Goal: Task Accomplishment & Management: Use online tool/utility

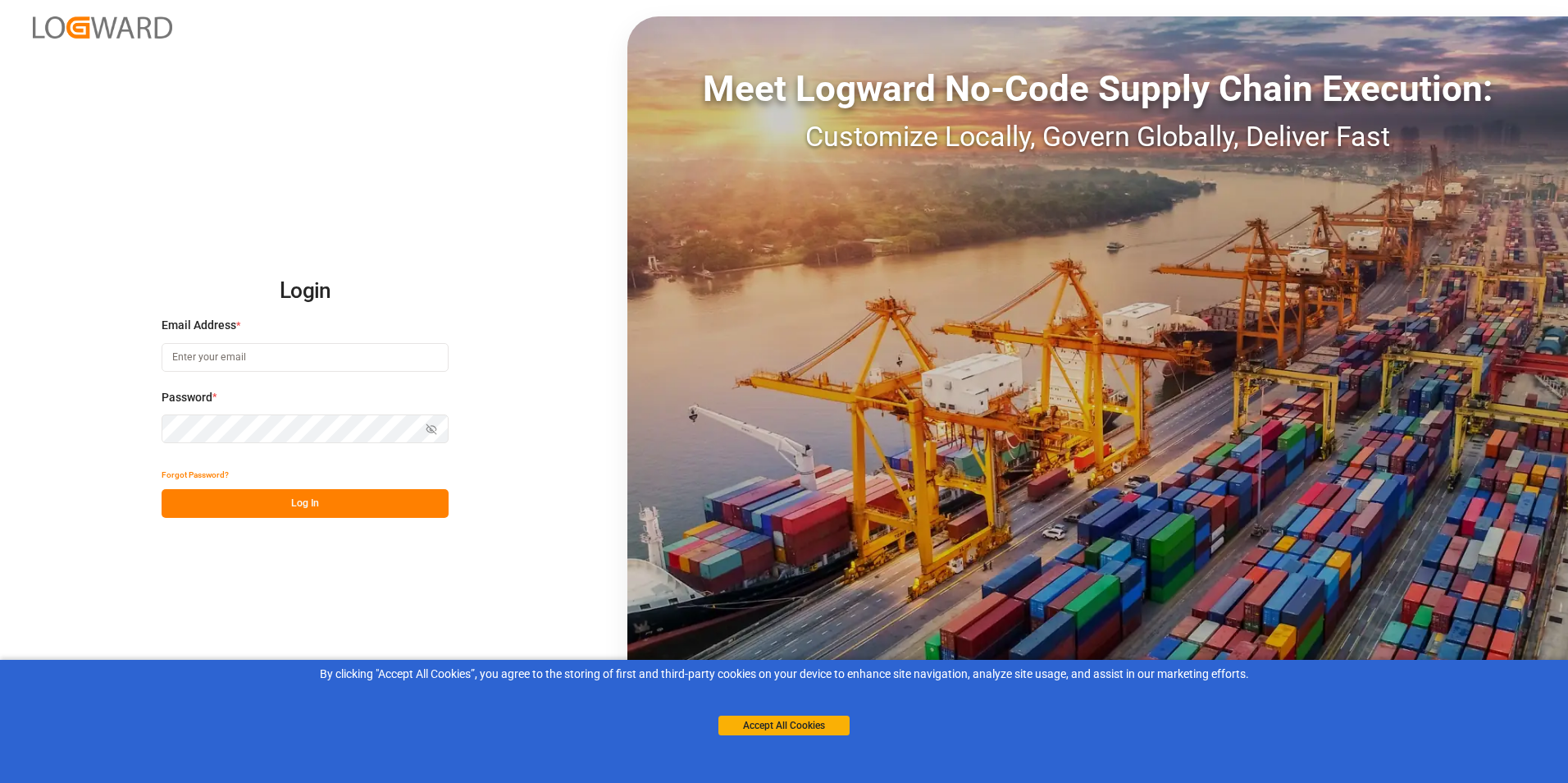
click at [245, 363] on input at bounding box center [304, 357] width 287 height 29
click at [285, 494] on button "Log In" at bounding box center [304, 503] width 287 height 29
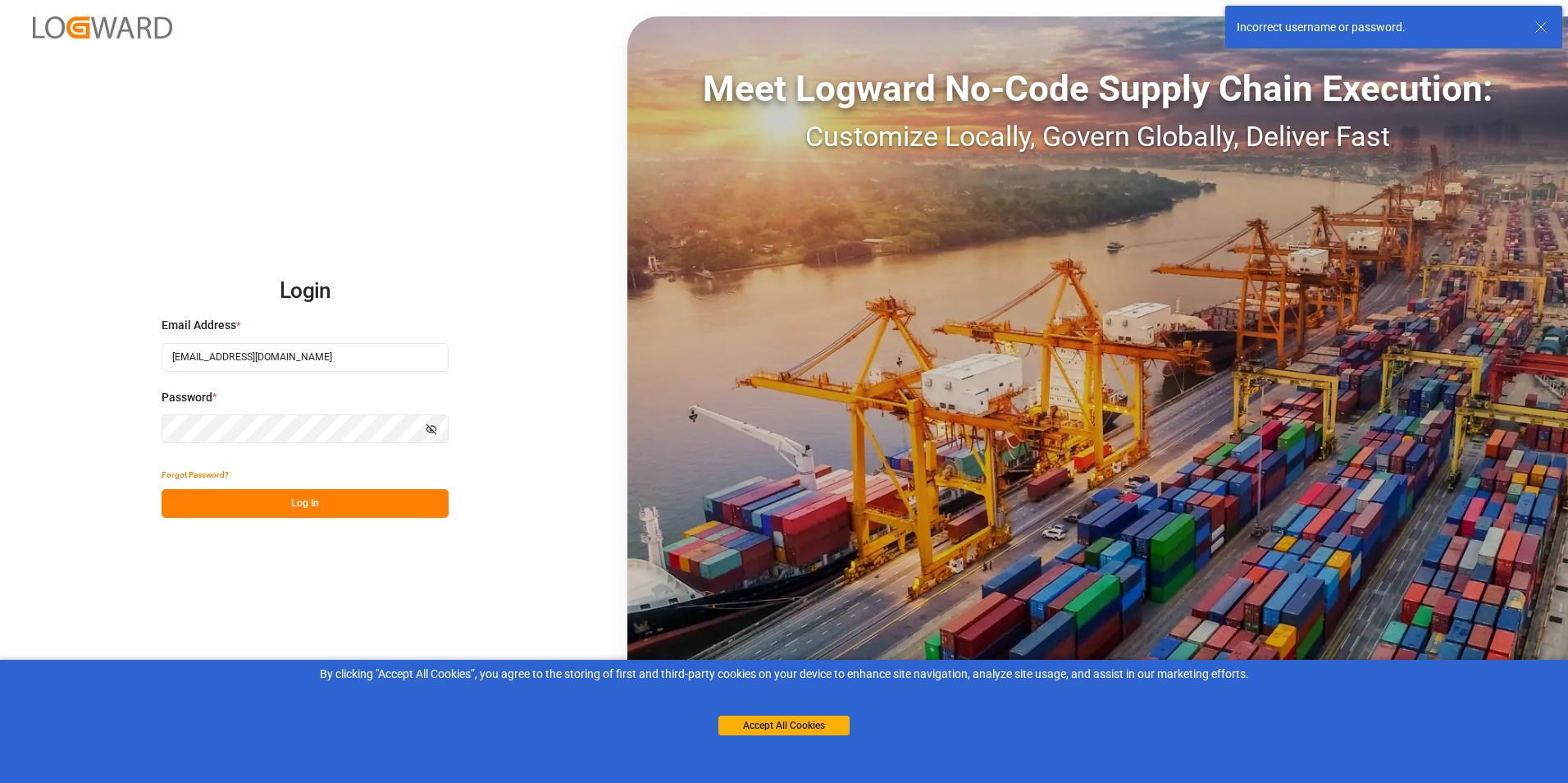
click at [315, 506] on button "Log In" at bounding box center [304, 503] width 287 height 29
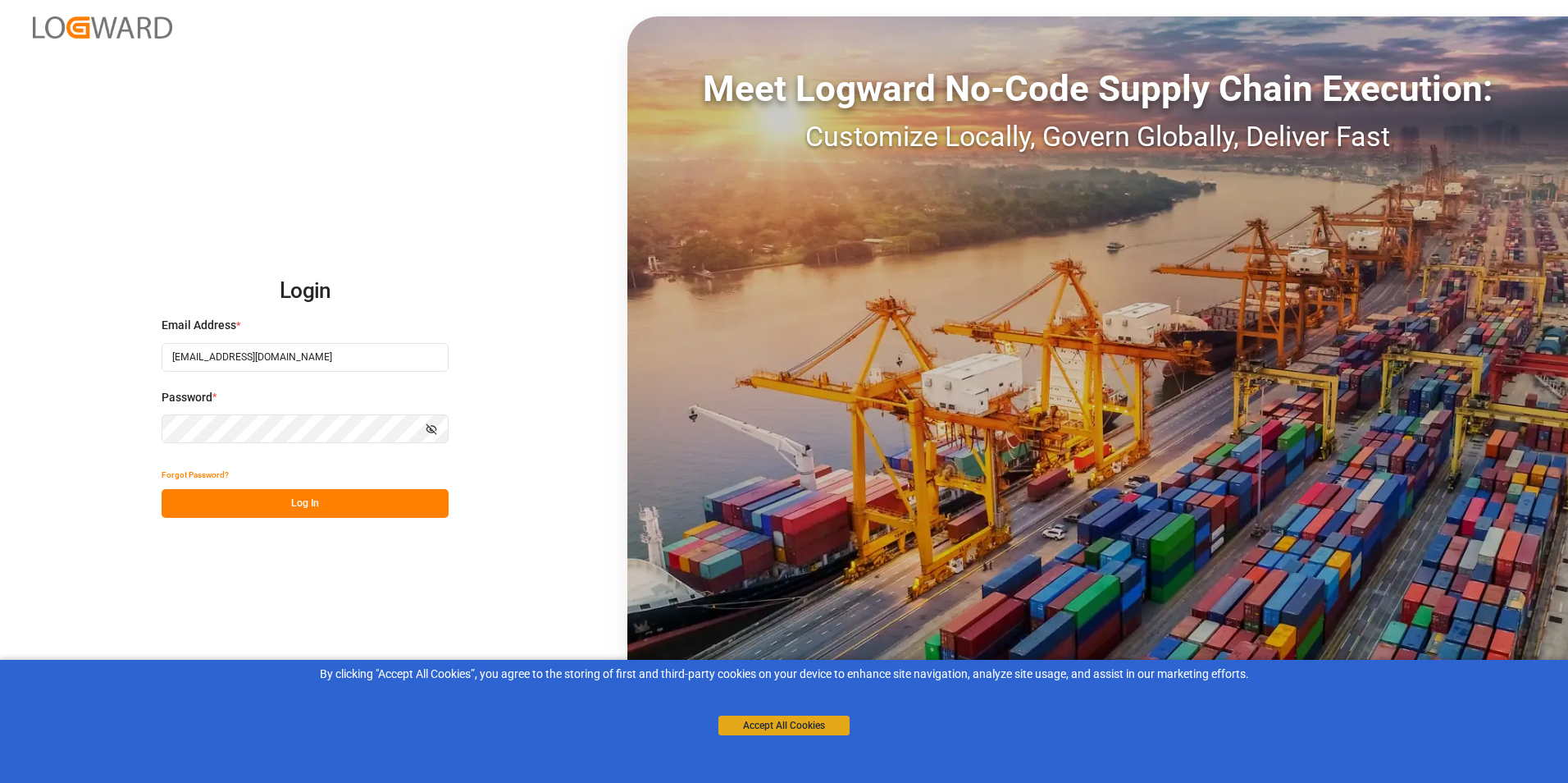
click at [788, 733] on button "Accept All Cookies" at bounding box center [784, 725] width 131 height 20
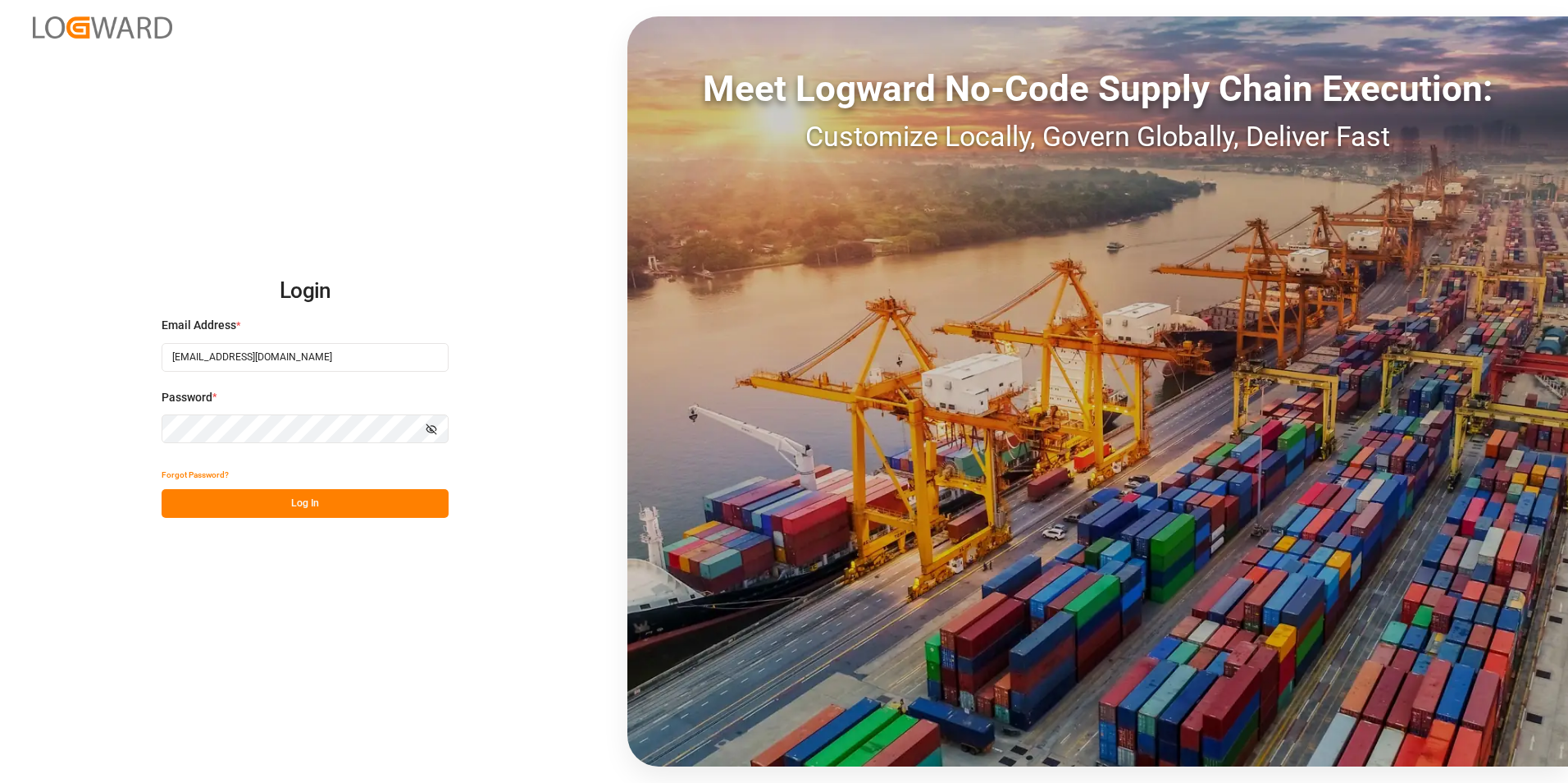
click at [297, 355] on input "[EMAIL_ADDRESS][DOMAIN_NAME]" at bounding box center [304, 357] width 287 height 29
type input "f"
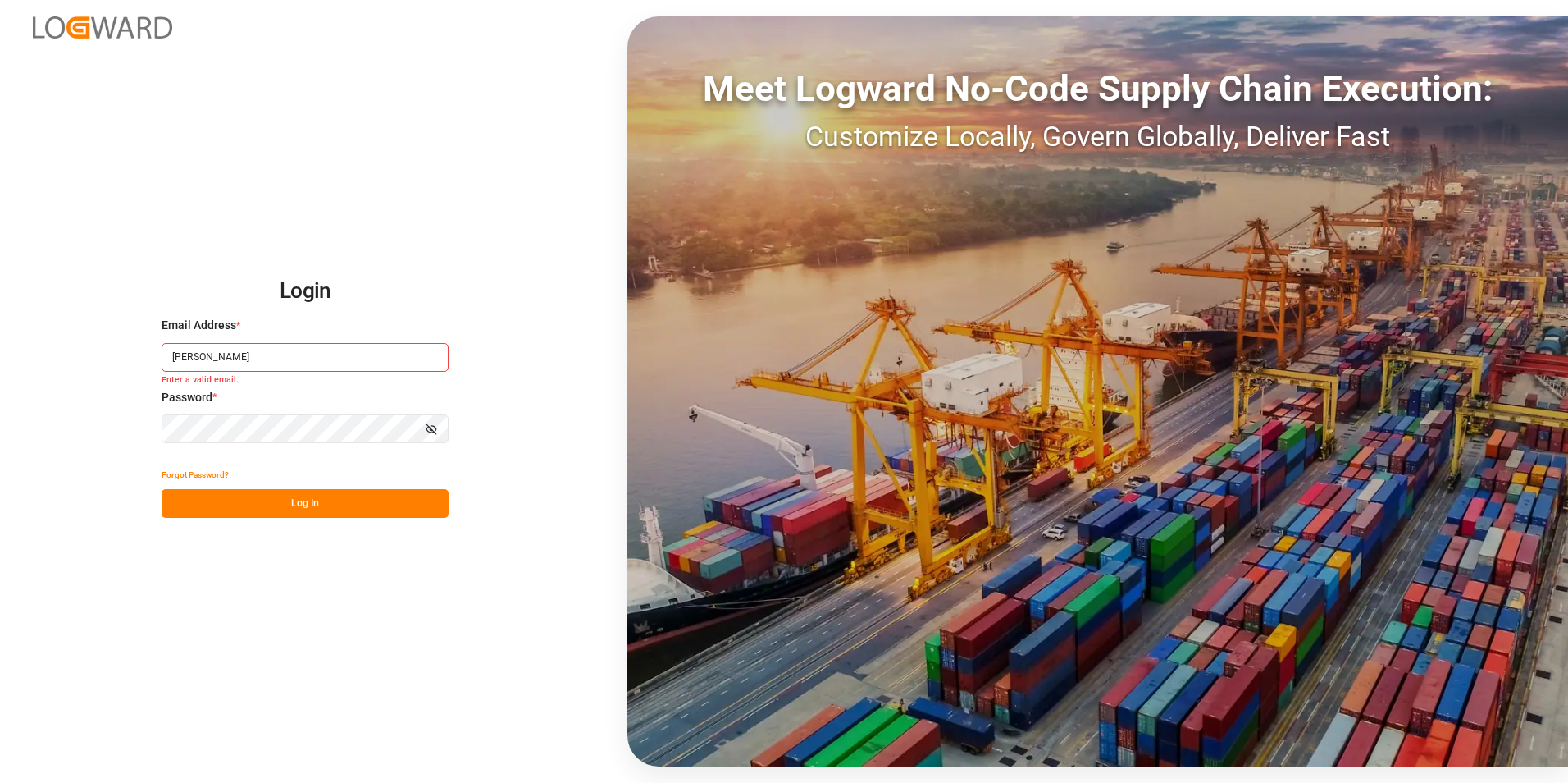
drag, startPoint x: 255, startPoint y: 348, endPoint x: 251, endPoint y: 358, distance: 10.8
click at [251, 358] on input "[PERSON_NAME]" at bounding box center [304, 357] width 287 height 29
click at [251, 361] on input "[PERSON_NAME]" at bounding box center [304, 357] width 287 height 29
paste input ".[PERSON_NAME][EMAIL_ADDRESS][DOMAIN_NAME]"
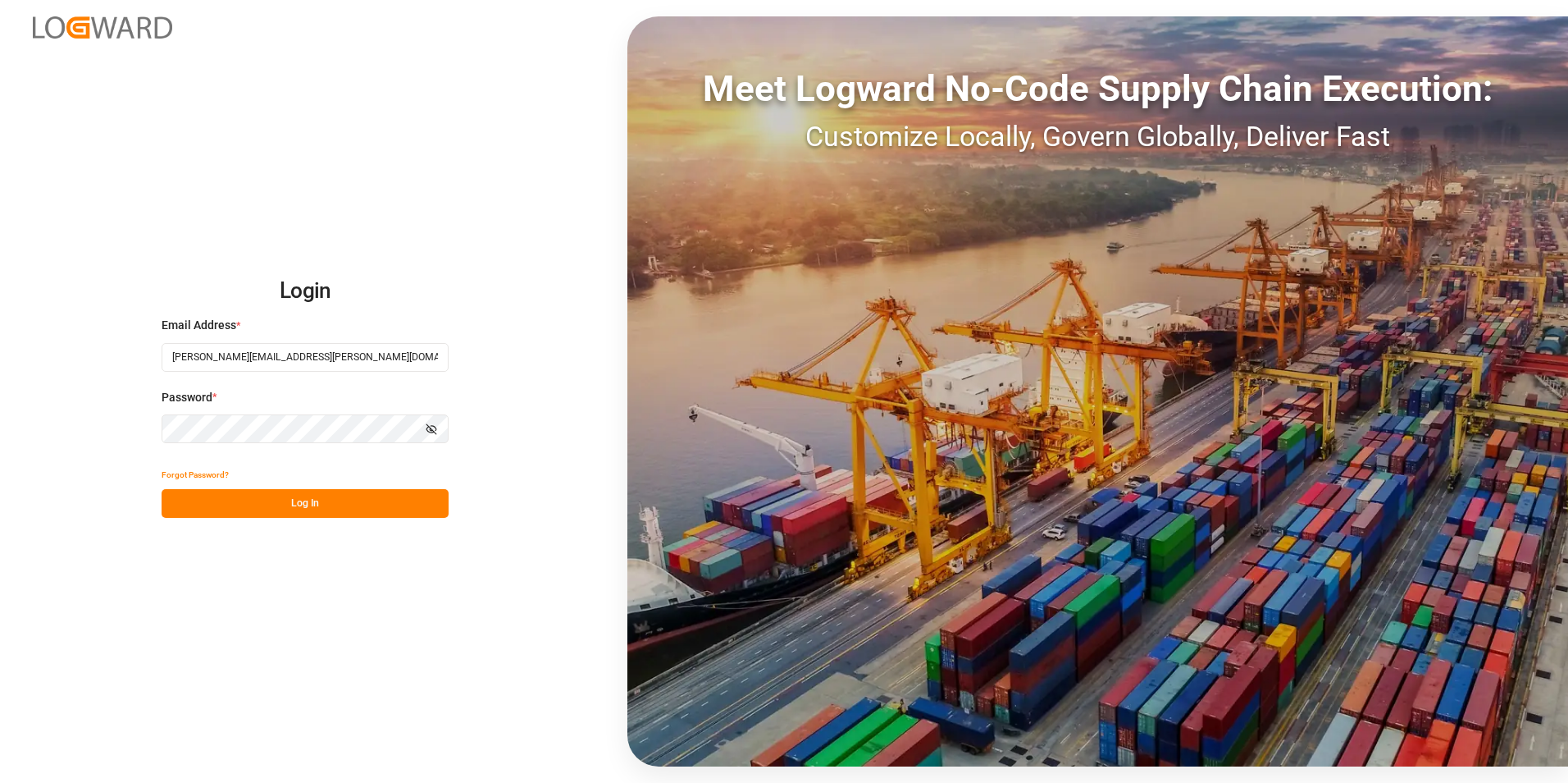
type input "[PERSON_NAME][EMAIL_ADDRESS][PERSON_NAME][DOMAIN_NAME]"
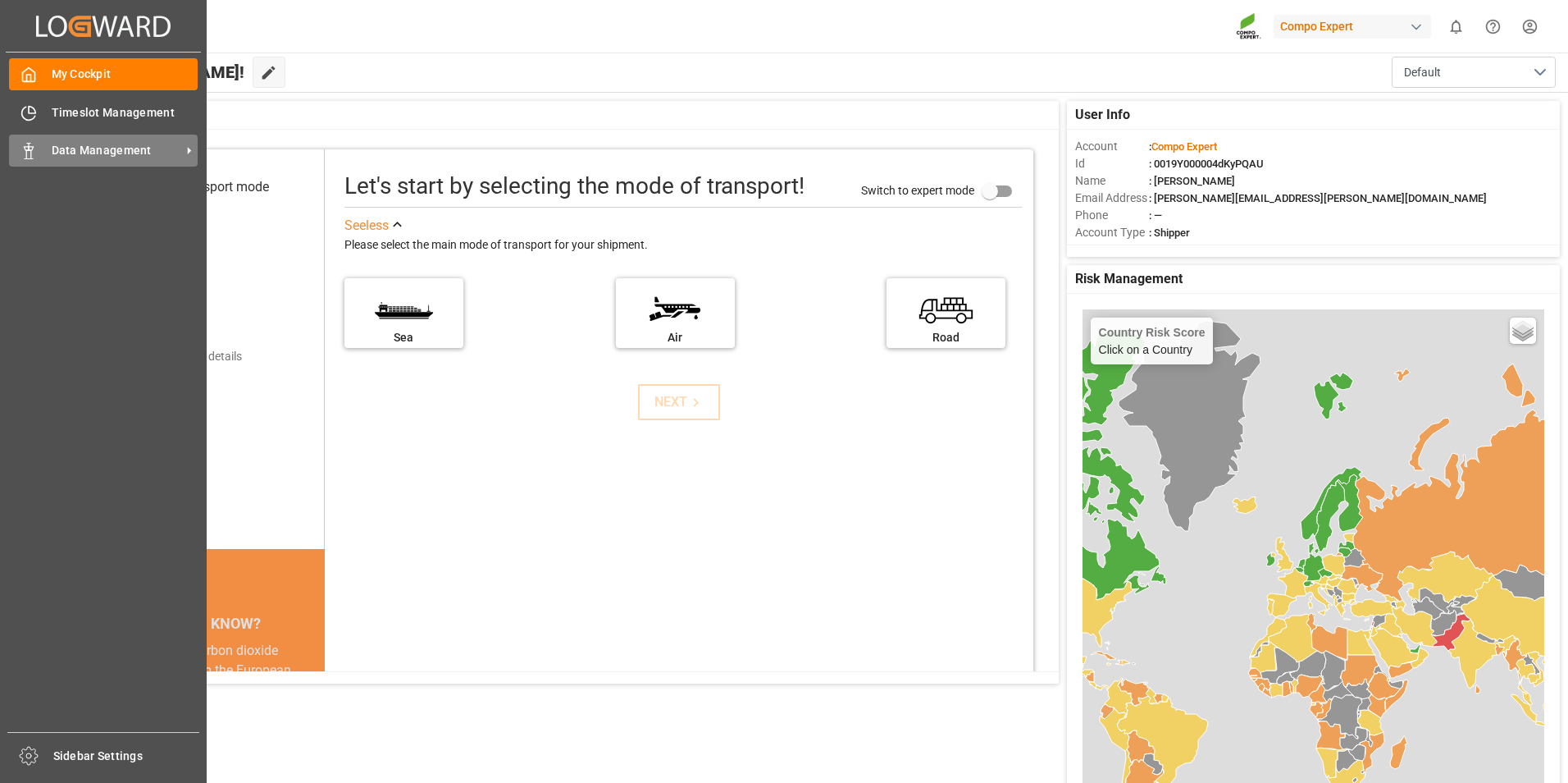
click at [84, 150] on span "Data Management" at bounding box center [116, 150] width 129 height 17
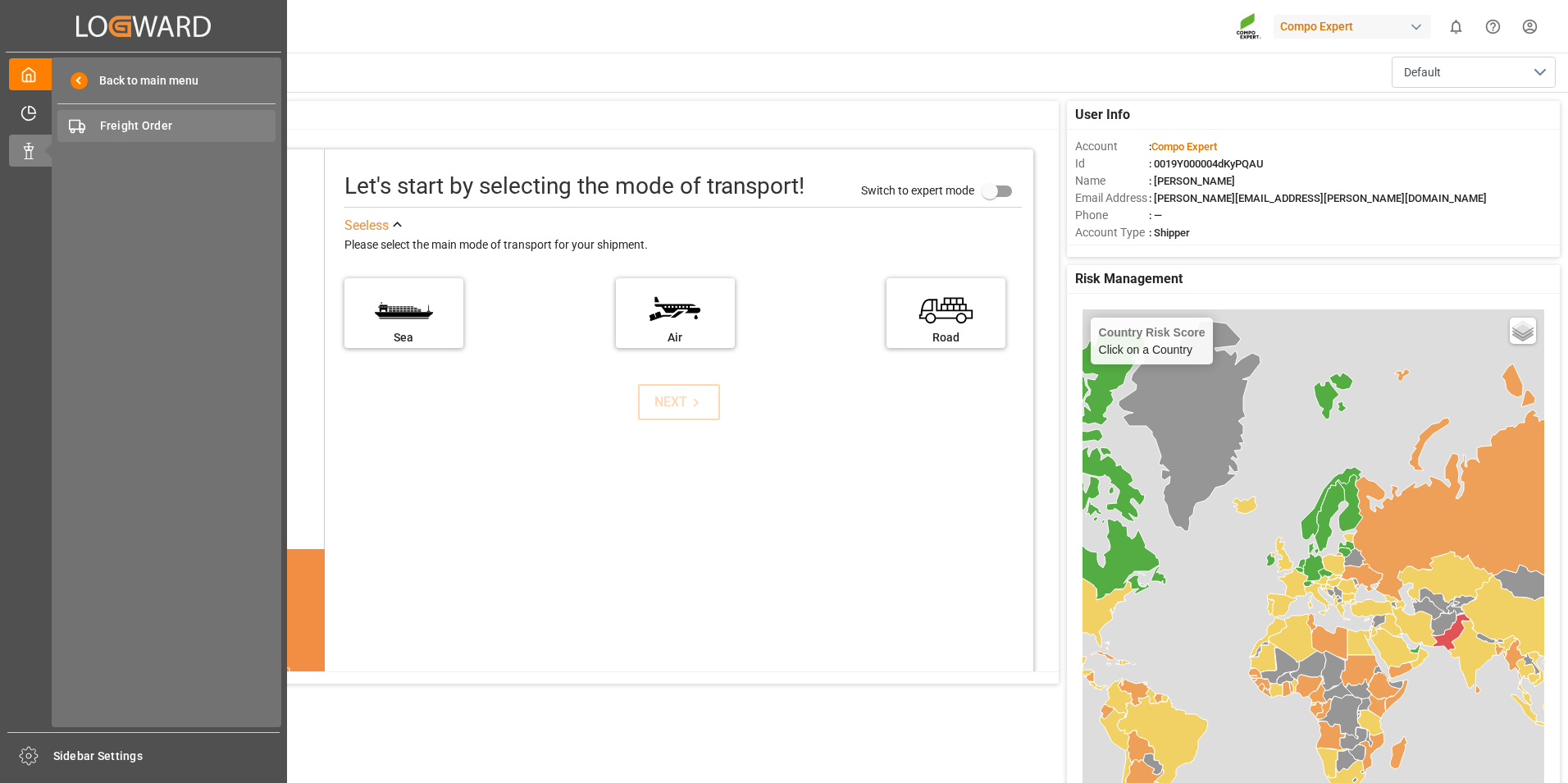
click at [167, 124] on span "Freight Order" at bounding box center [188, 125] width 176 height 17
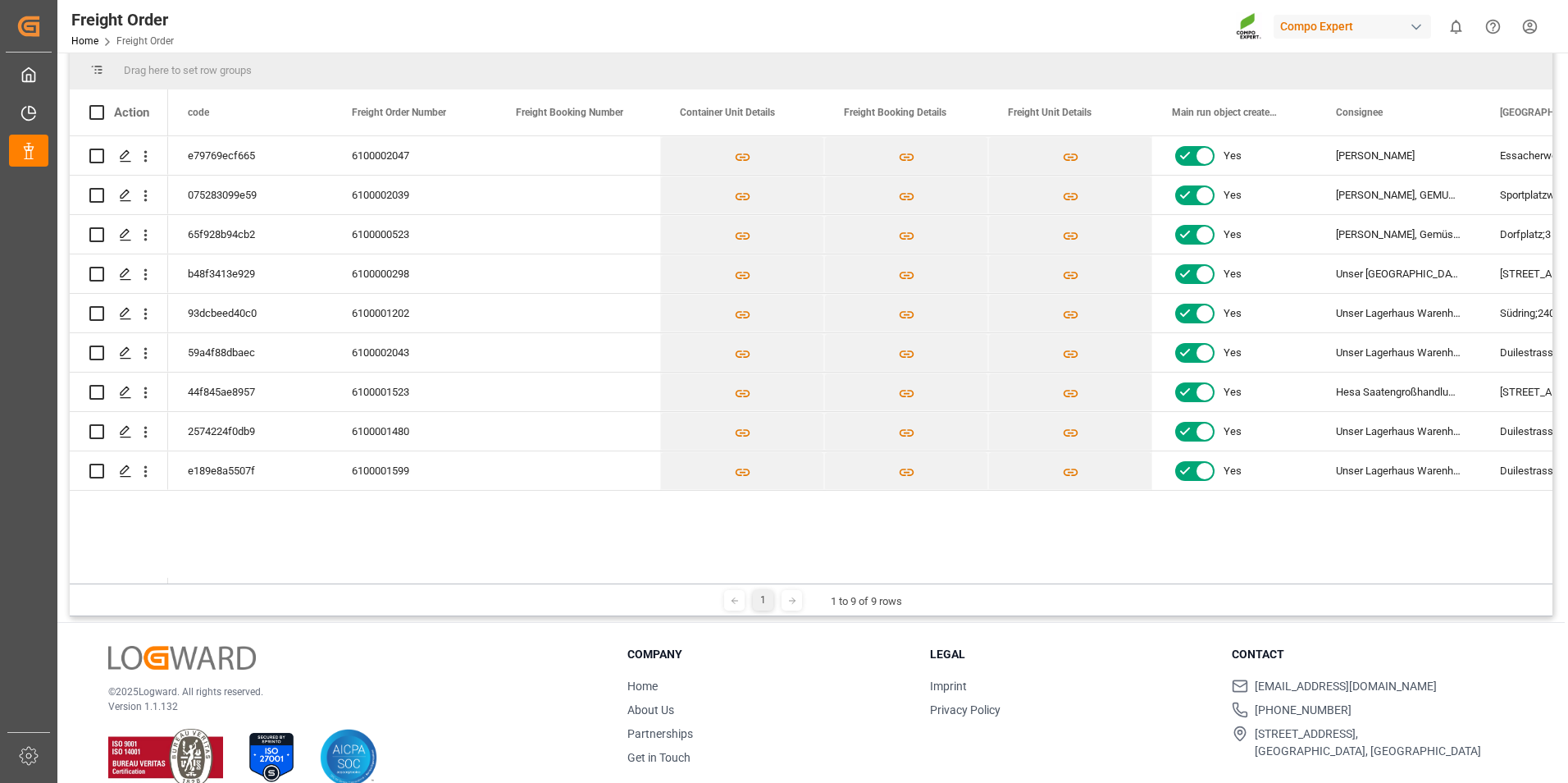
scroll to position [82, 0]
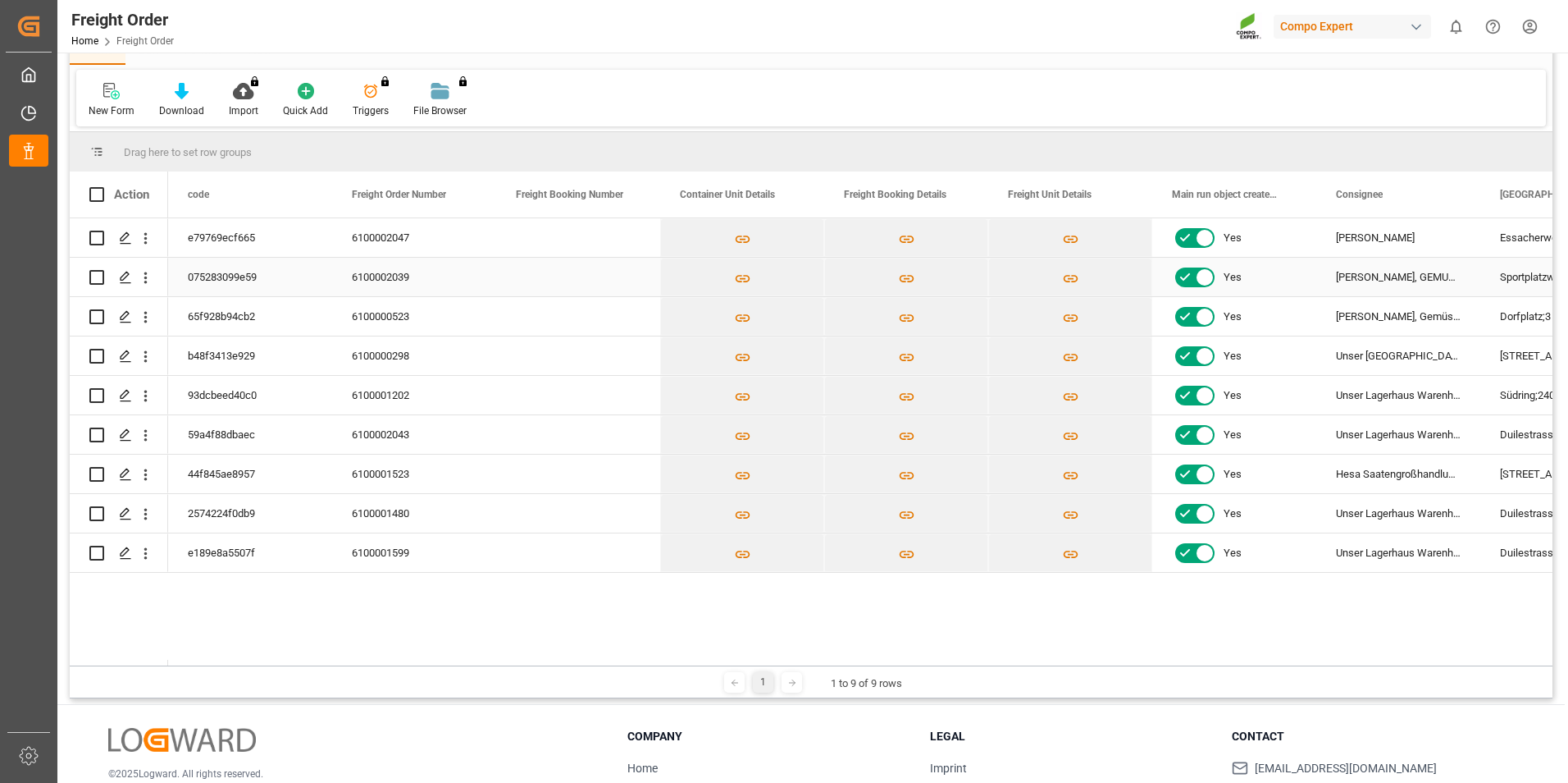
click at [98, 274] on input "Press Space to toggle row selection (unchecked)" at bounding box center [96, 277] width 15 height 15
checkbox input "true"
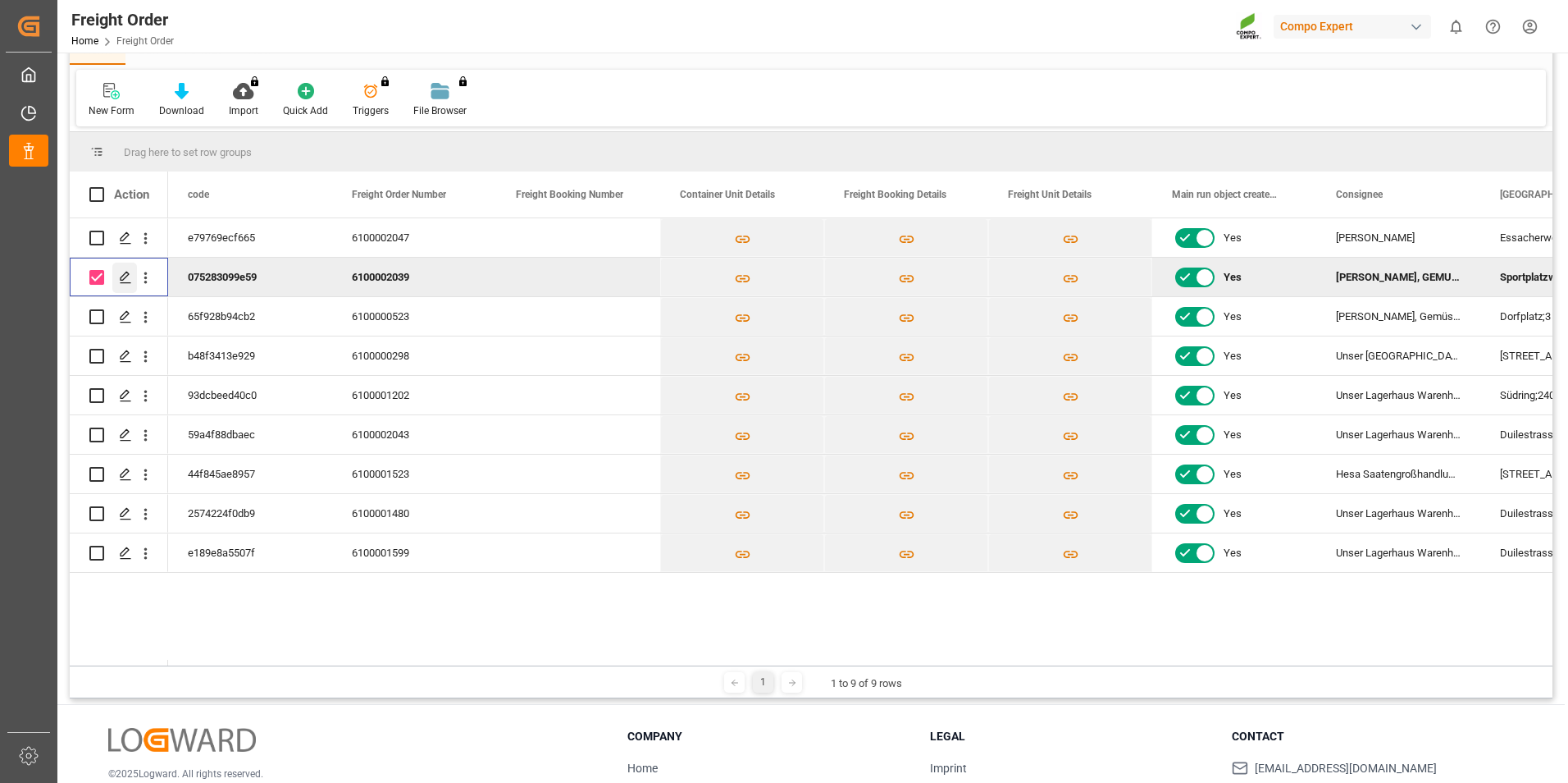
click at [119, 282] on icon "Press SPACE to deselect this row." at bounding box center [125, 277] width 13 height 13
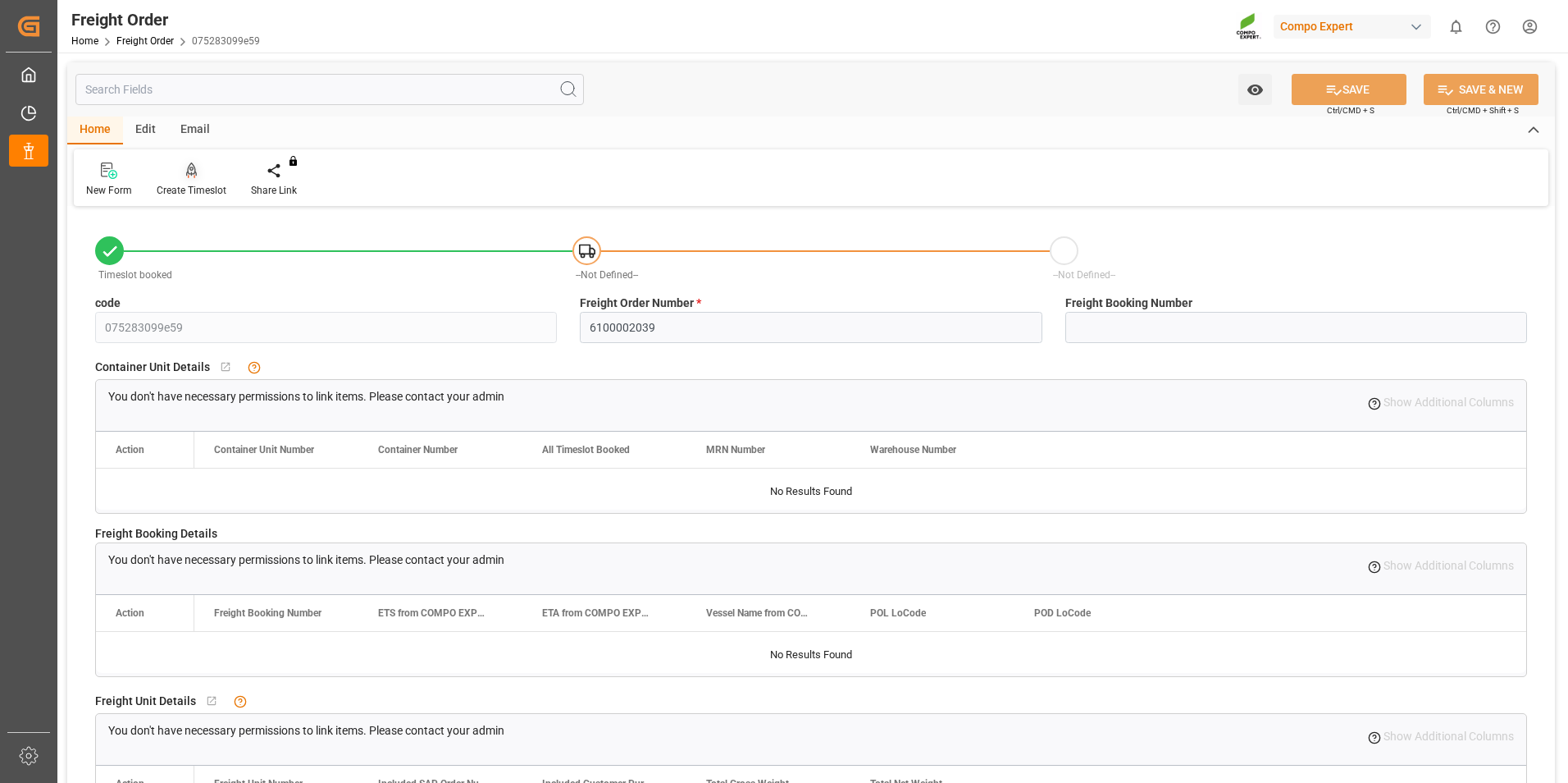
click at [188, 178] on icon at bounding box center [192, 170] width 12 height 16
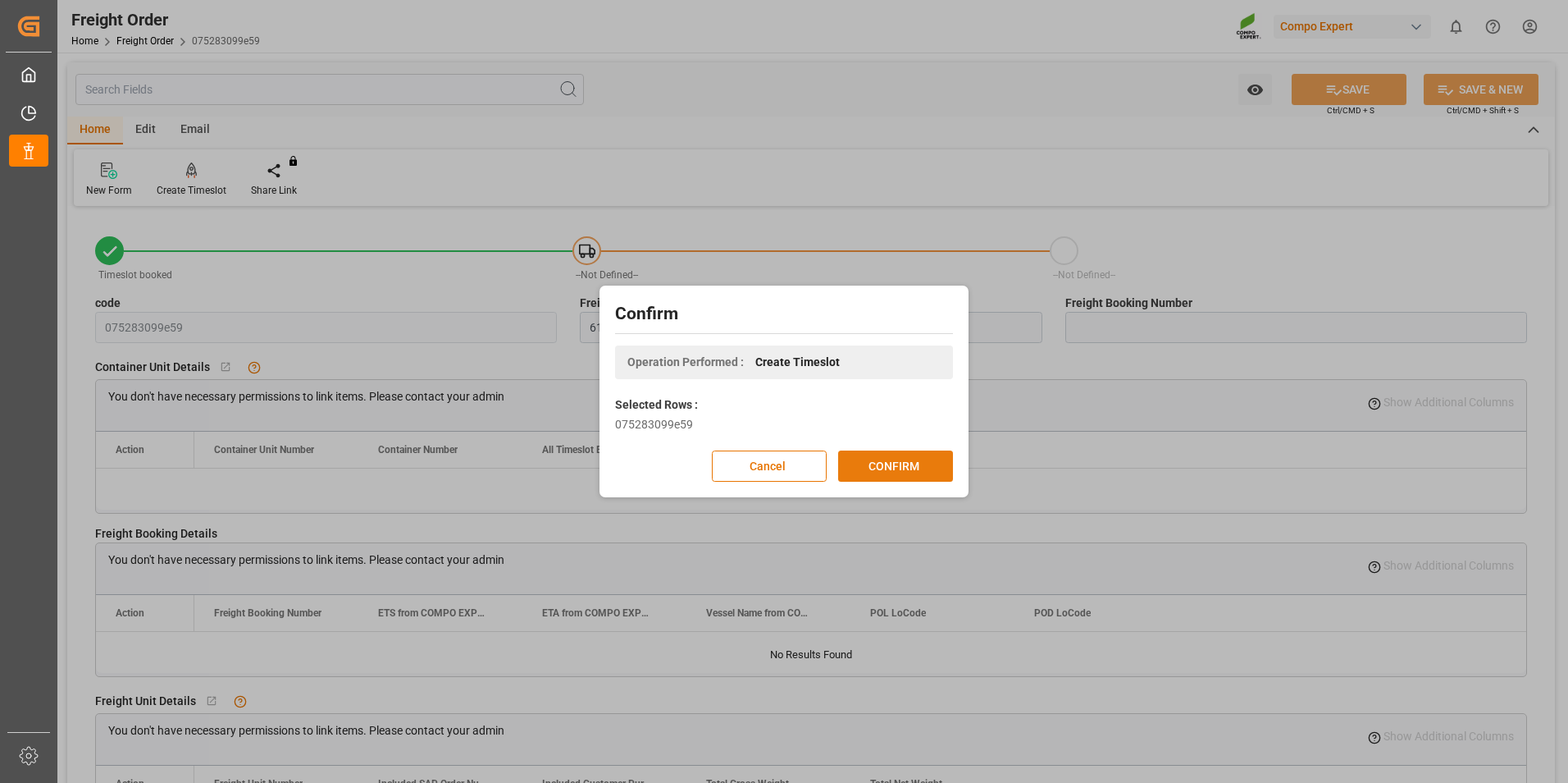
click at [877, 469] on button "CONFIRM" at bounding box center [895, 466] width 114 height 31
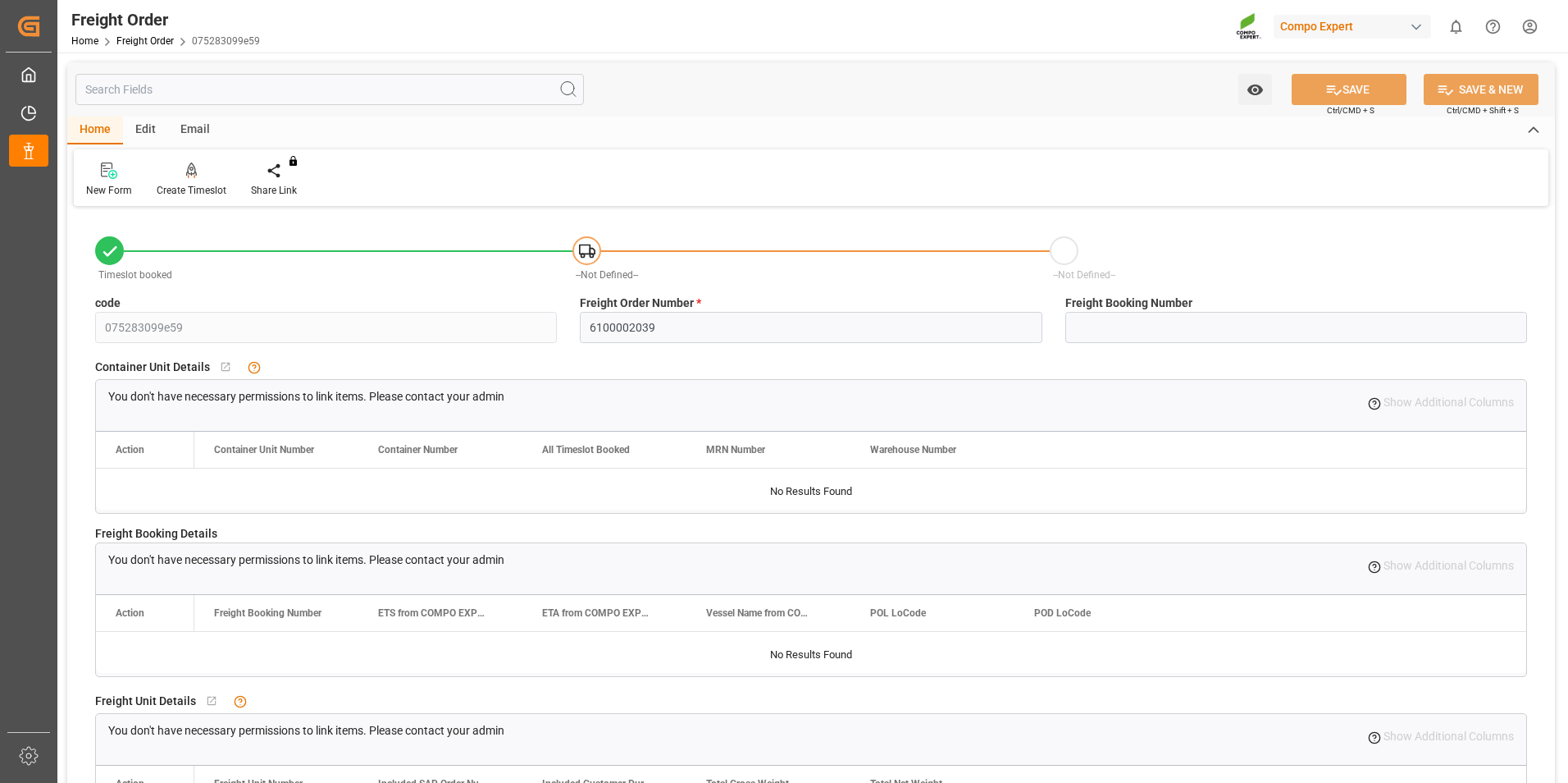
click at [139, 135] on div "Edit" at bounding box center [145, 130] width 45 height 28
click at [189, 134] on div "Email" at bounding box center [195, 130] width 54 height 28
click at [85, 129] on div "Home" at bounding box center [95, 130] width 56 height 28
click at [597, 255] on div at bounding box center [587, 251] width 29 height 29
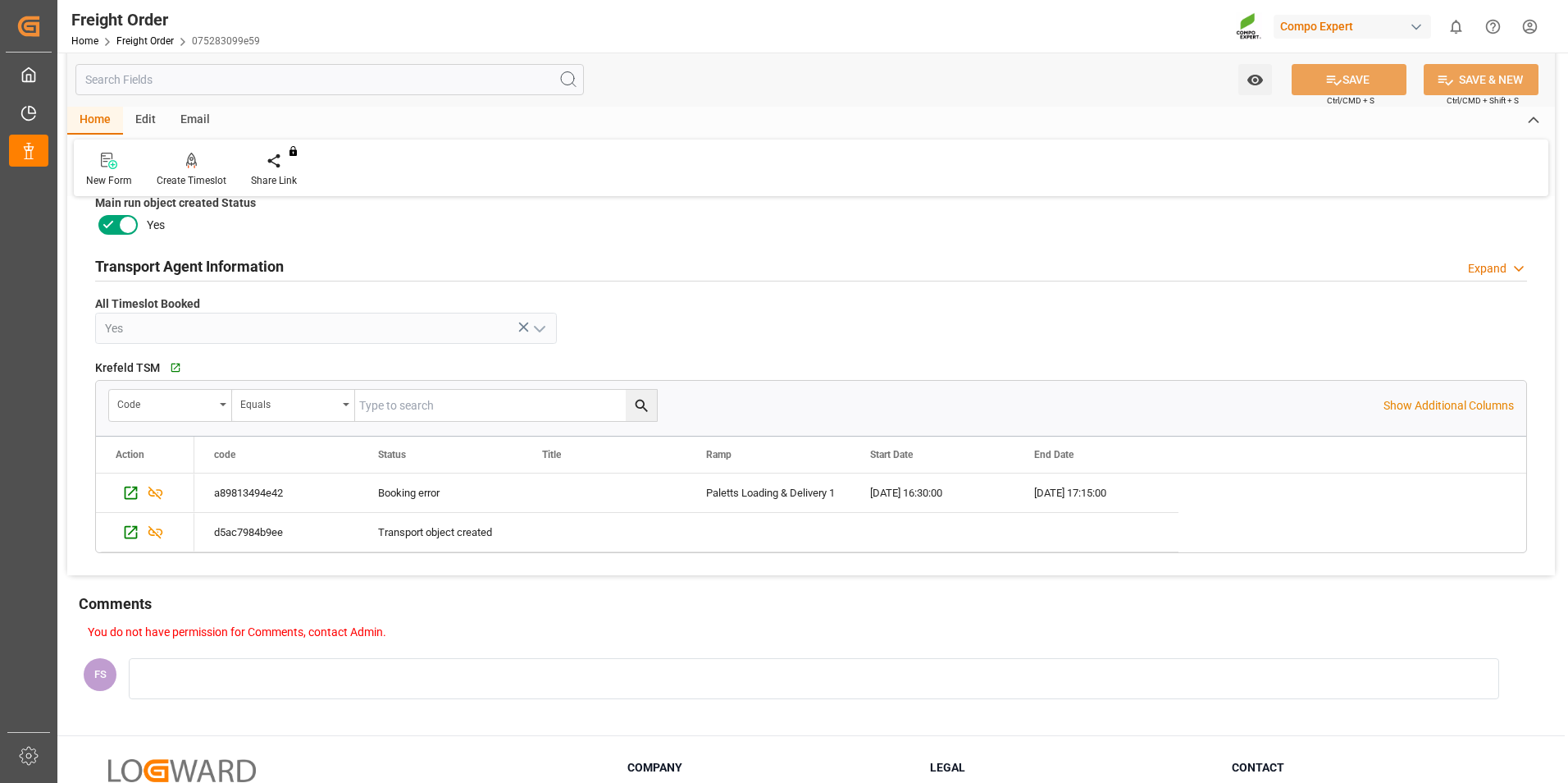
scroll to position [877, 0]
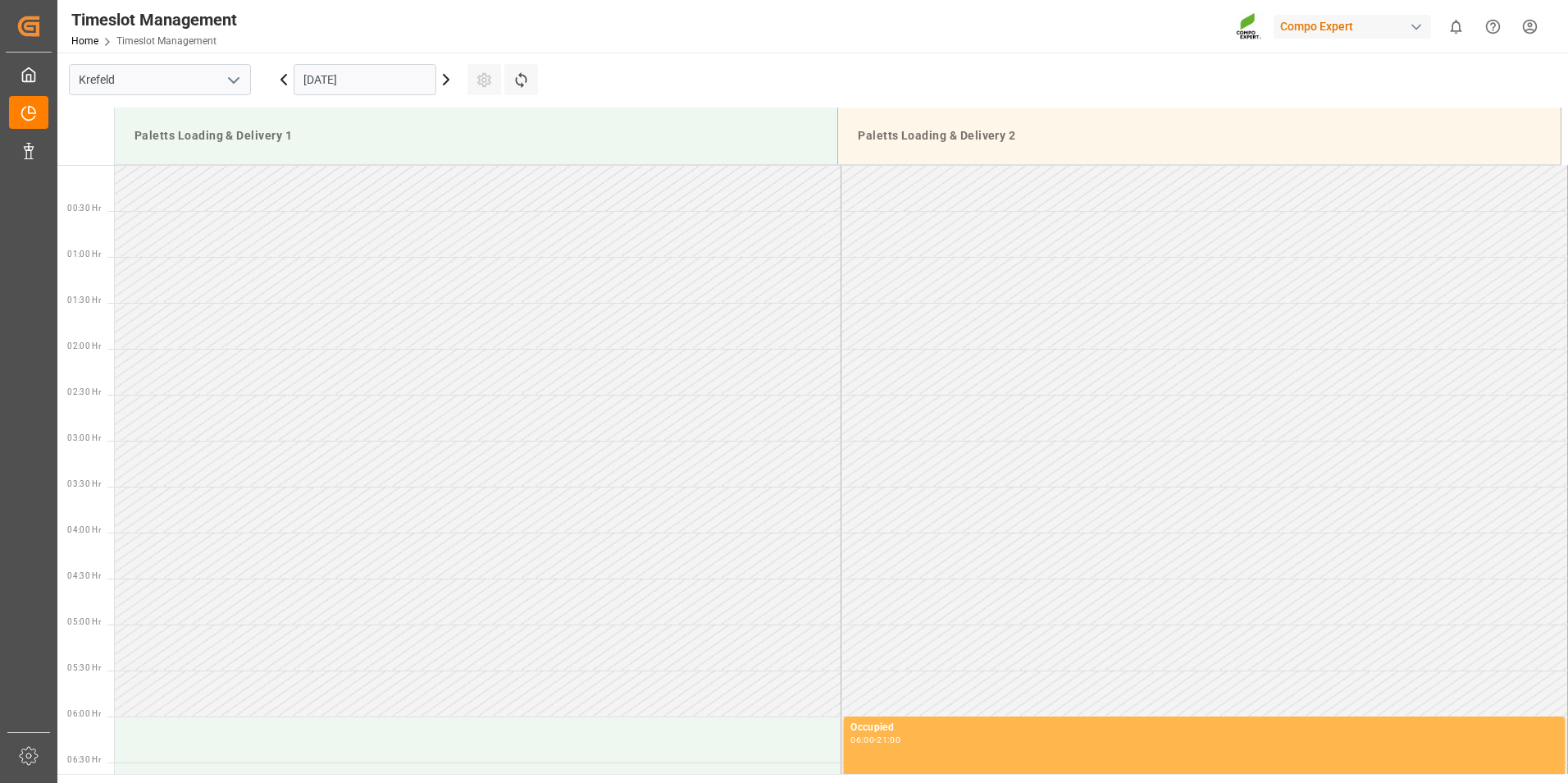
scroll to position [817, 0]
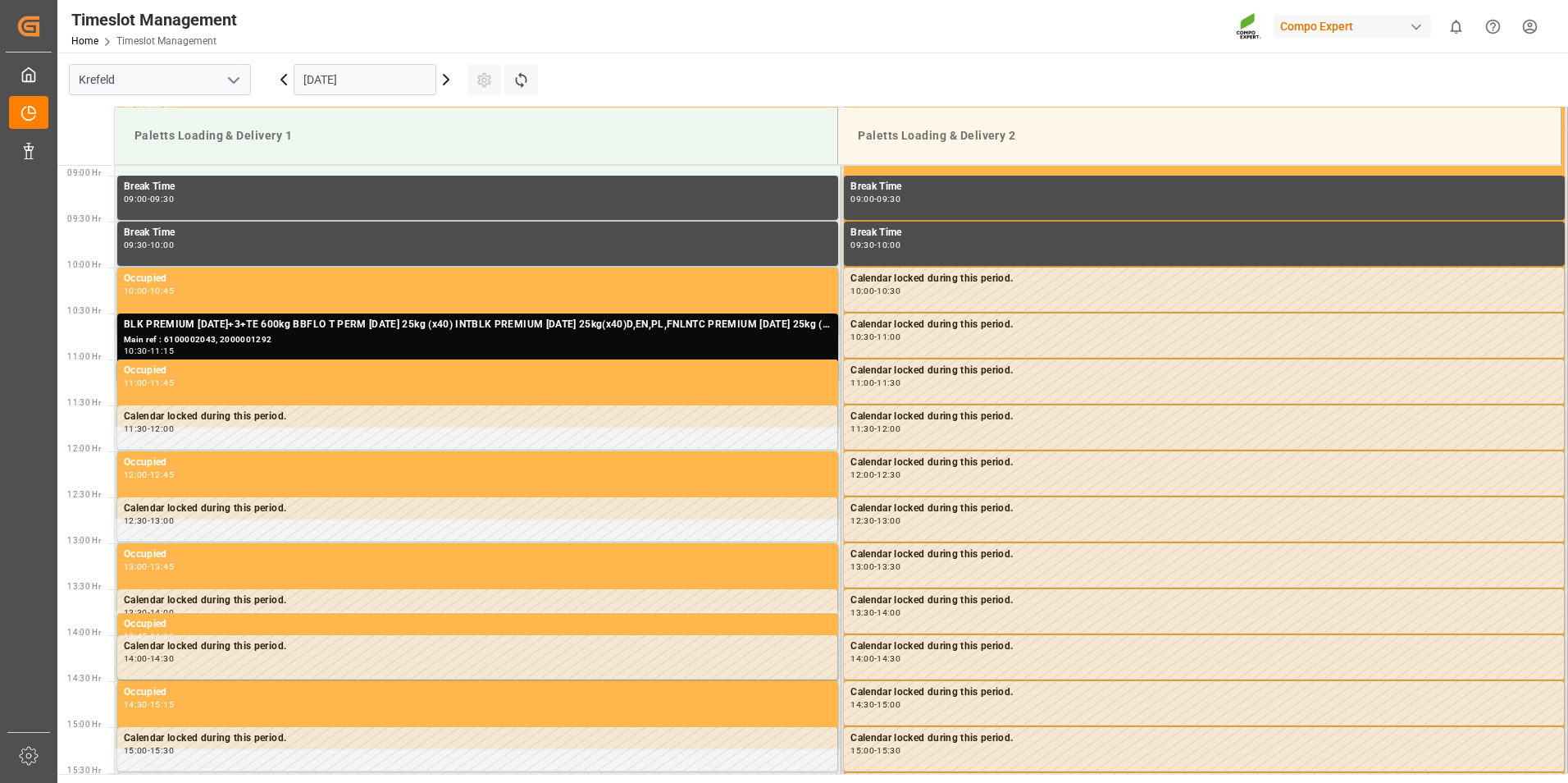
click at [309, 82] on input "[DATE]" at bounding box center [365, 79] width 143 height 31
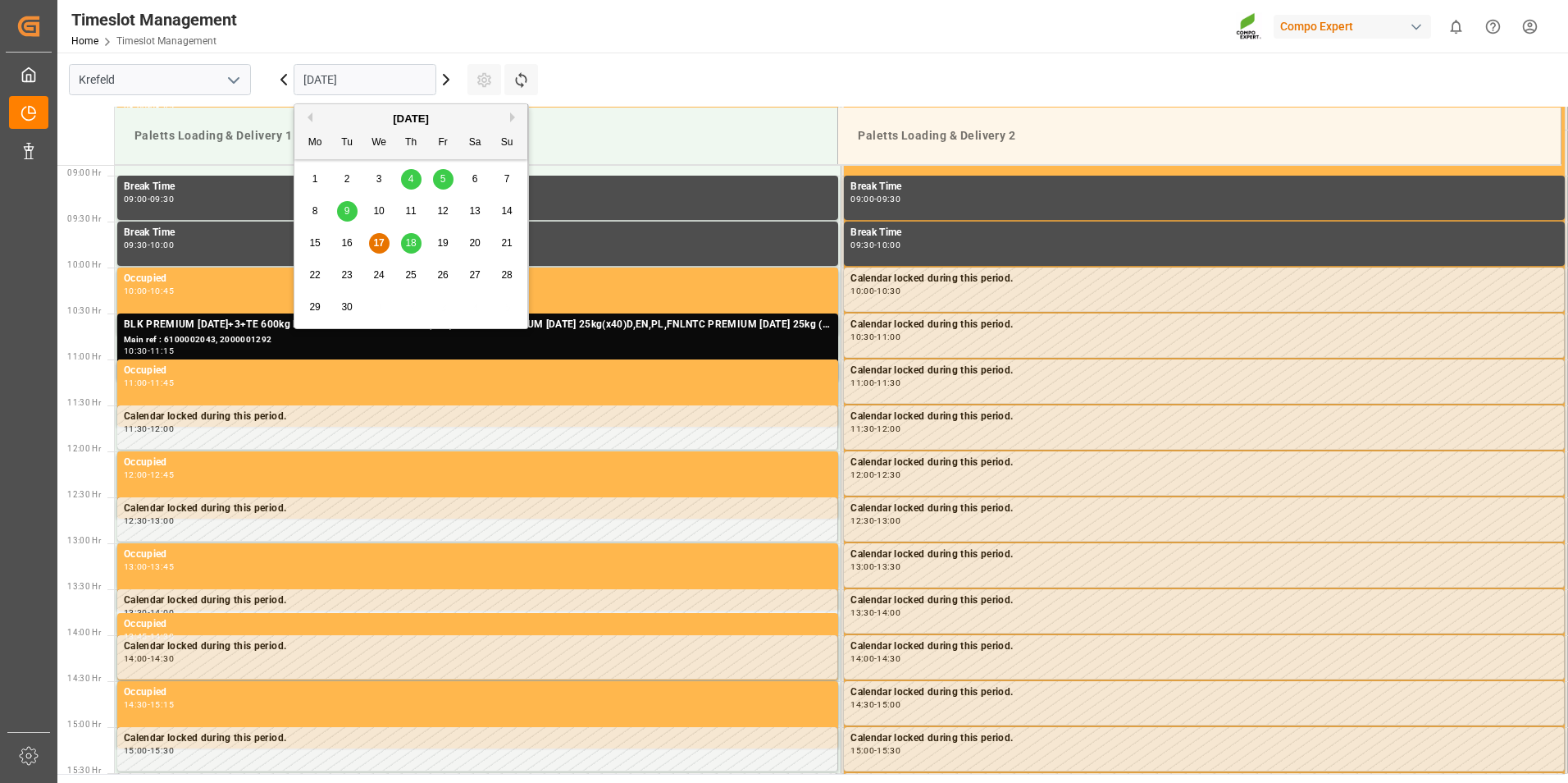
click at [309, 82] on input "17.09.2025" at bounding box center [365, 79] width 143 height 31
click at [410, 242] on span "18" at bounding box center [410, 243] width 11 height 12
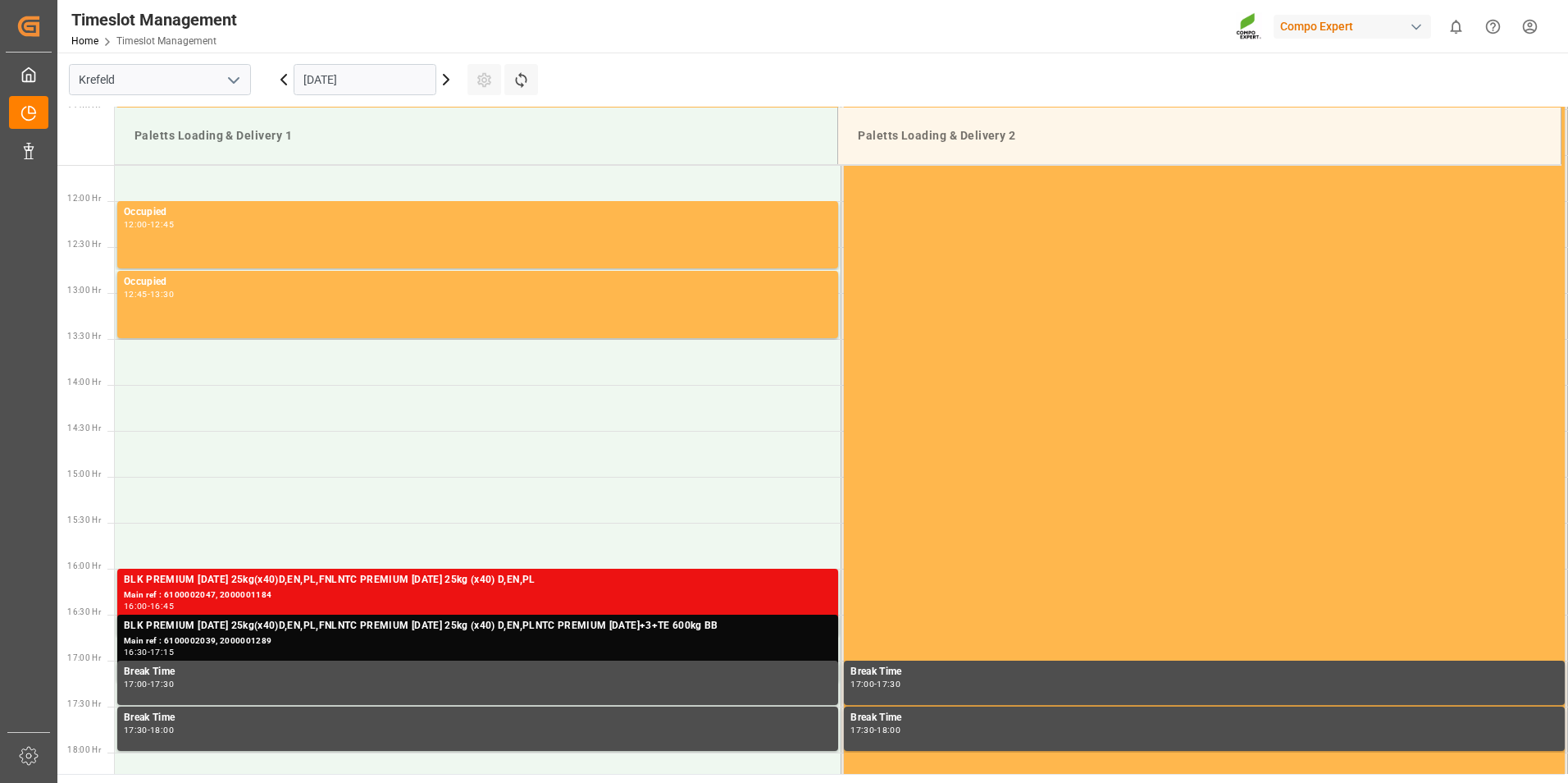
scroll to position [1149, 0]
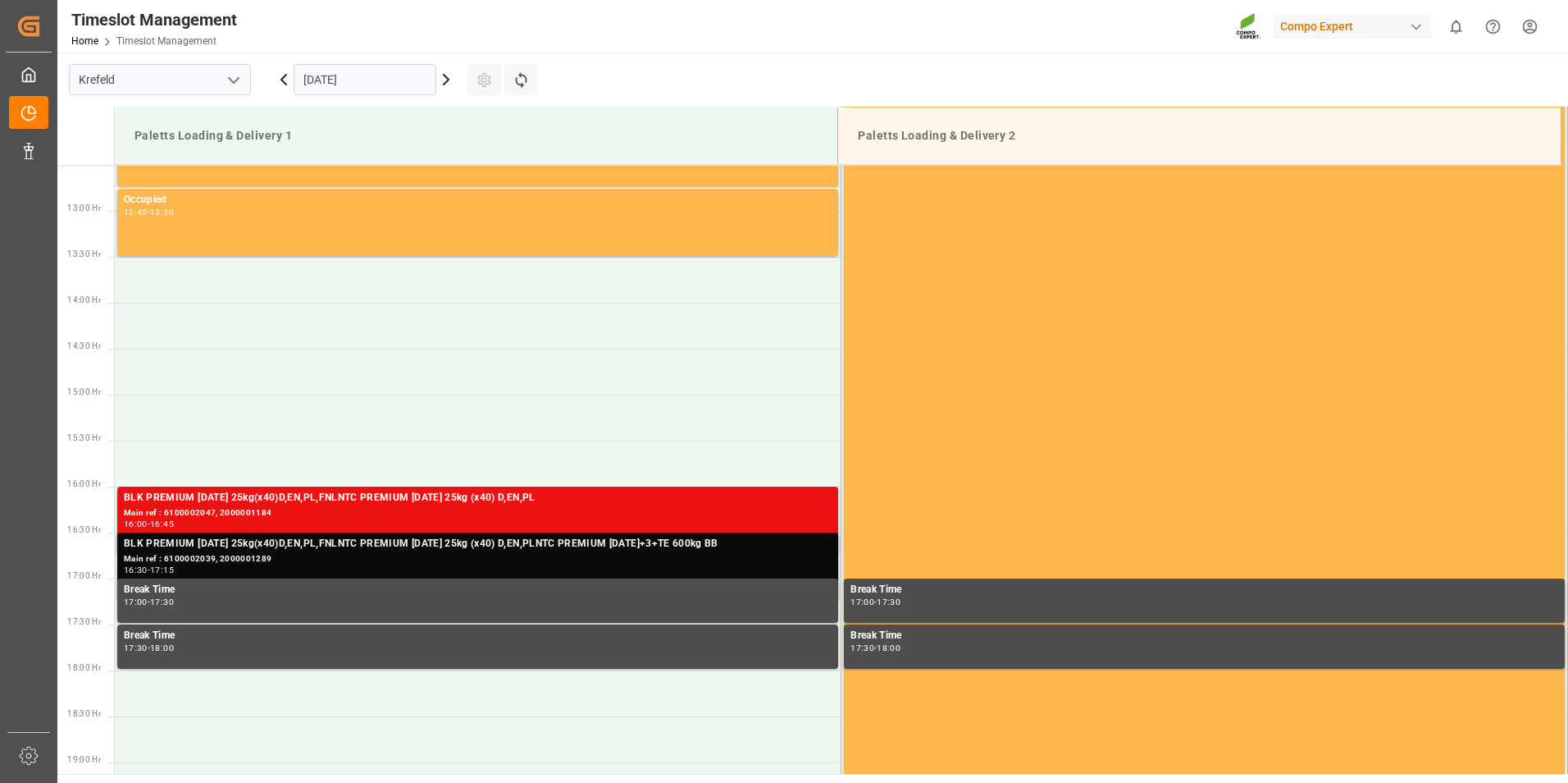
click at [282, 545] on div "BLK PREMIUM 15-3-20 25kg(x40)D,EN,PL,FNLNTC PREMIUM 15-3-20 25kg (x40) D,EN,PLN…" at bounding box center [478, 544] width 708 height 16
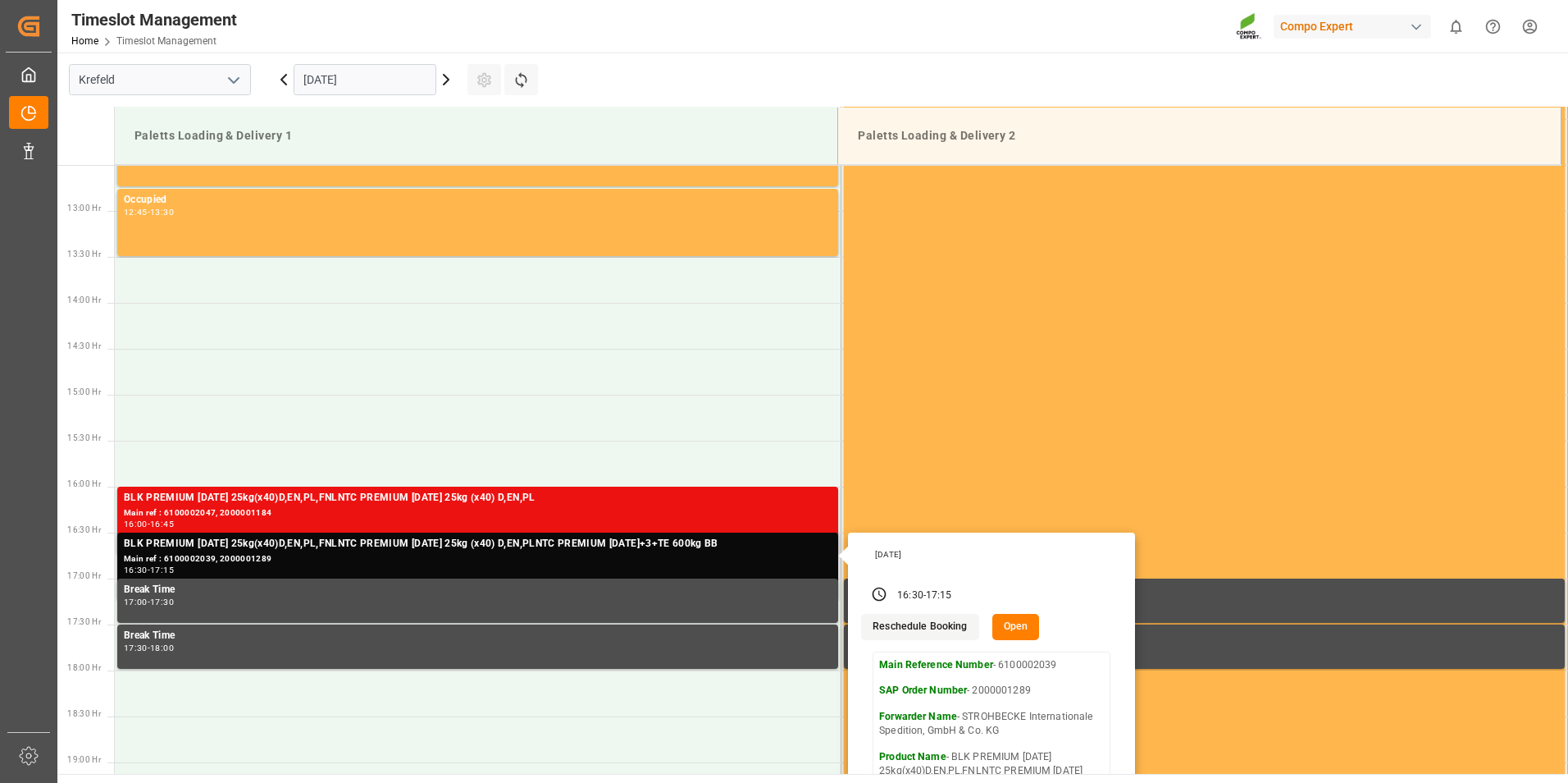
click at [912, 596] on div "16:30" at bounding box center [910, 595] width 26 height 15
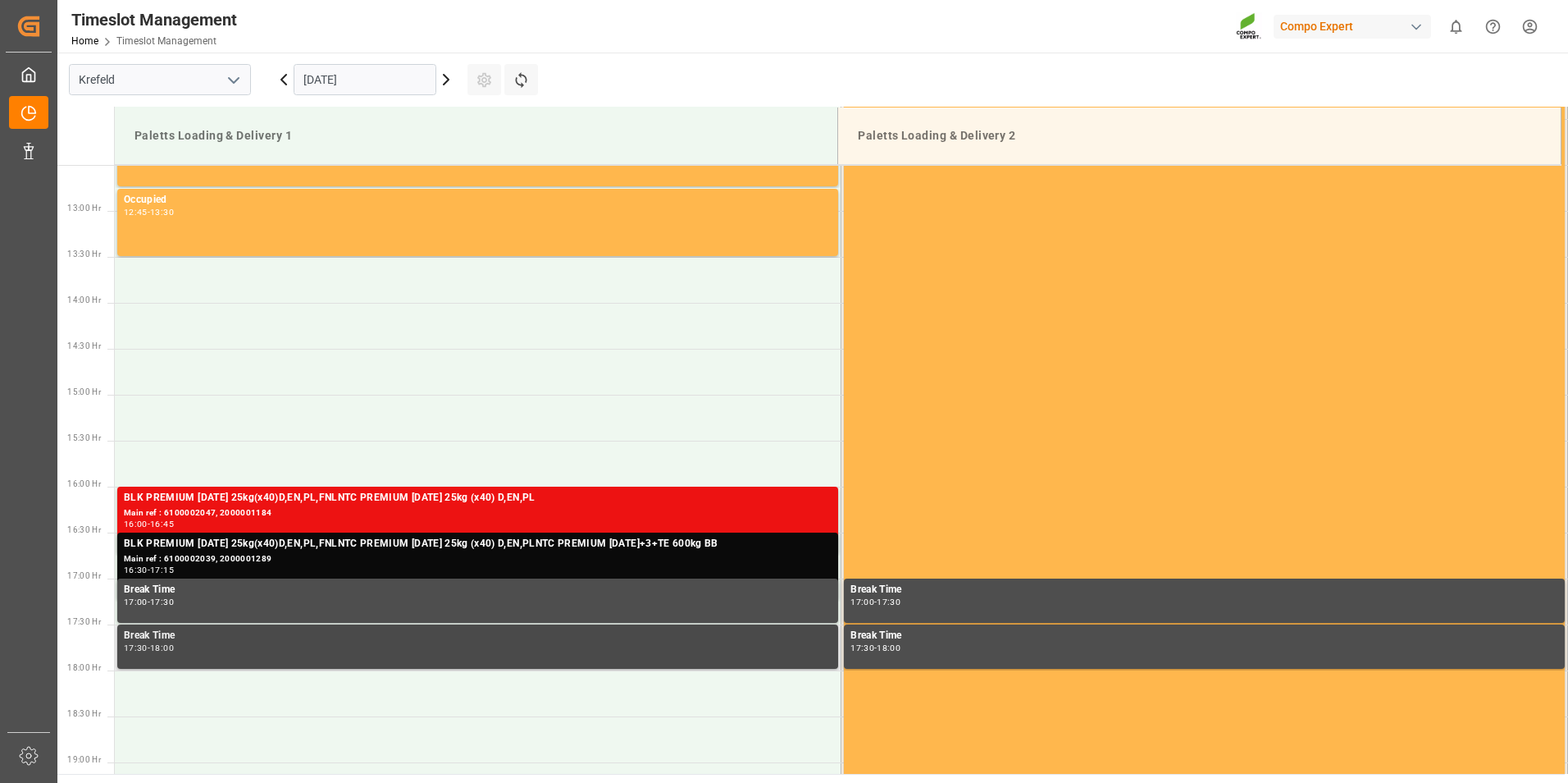
click at [734, 644] on div "17:30 - 18:00" at bounding box center [478, 648] width 708 height 9
click at [352, 538] on div "BLK PREMIUM 15-3-20 25kg(x40)D,EN,PL,FNLNTC PREMIUM 15-3-20 25kg (x40) D,EN,PLN…" at bounding box center [478, 544] width 708 height 16
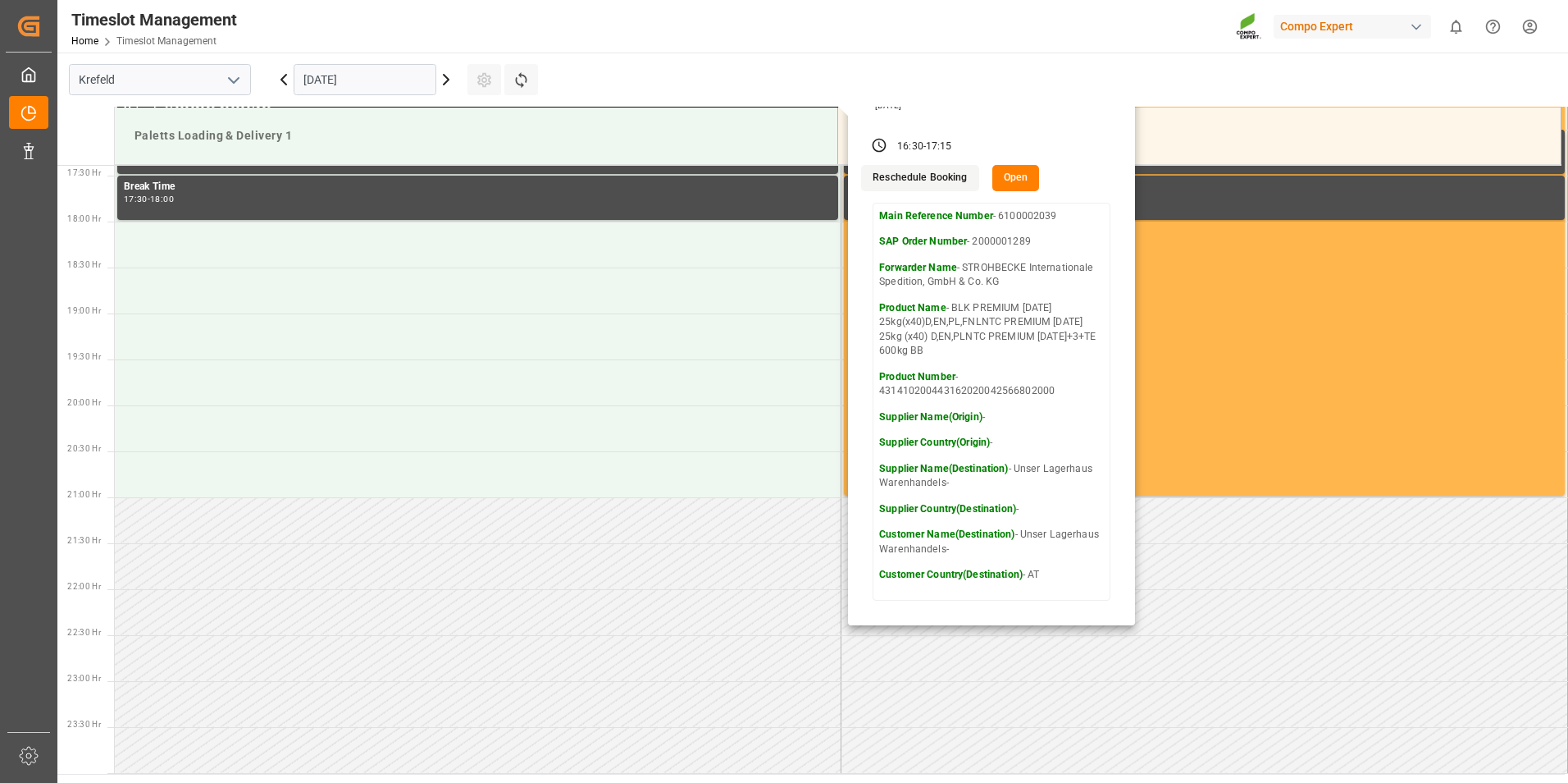
scroll to position [1351, 0]
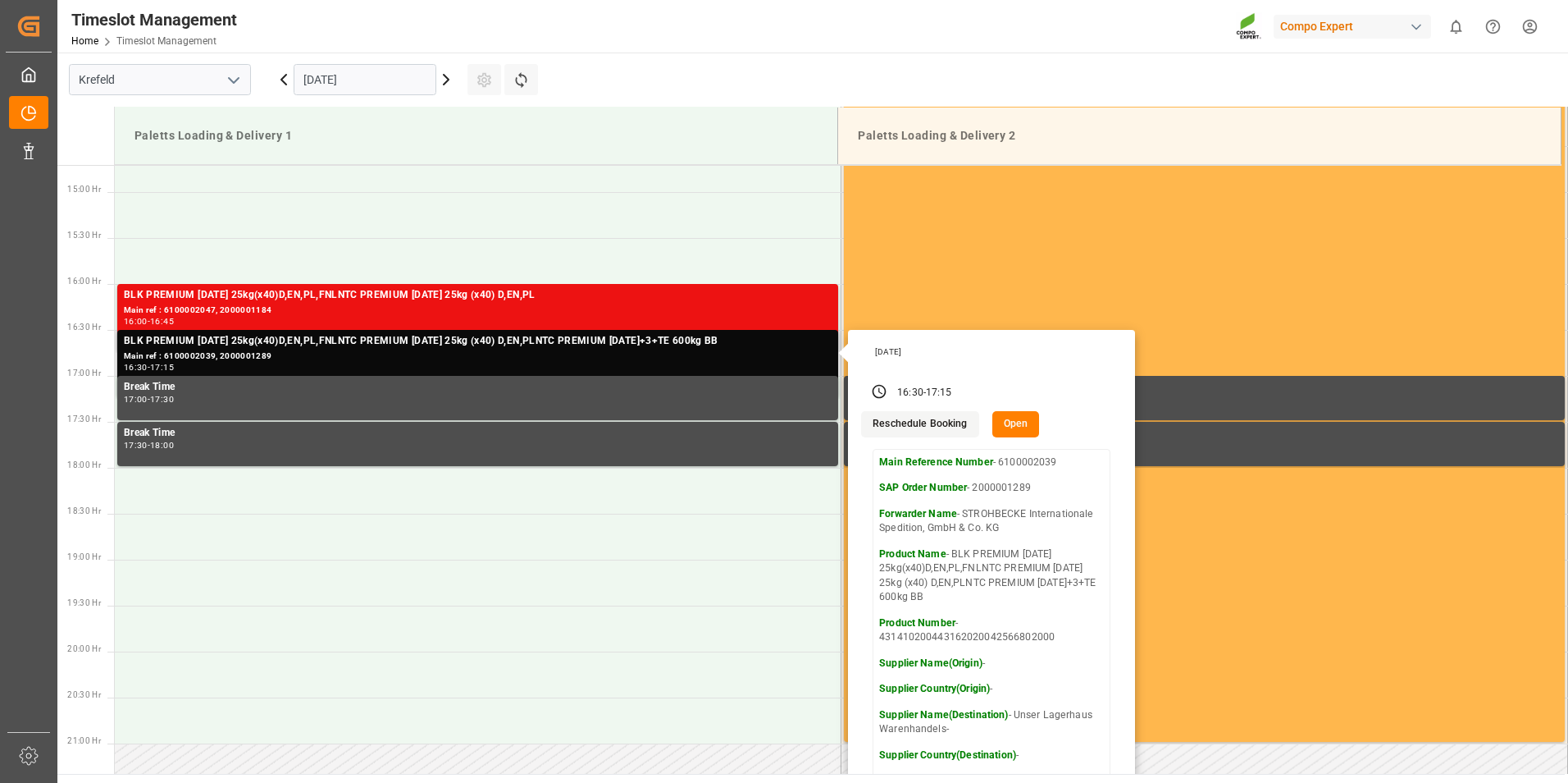
click at [1013, 436] on button "Open" at bounding box center [1016, 424] width 48 height 26
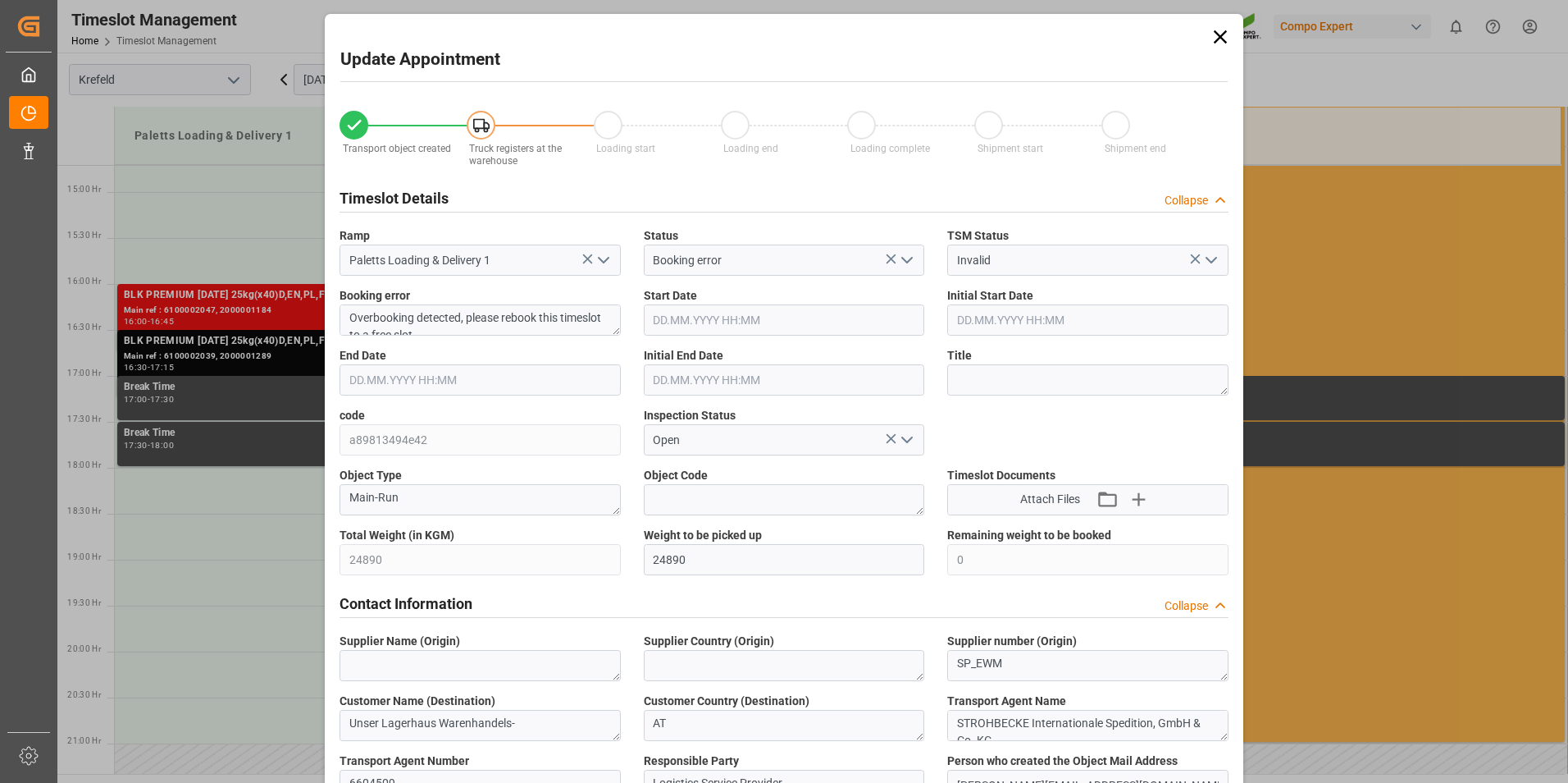
type input "24890"
type input "0"
type input "18.09.2025 16:30"
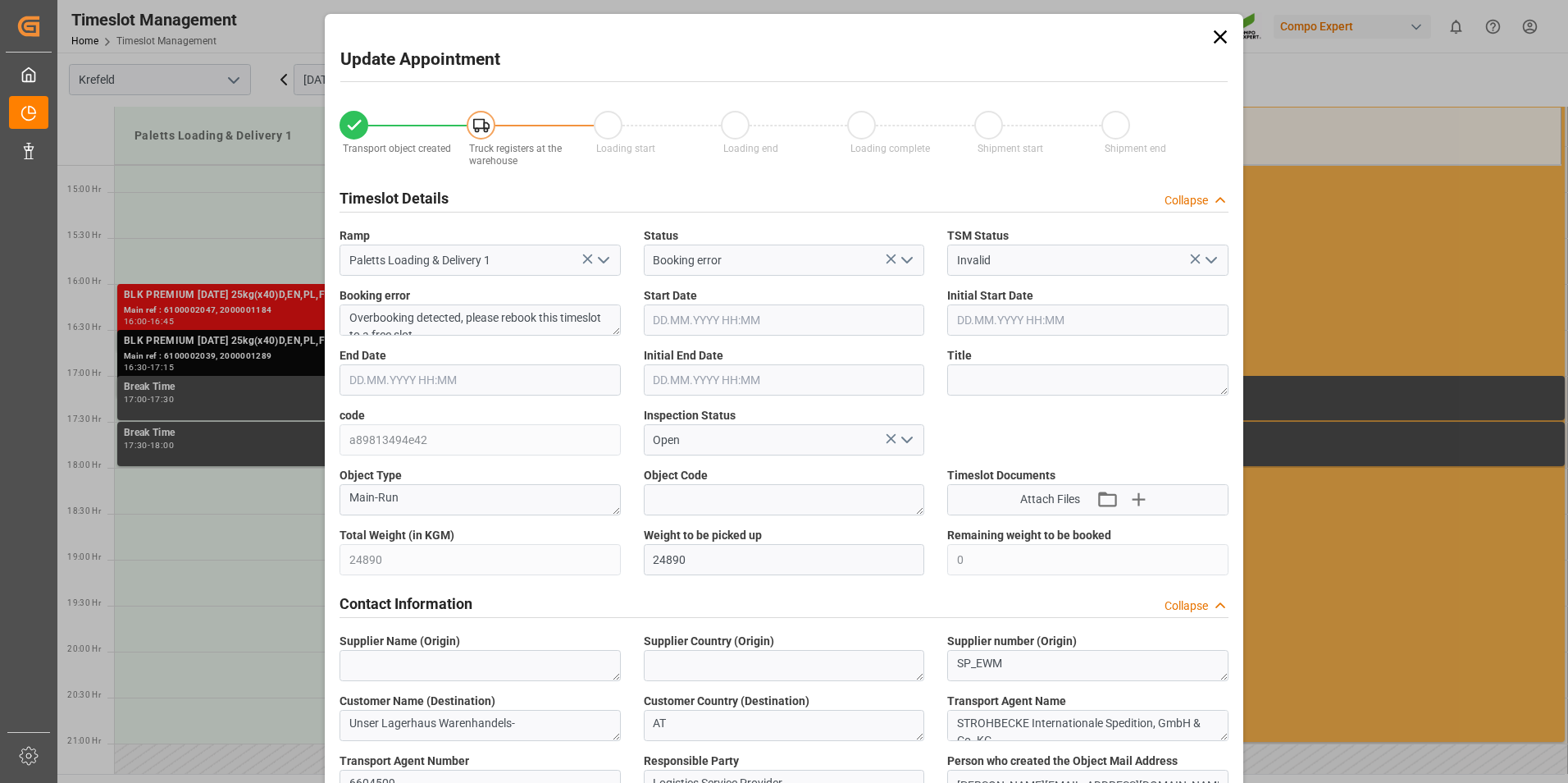
type input "18.09.2025 16:30"
type input "18.09.2025 17:15"
type input "18.09.2025 17:00"
type input "12.09.2025 13:47"
type input "16.09.2025 14:19"
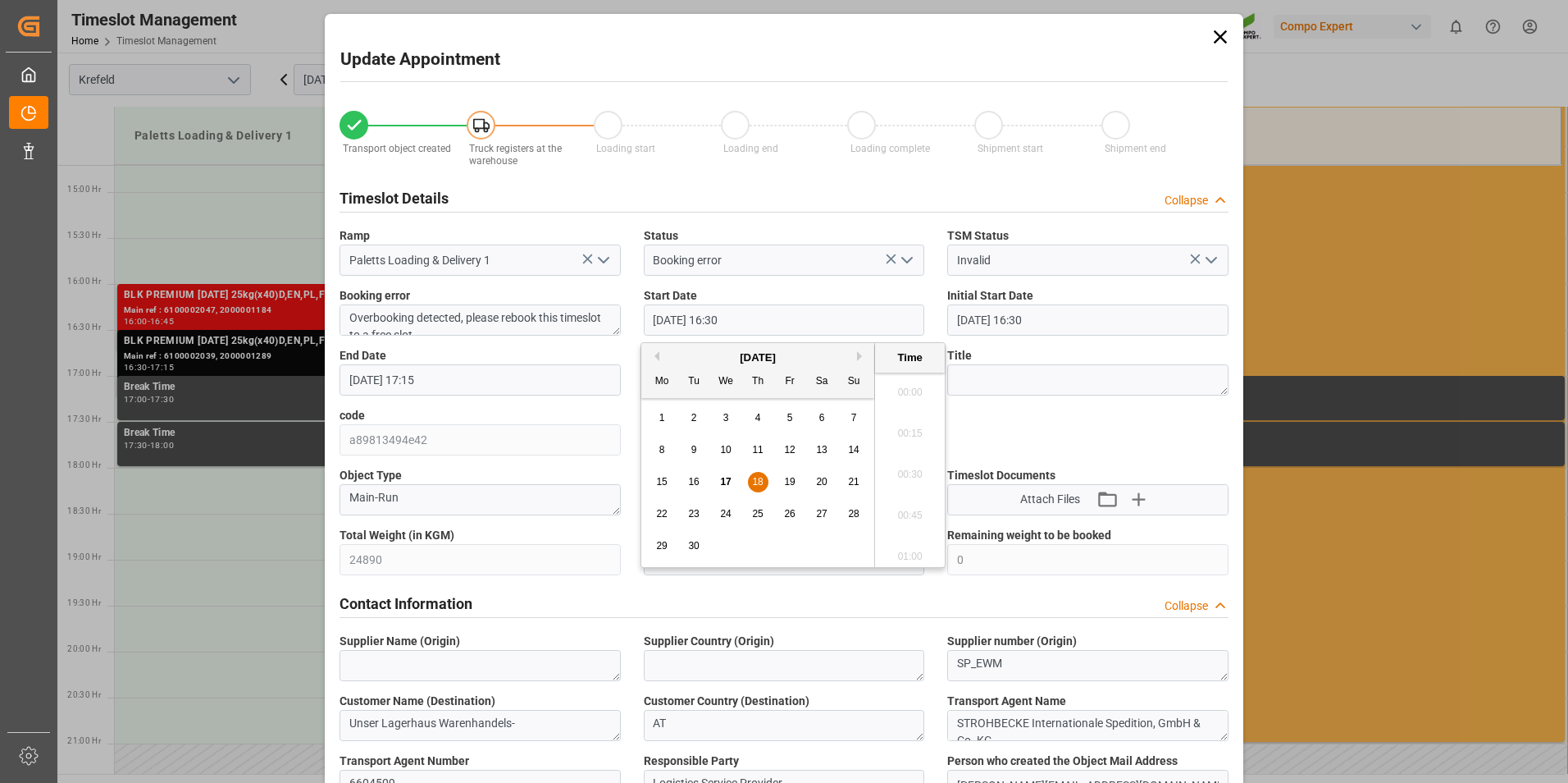
click at [773, 320] on input "18.09.2025 16:30" at bounding box center [784, 319] width 281 height 31
click at [771, 324] on input "18.09.2025 16:30" at bounding box center [784, 319] width 281 height 31
click at [550, 347] on label "End Date" at bounding box center [479, 355] width 281 height 17
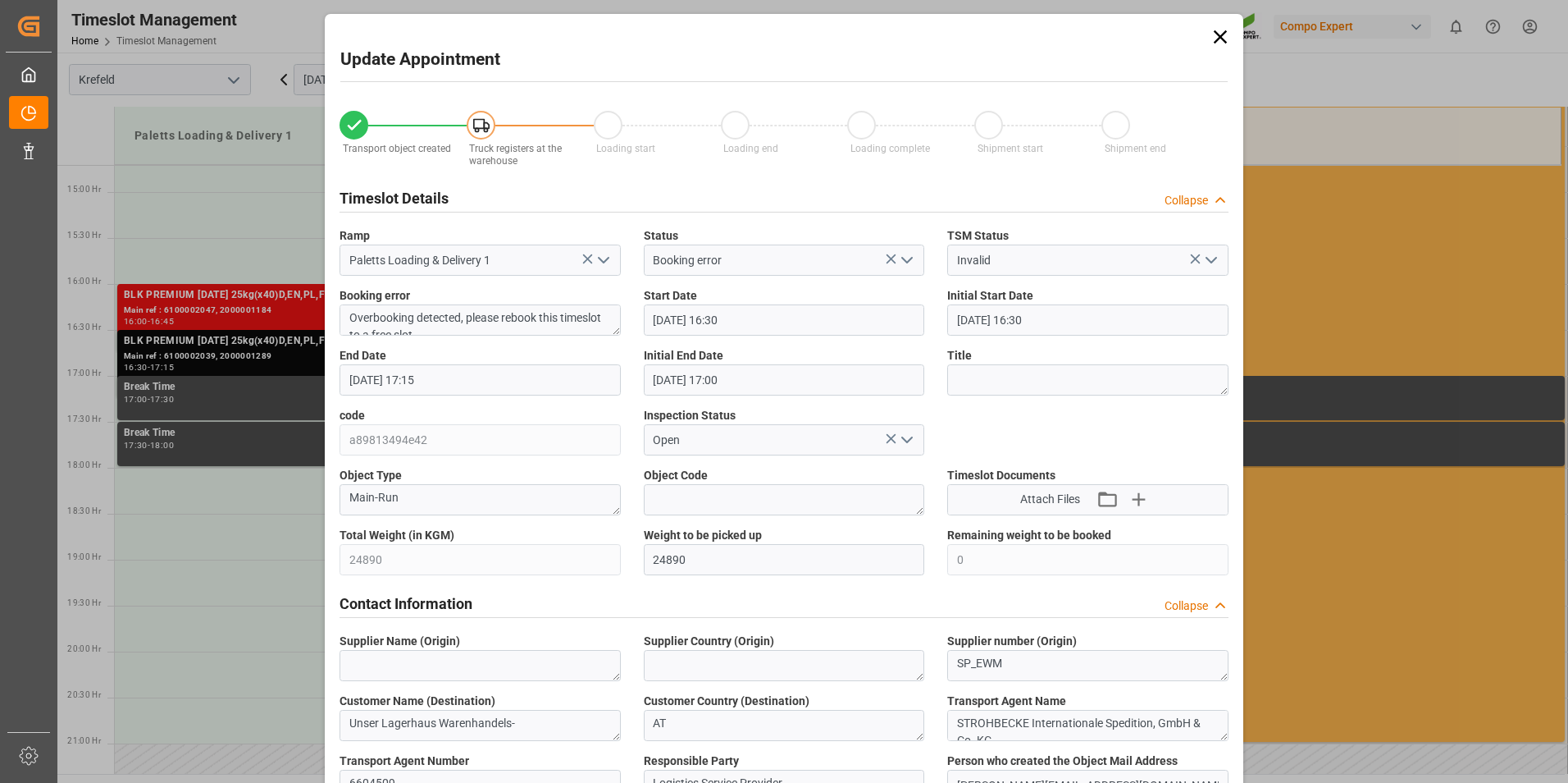
click at [776, 325] on input "18.09.2025 16:30" at bounding box center [784, 319] width 281 height 31
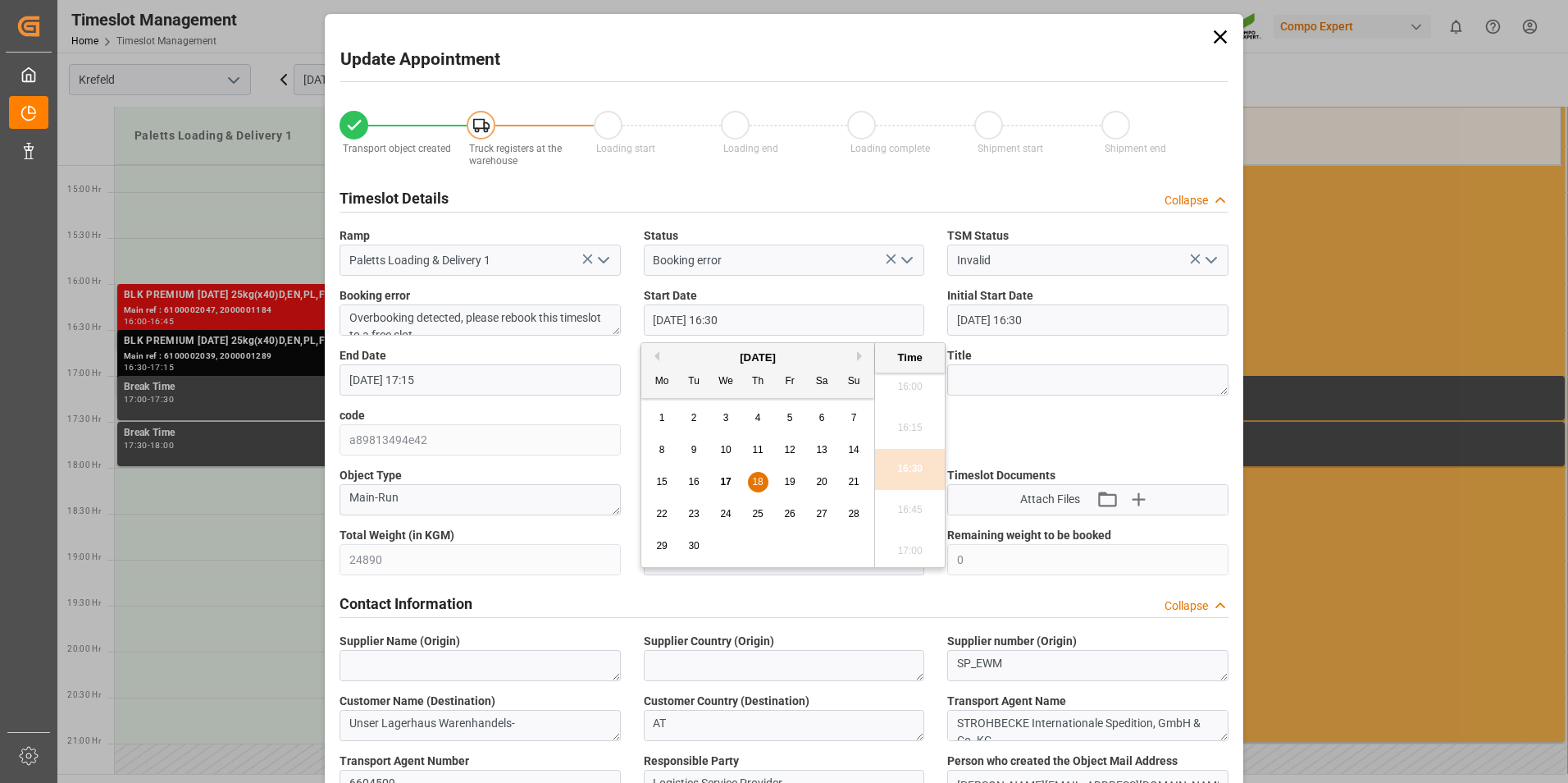
click at [762, 483] on span "18" at bounding box center [757, 482] width 11 height 12
click at [1219, 41] on icon at bounding box center [1220, 37] width 23 height 23
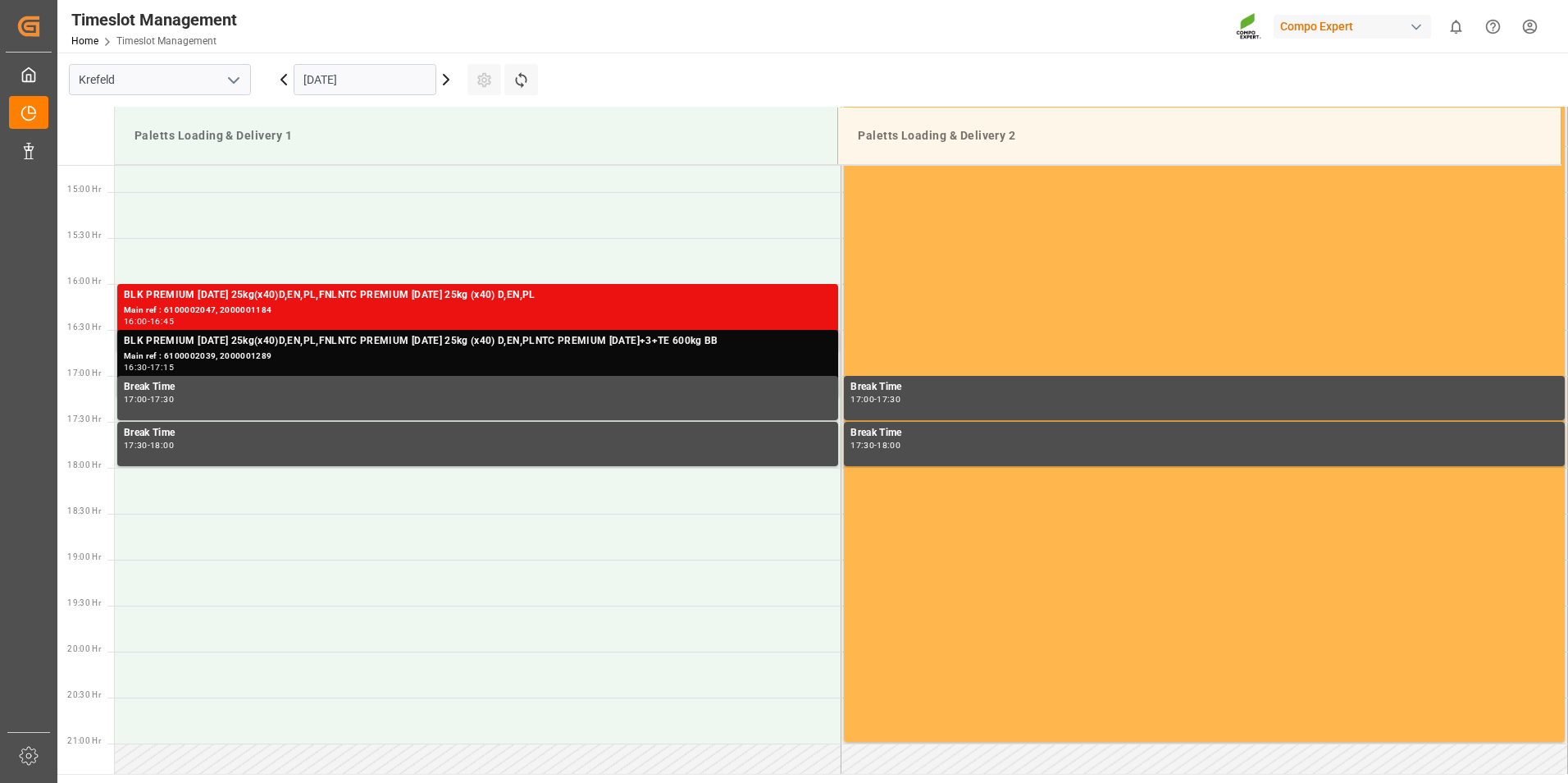
click at [490, 349] on div "BLK PREMIUM 15-3-20 25kg(x40)D,EN,PL,FNLNTC PREMIUM 15-3-20 25kg (x40) D,EN,PLN…" at bounding box center [478, 341] width 708 height 16
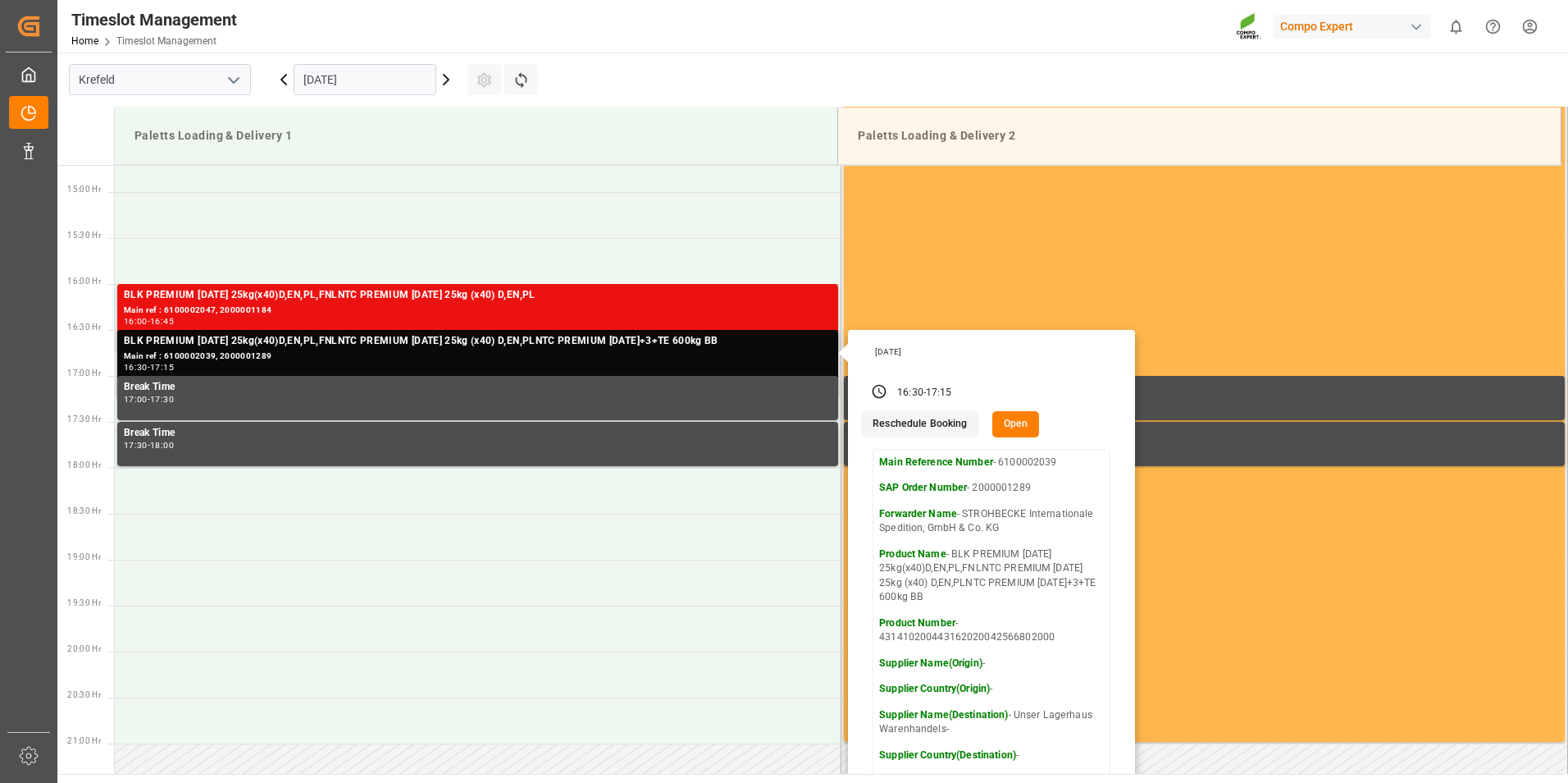
click at [1003, 419] on button "Open" at bounding box center [1016, 424] width 48 height 26
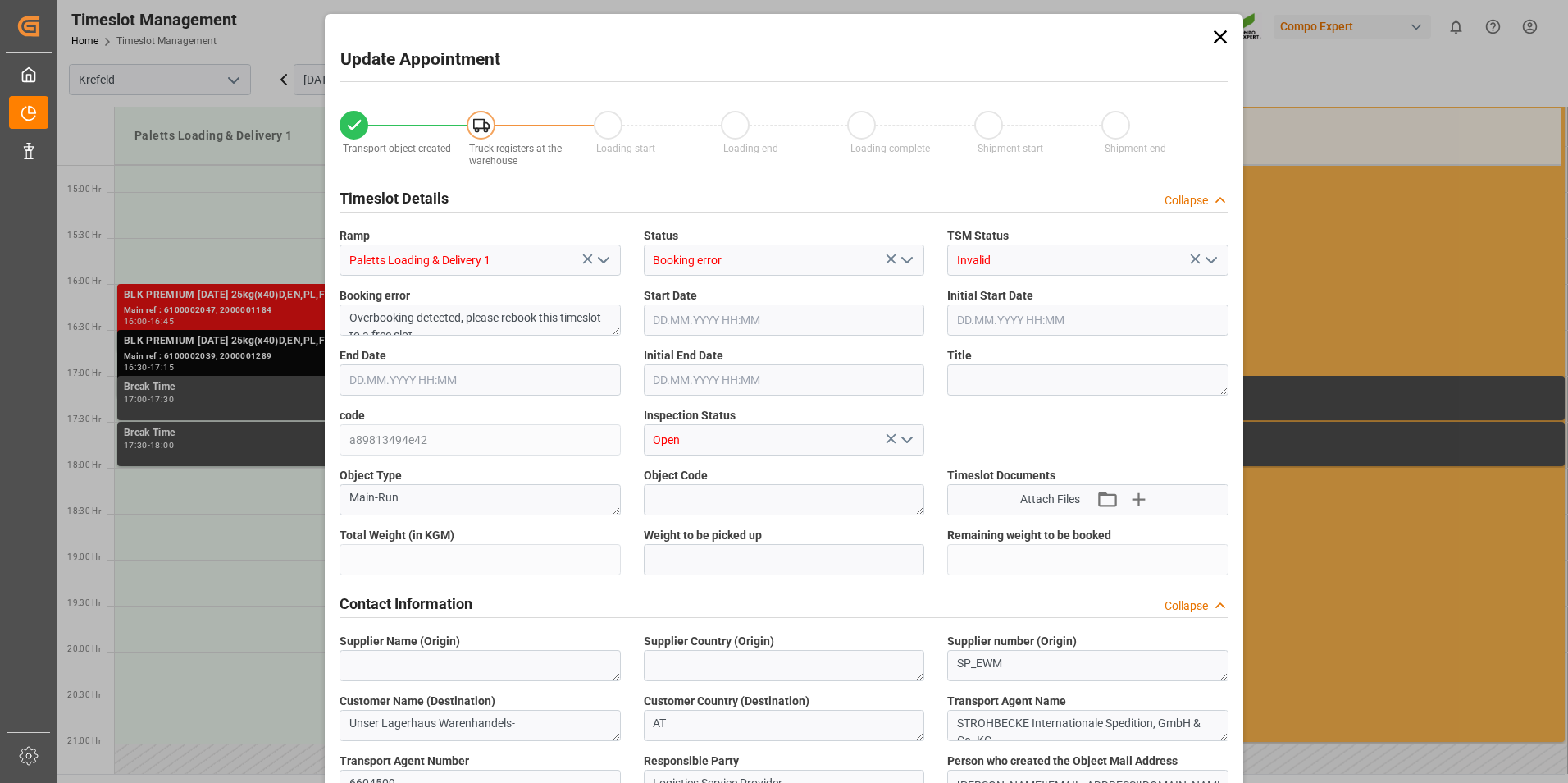
type input "24890"
type input "0"
type input "18.09.2025 16:30"
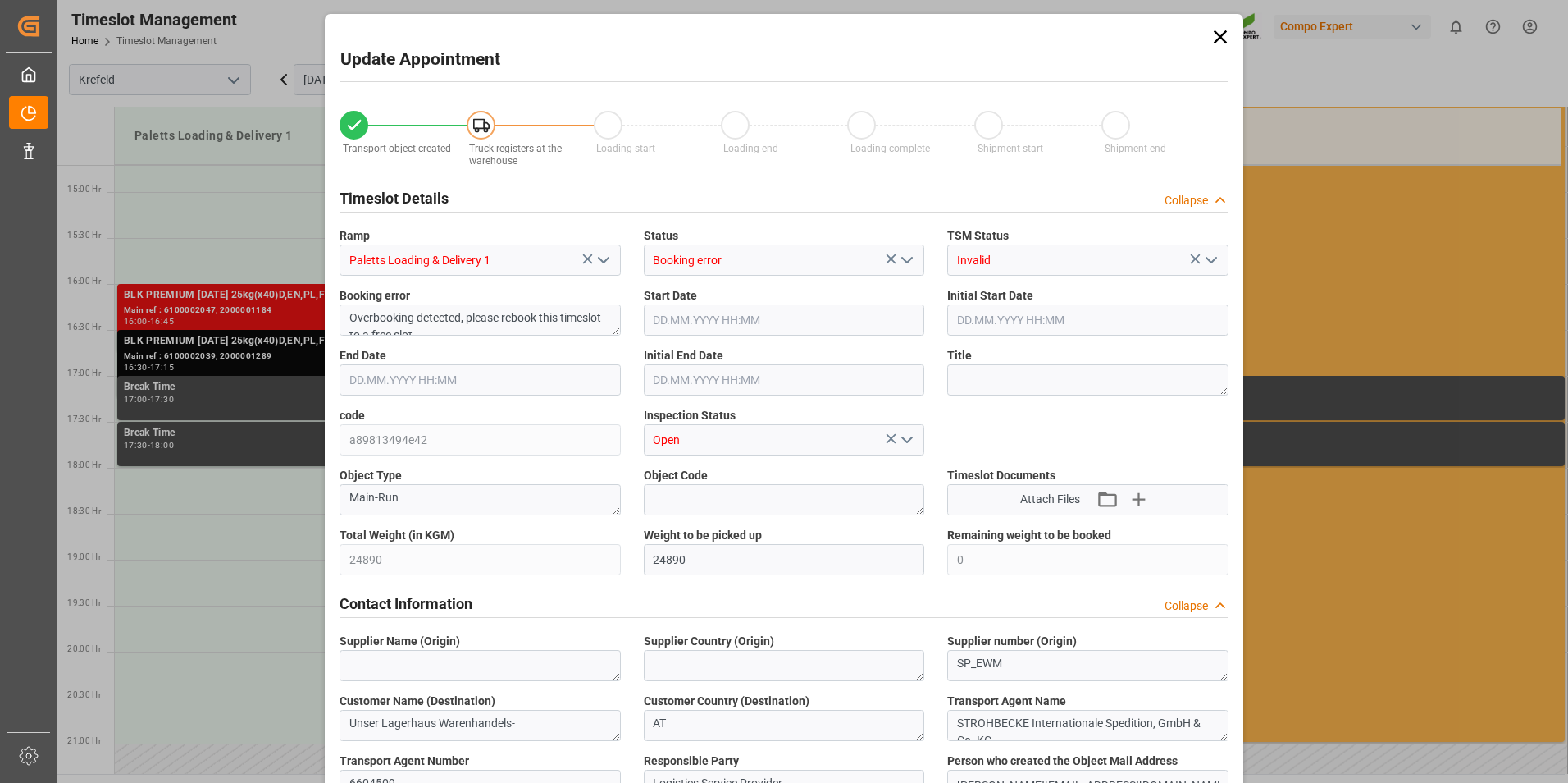
type input "18.09.2025 16:30"
type input "18.09.2025 17:15"
type input "18.09.2025 17:00"
type input "12.09.2025 13:47"
type input "16.09.2025 14:19"
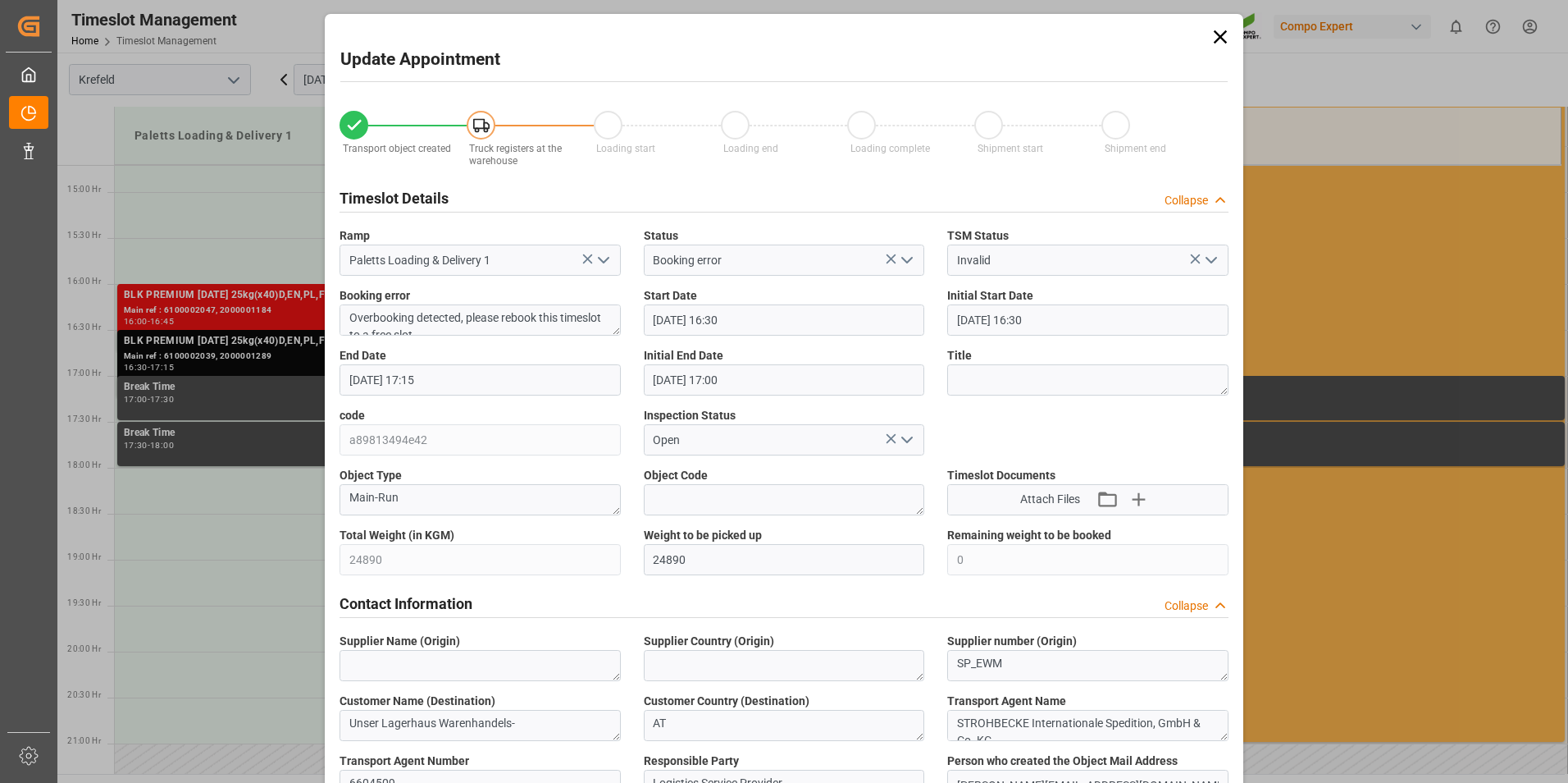
click at [889, 320] on input "18.09.2025 16:30" at bounding box center [784, 319] width 281 height 31
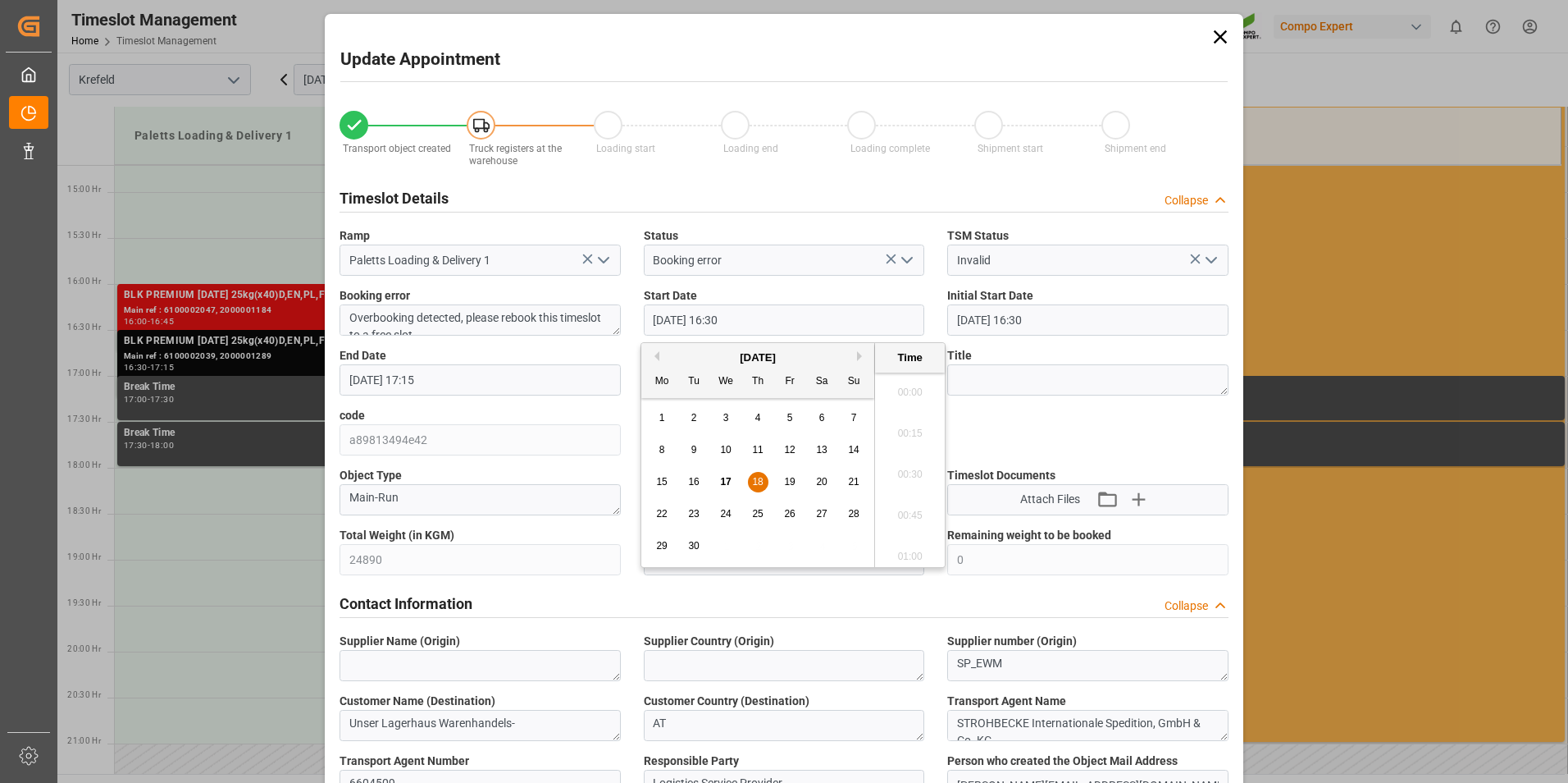
scroll to position [2632, 0]
click at [763, 480] on span "18" at bounding box center [757, 482] width 11 height 12
click at [914, 382] on li "11:30" at bounding box center [910, 387] width 70 height 41
type input "18.09.2025 11:30"
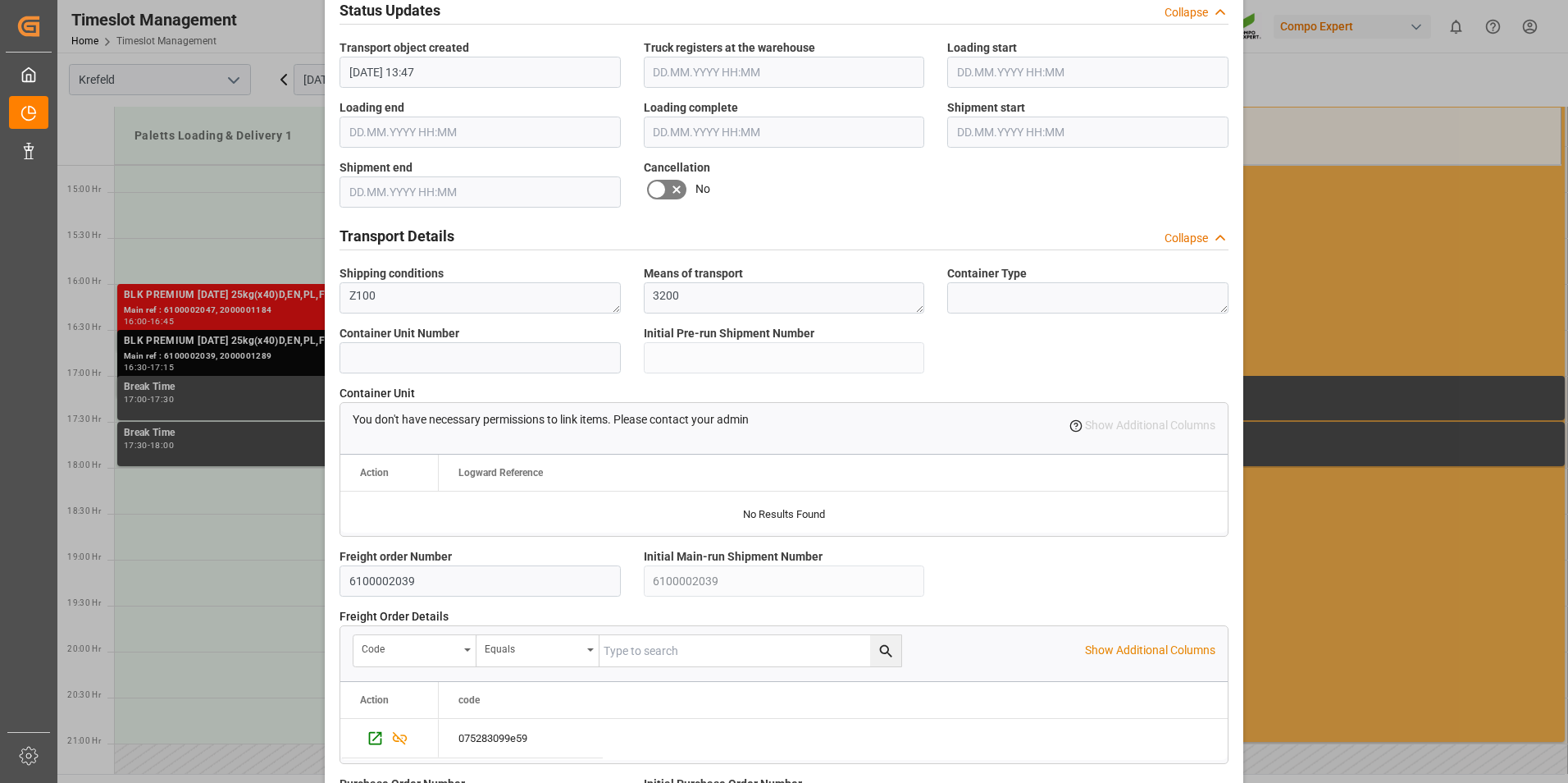
scroll to position [1377, 0]
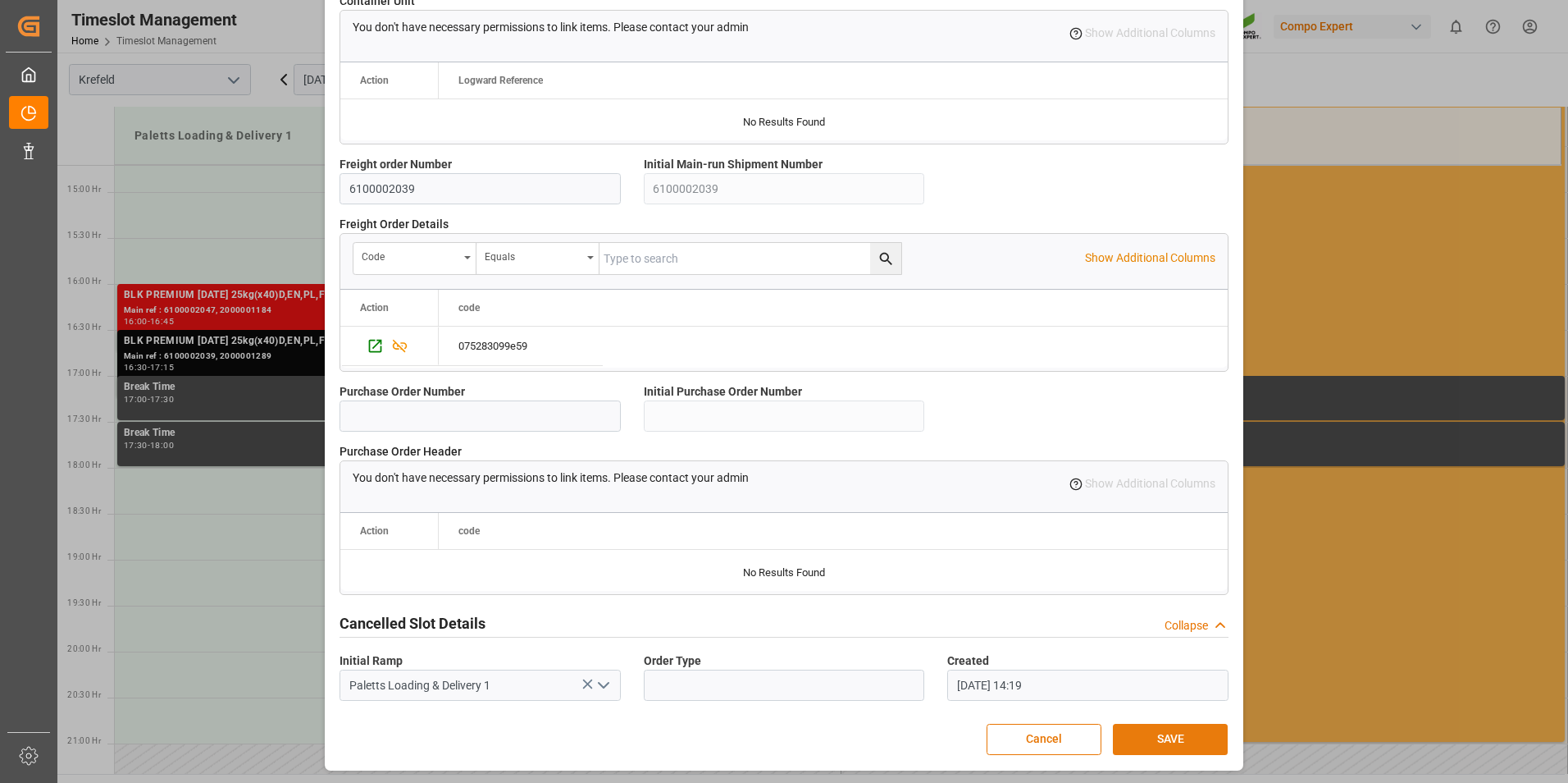
click at [1169, 737] on button "SAVE" at bounding box center [1169, 738] width 114 height 31
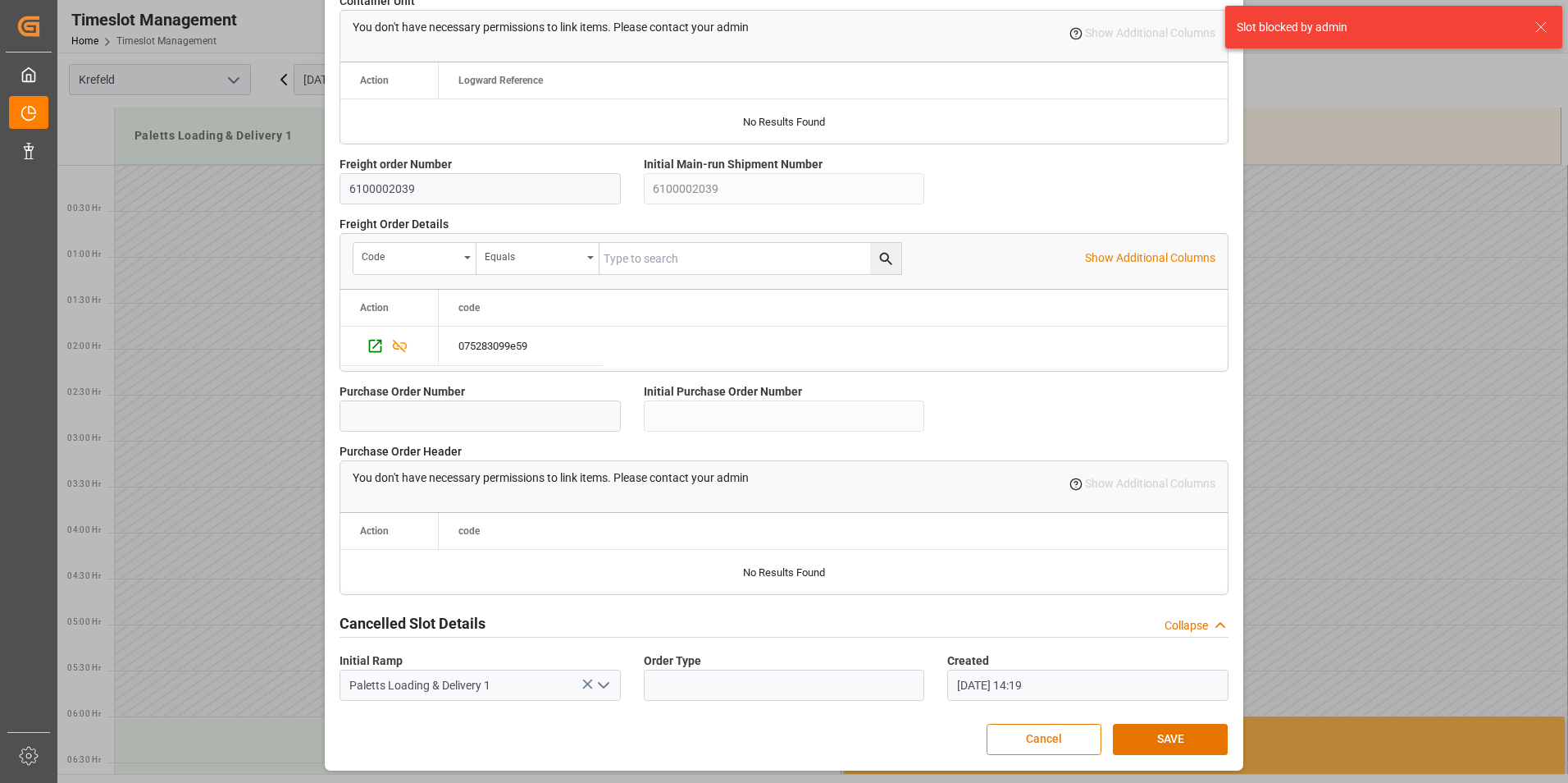
click at [1069, 739] on button "Cancel" at bounding box center [1043, 738] width 114 height 31
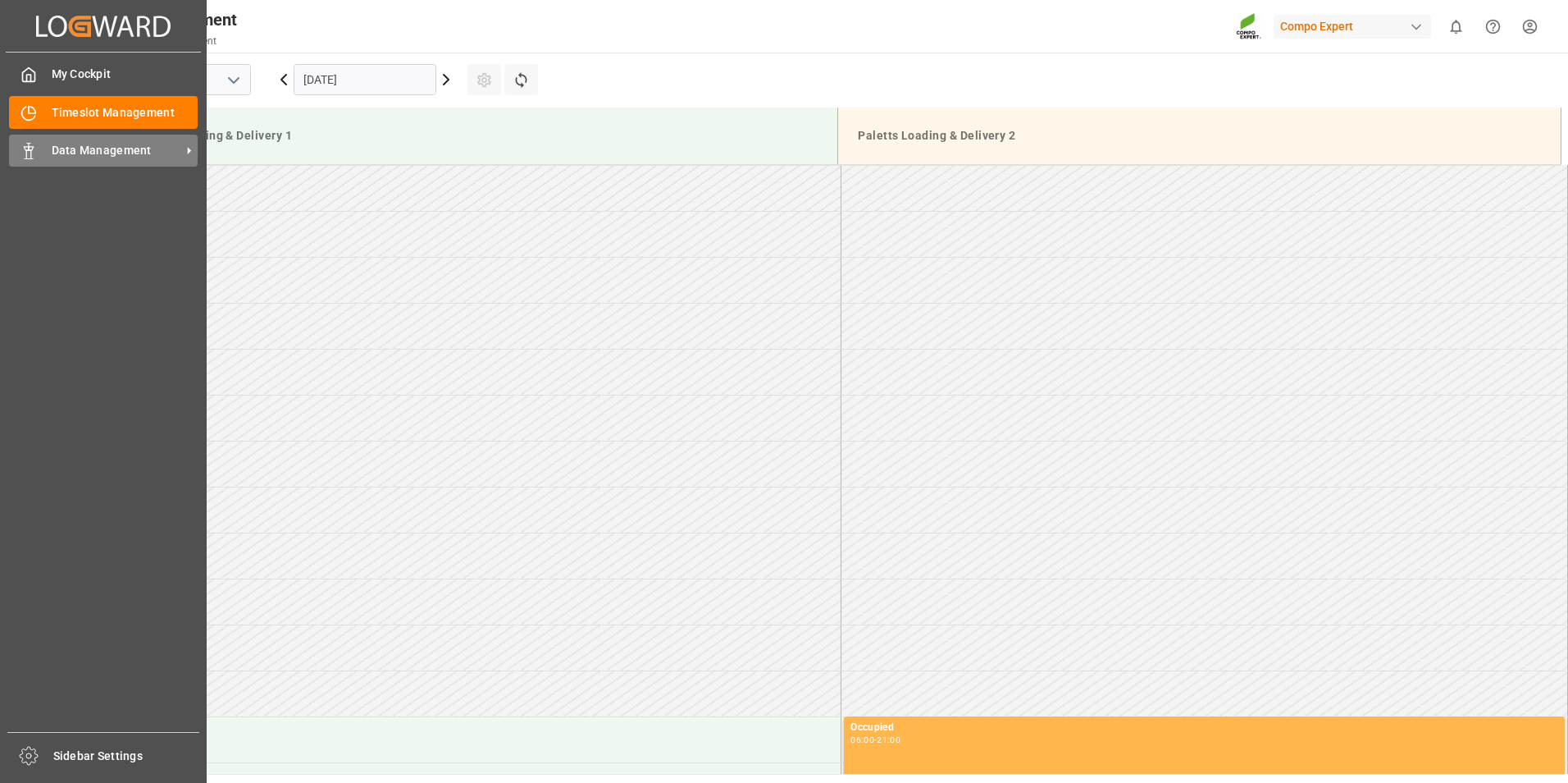
click at [117, 145] on span "Data Management" at bounding box center [116, 150] width 129 height 17
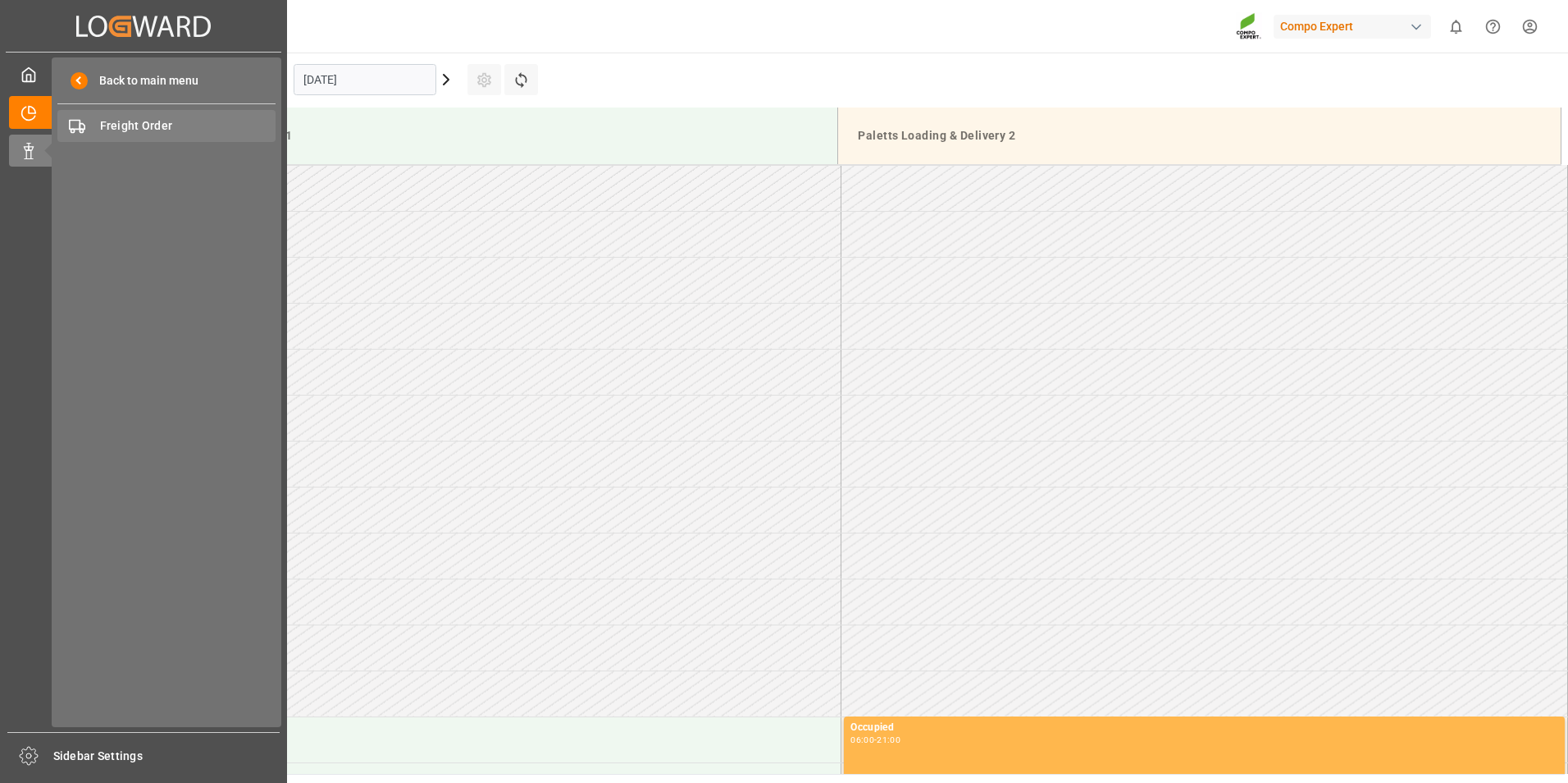
click at [164, 124] on span "Freight Order" at bounding box center [188, 125] width 176 height 17
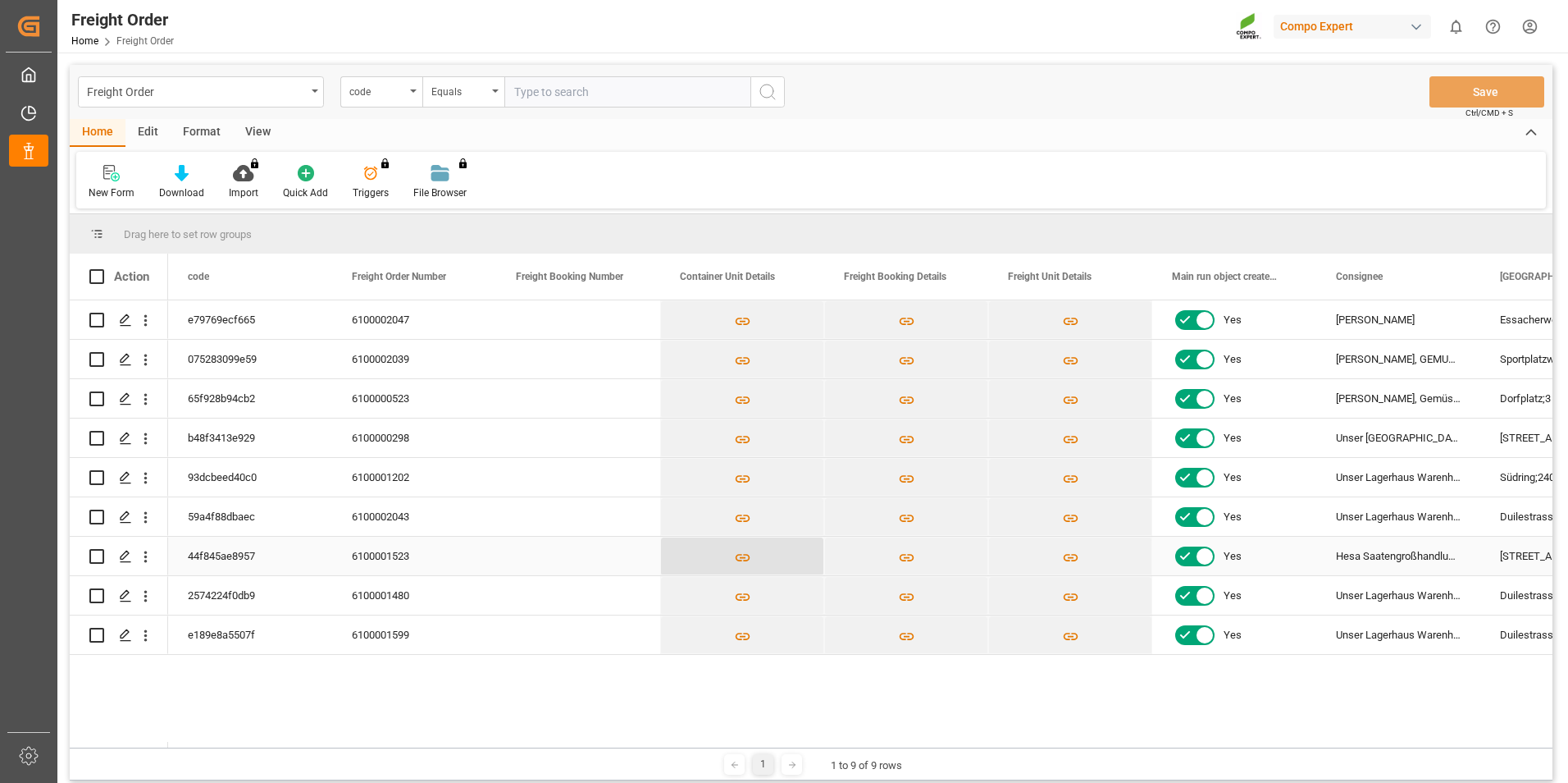
scroll to position [190, 0]
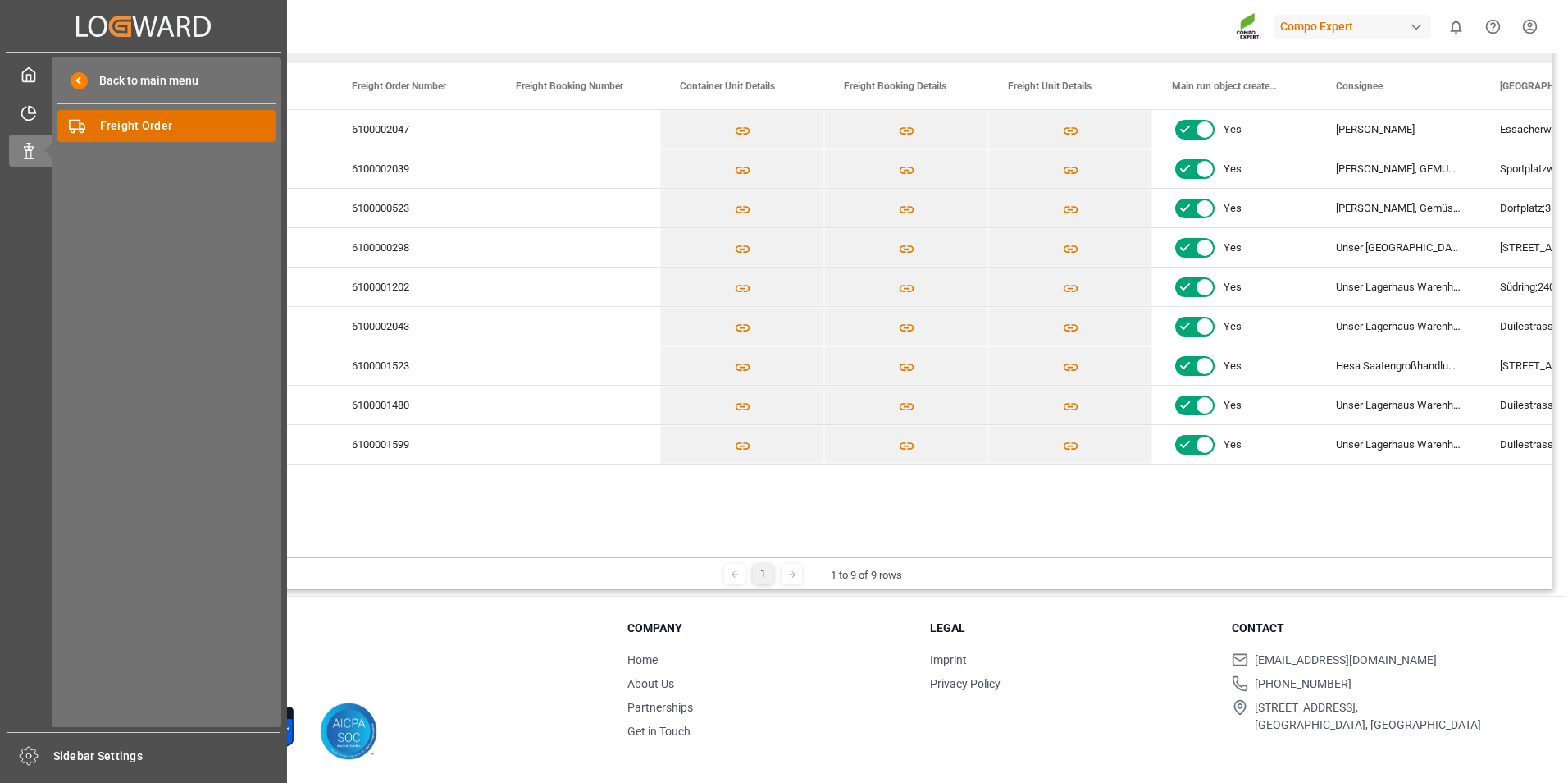
click at [133, 122] on span "Freight Order" at bounding box center [188, 125] width 176 height 17
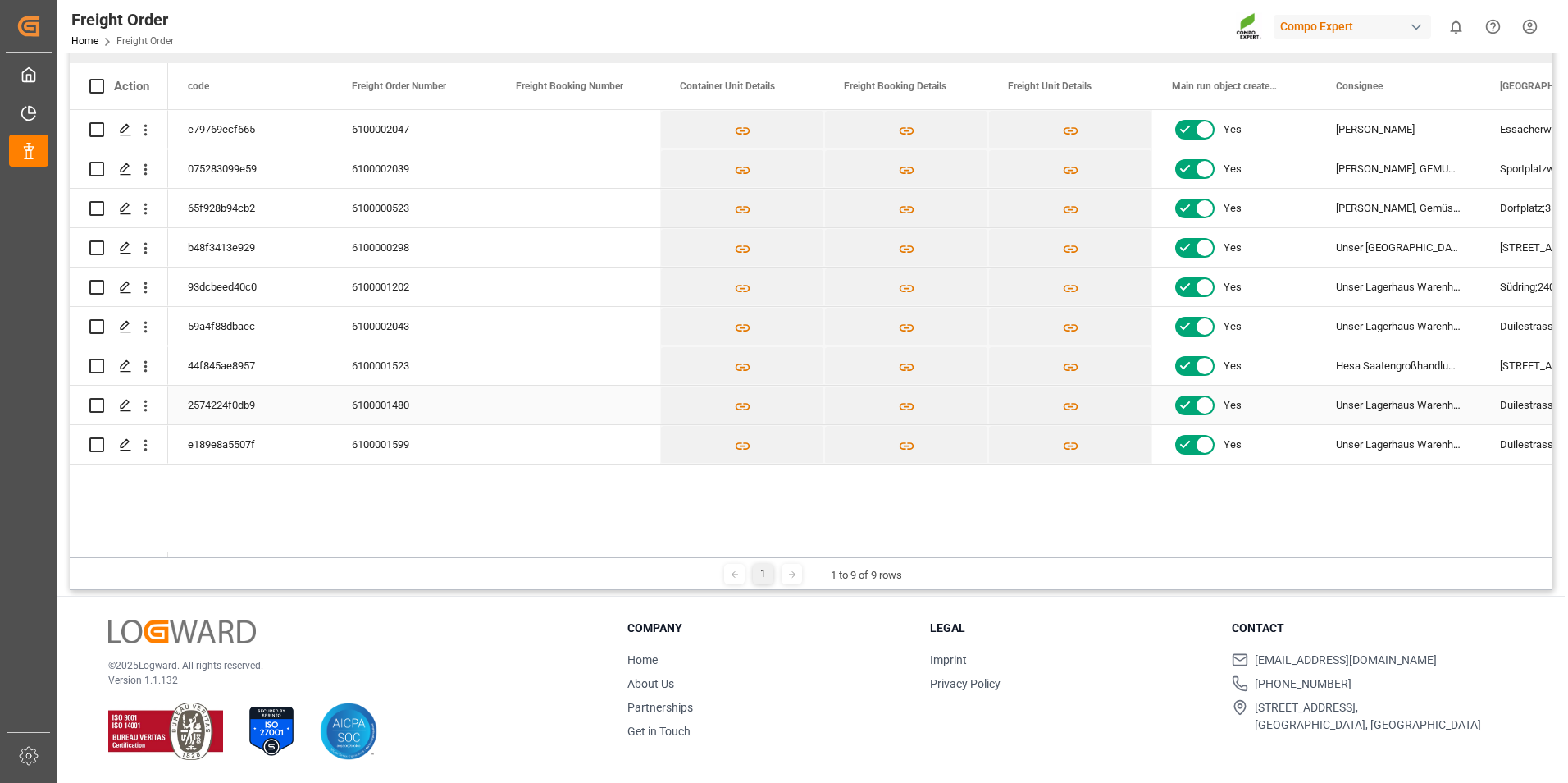
scroll to position [0, 0]
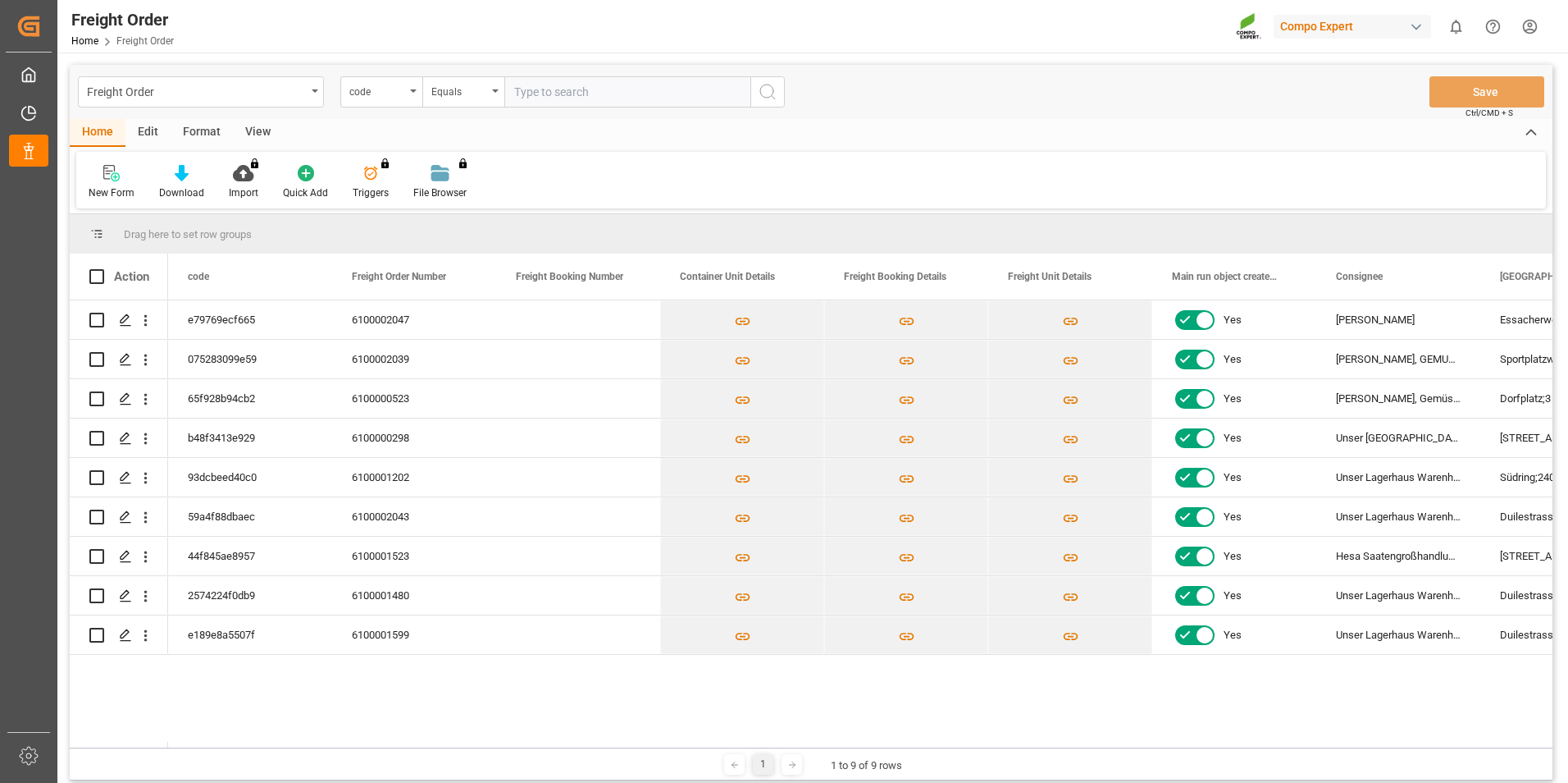
click at [1115, 105] on div "Freight Order code Equals Save Ctrl/CMD + S" at bounding box center [810, 92] width 1482 height 54
click at [630, 98] on input "text" at bounding box center [626, 92] width 246 height 31
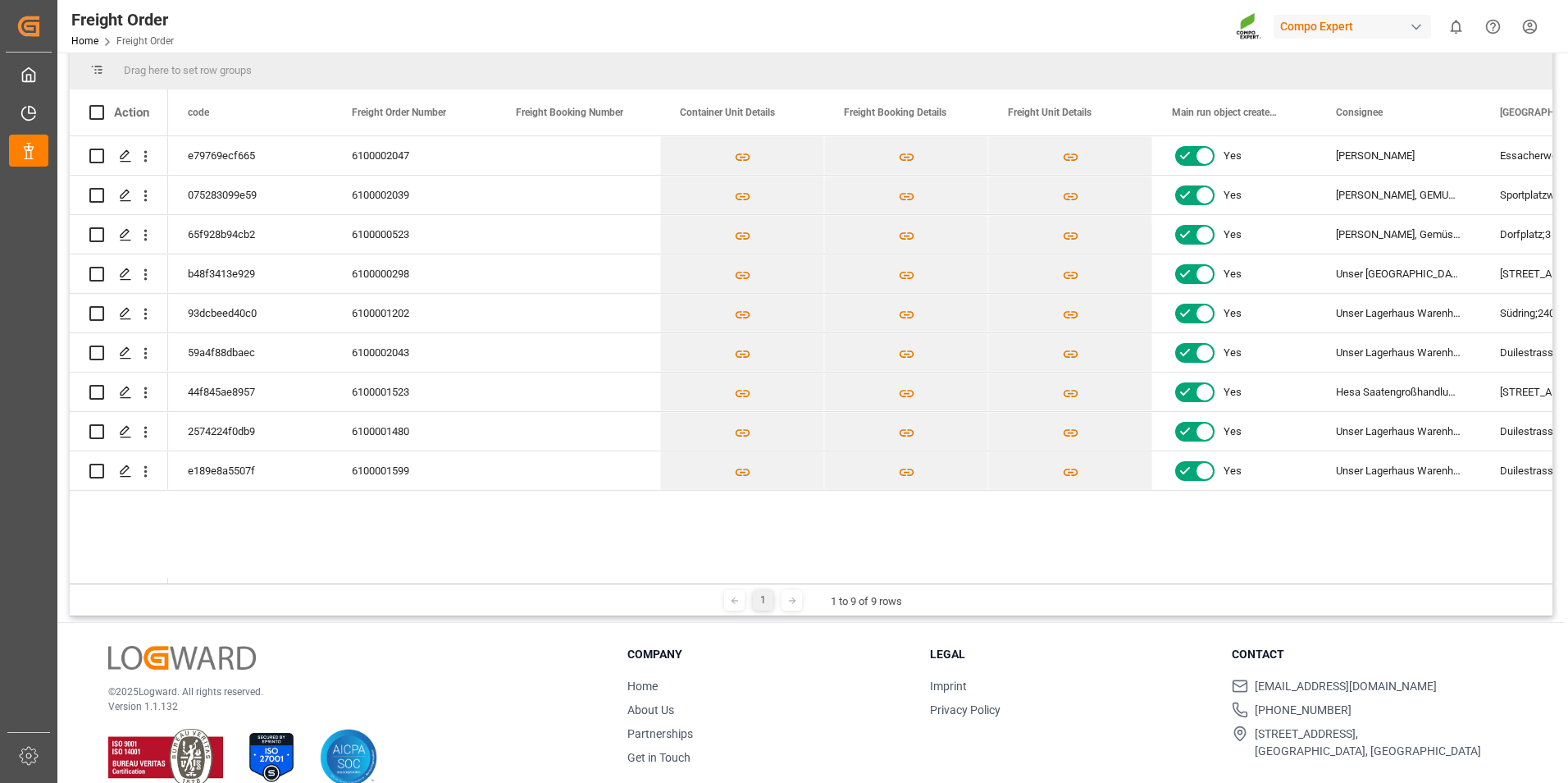
scroll to position [82, 0]
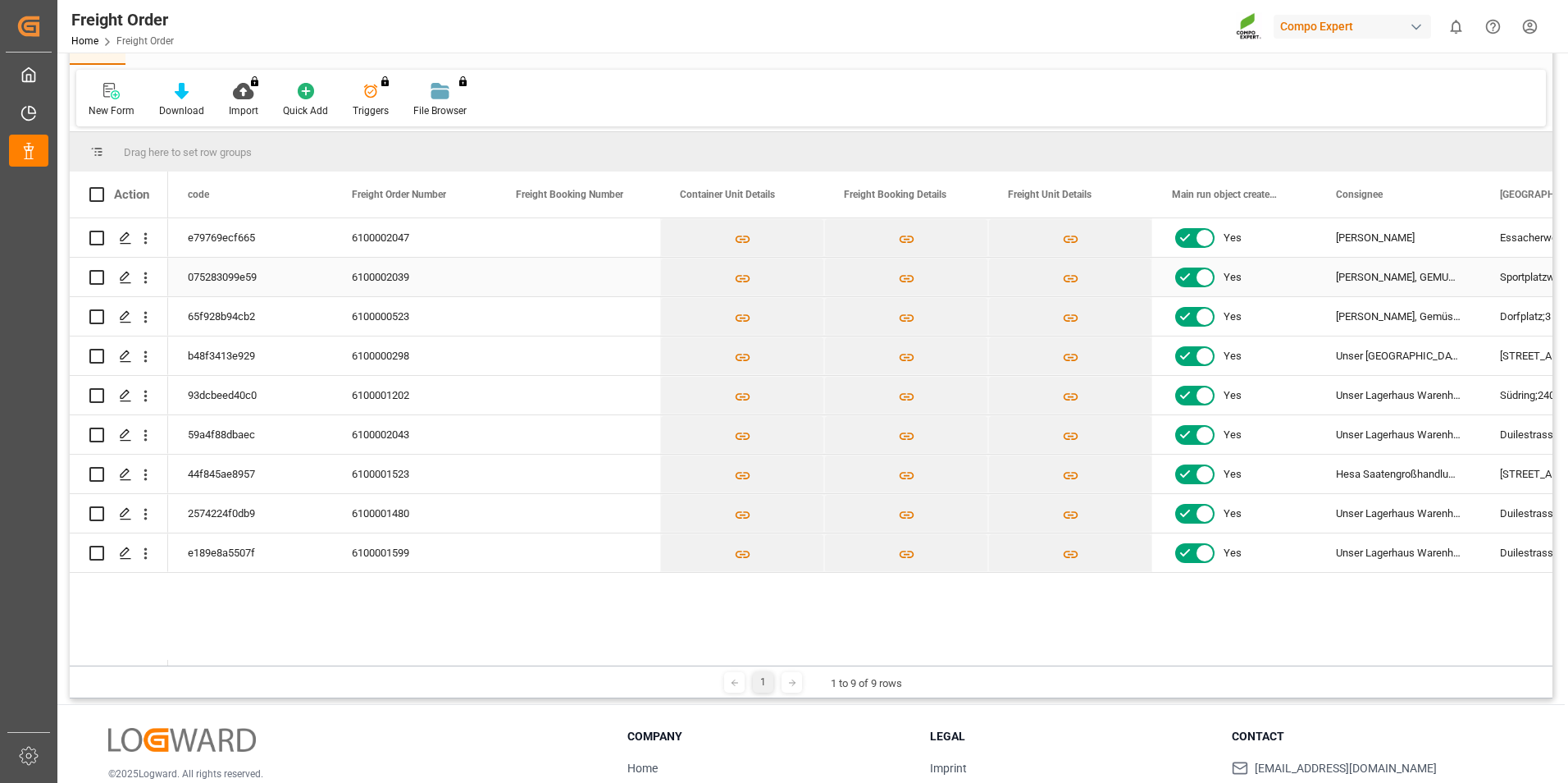
click at [98, 276] on input "Press Space to toggle row selection (unchecked)" at bounding box center [96, 277] width 15 height 15
checkbox input "true"
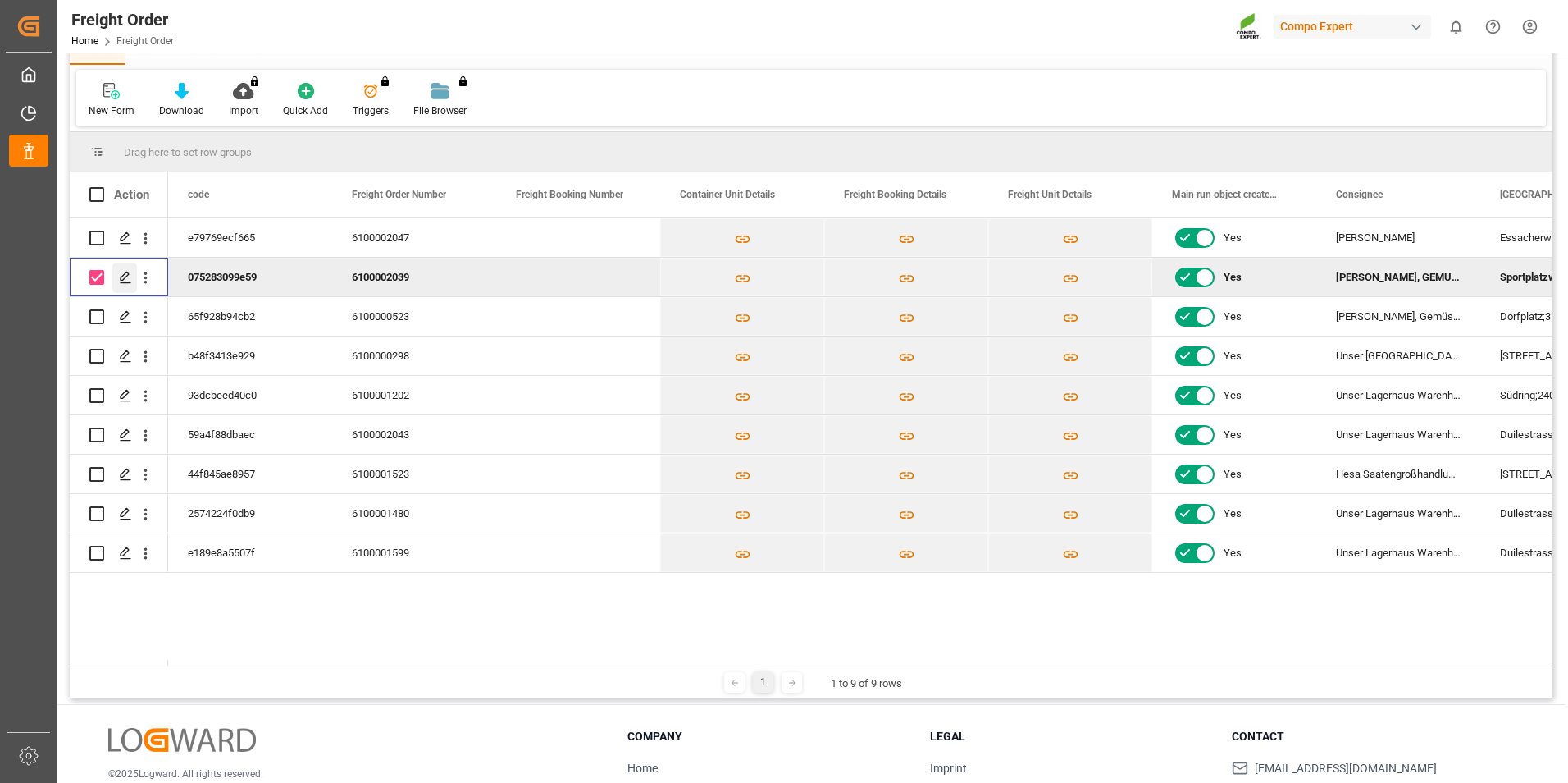
click at [124, 282] on icon "Press SPACE to deselect this row." at bounding box center [125, 277] width 13 height 13
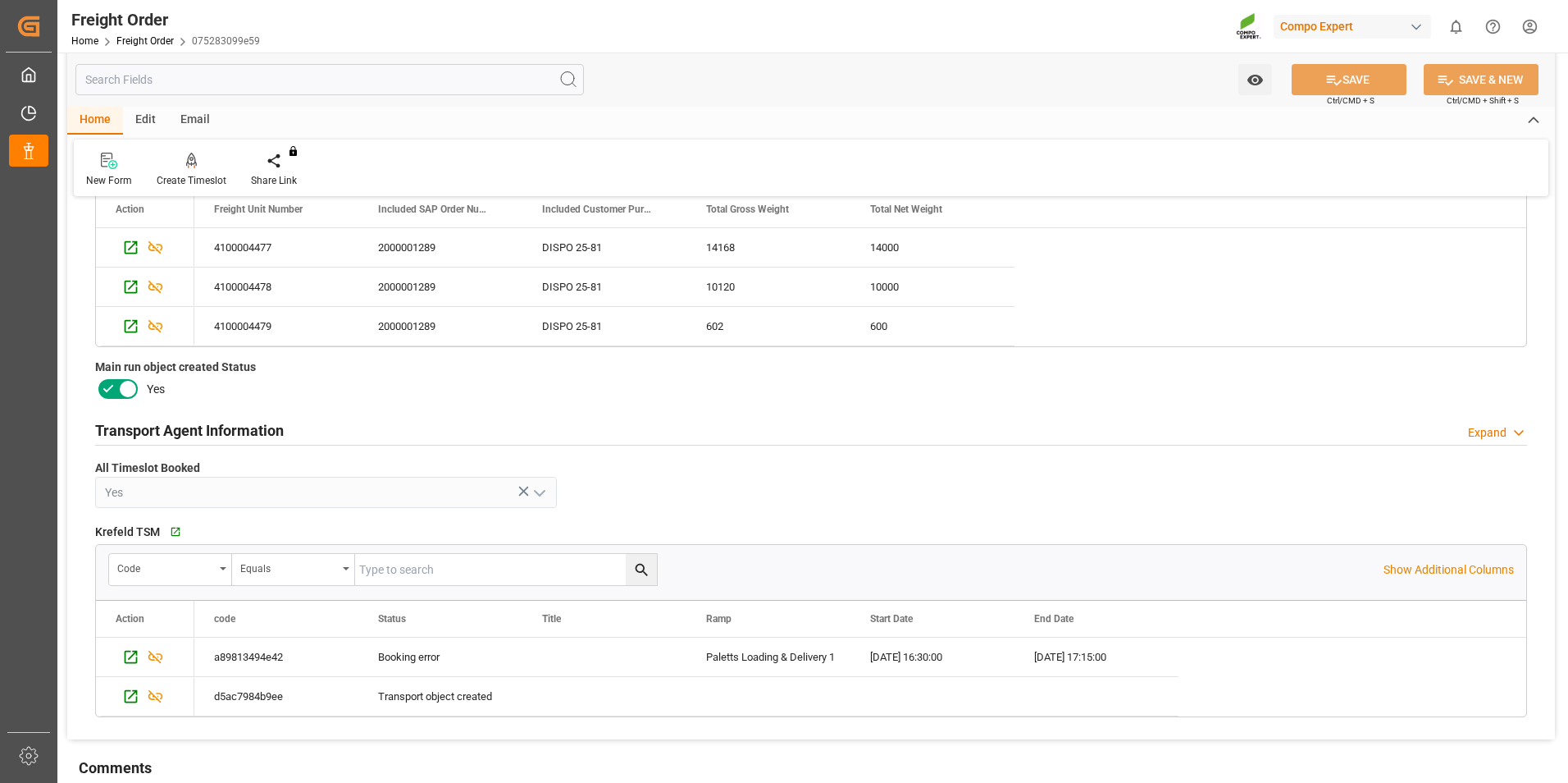
scroll to position [738, 0]
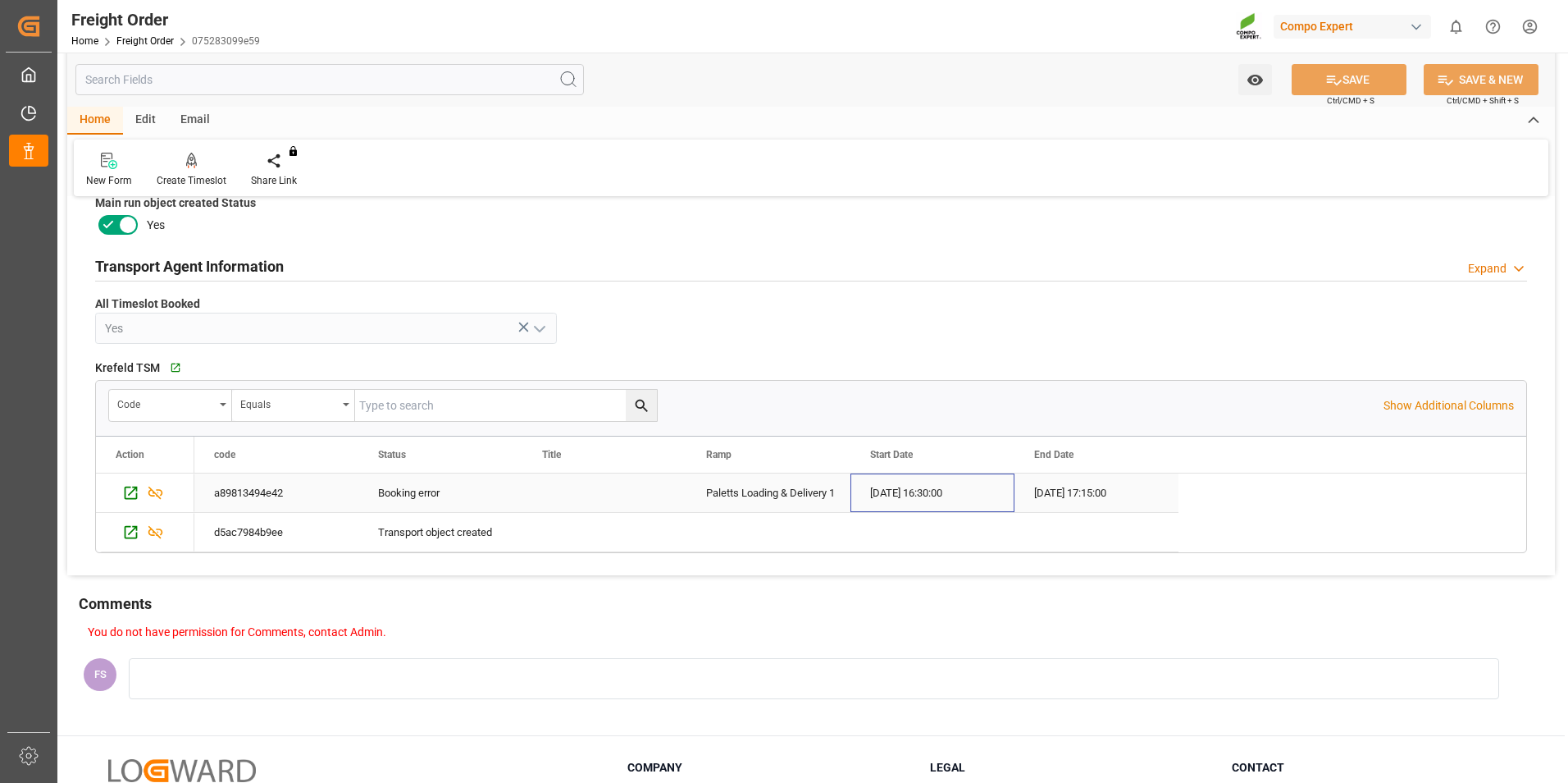
click at [906, 489] on div "[DATE] 16:30:00" at bounding box center [932, 492] width 164 height 39
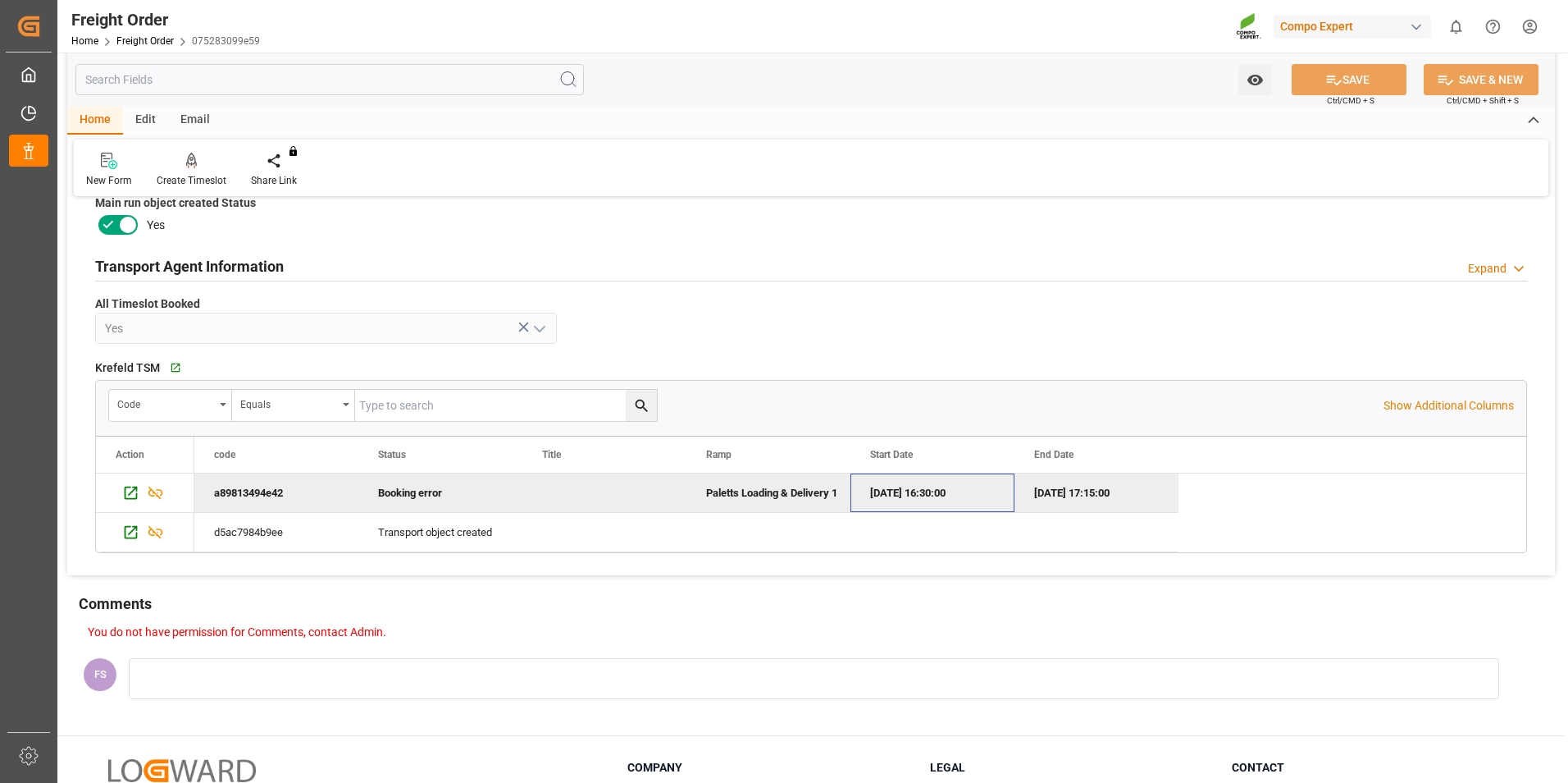
click at [952, 503] on div "[DATE] 16:30:00" at bounding box center [932, 492] width 164 height 39
click at [1461, 404] on p "Show Additional Columns" at bounding box center [1448, 405] width 130 height 17
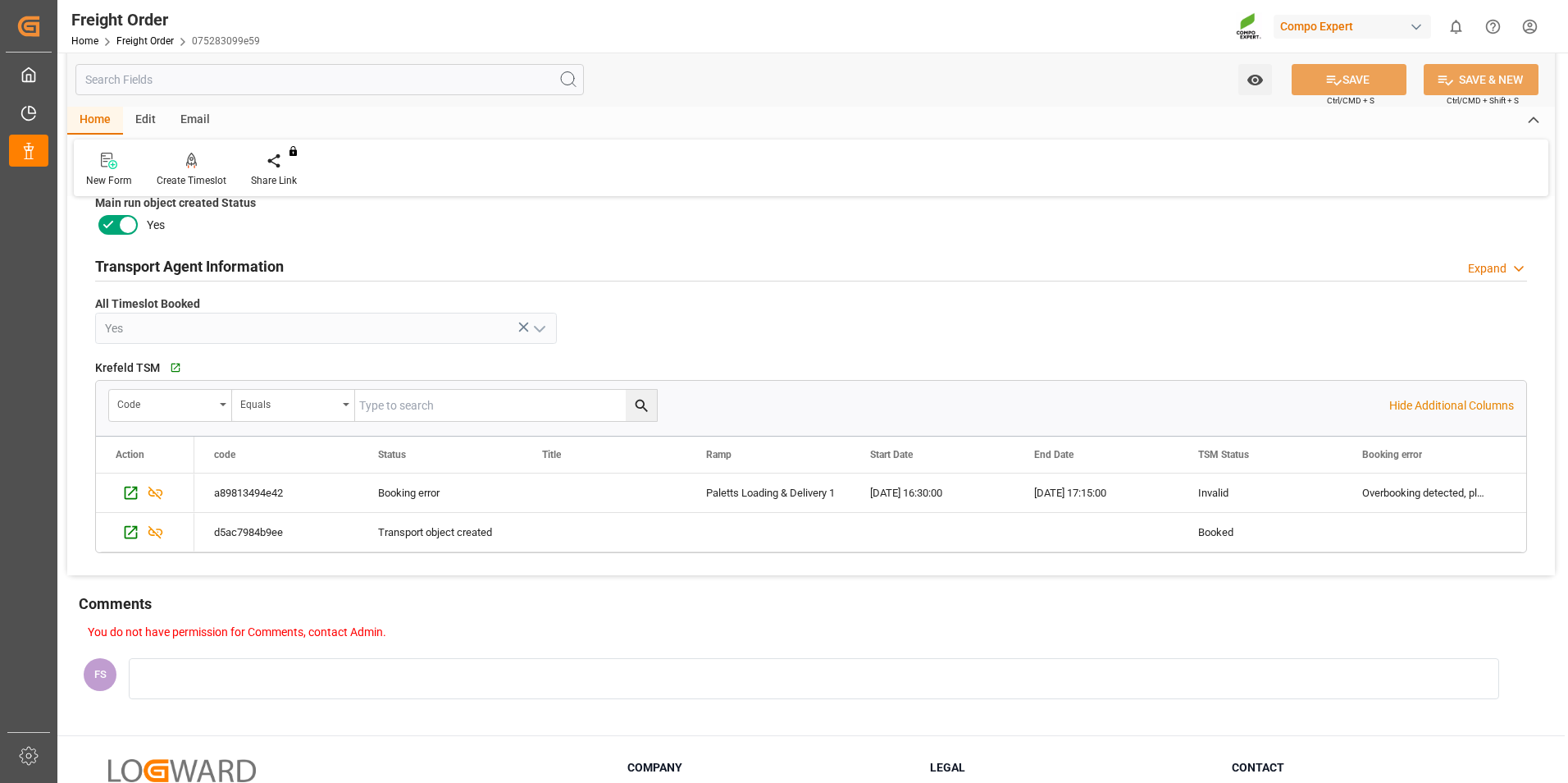
click at [1405, 414] on div "code Equals Hide Additional Columns" at bounding box center [810, 405] width 1430 height 49
click at [1412, 405] on p "Hide Additional Columns" at bounding box center [1451, 405] width 124 height 17
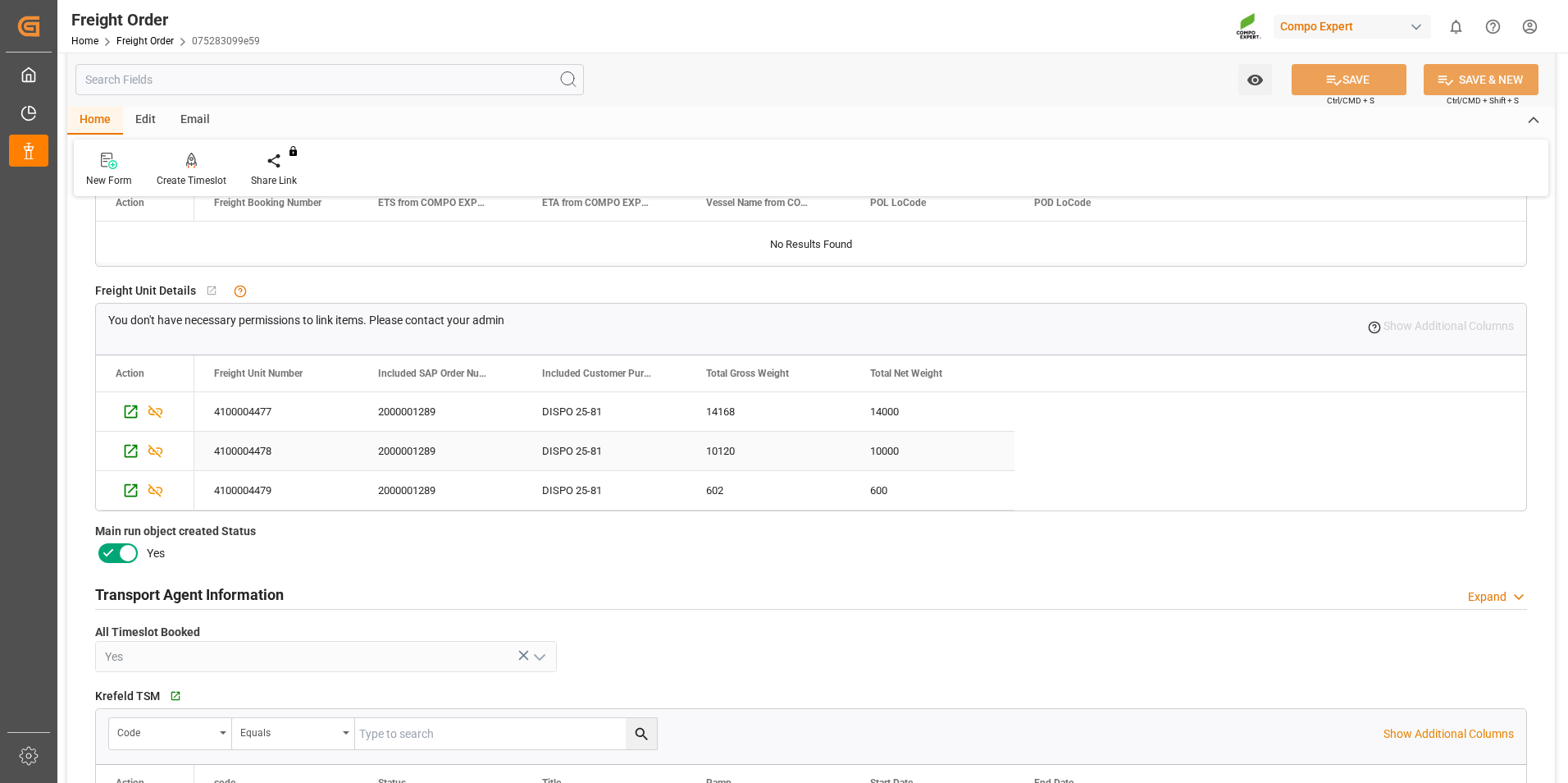
scroll to position [0, 0]
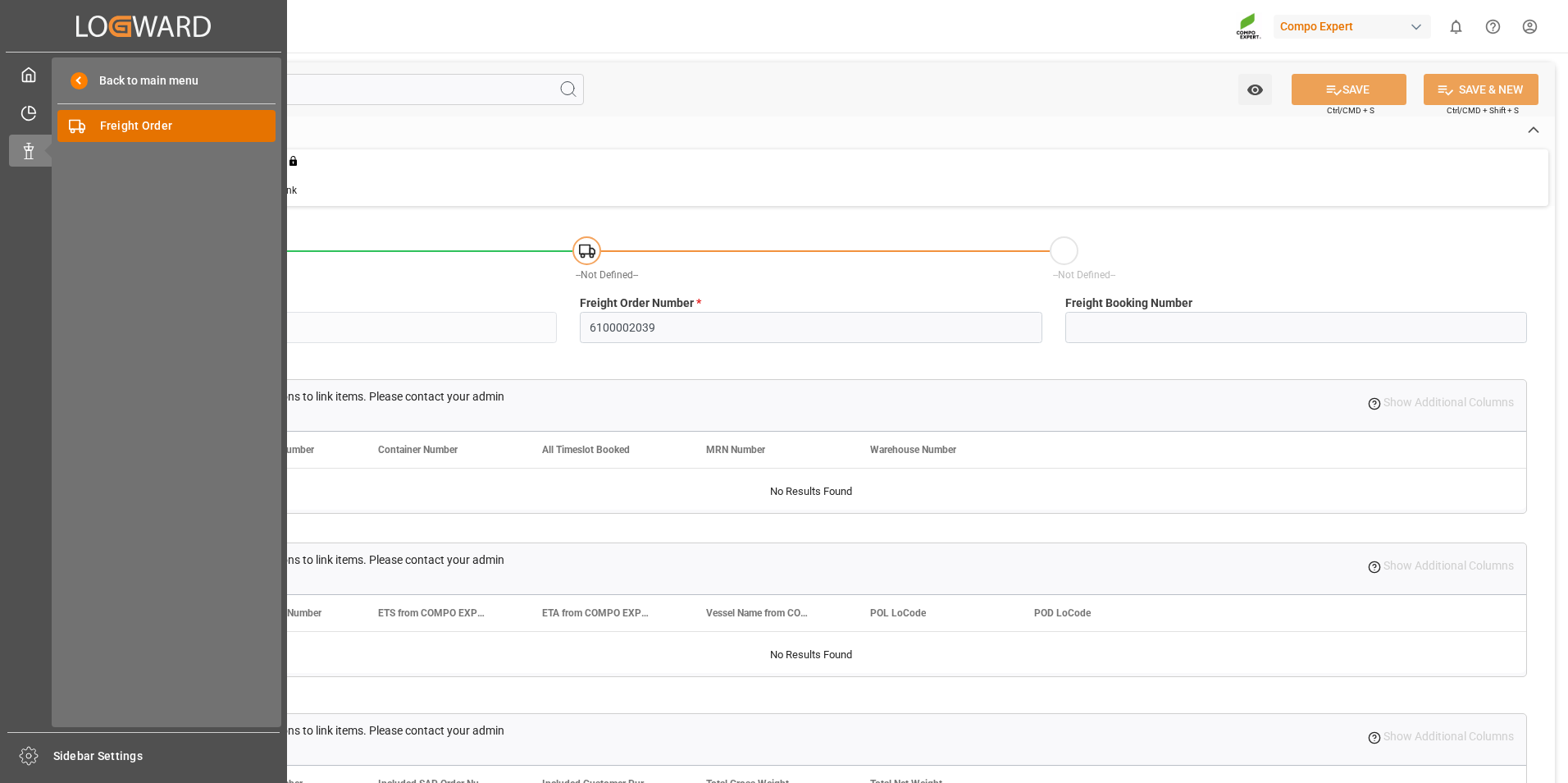
click at [134, 125] on span "Freight Order" at bounding box center [188, 125] width 176 height 17
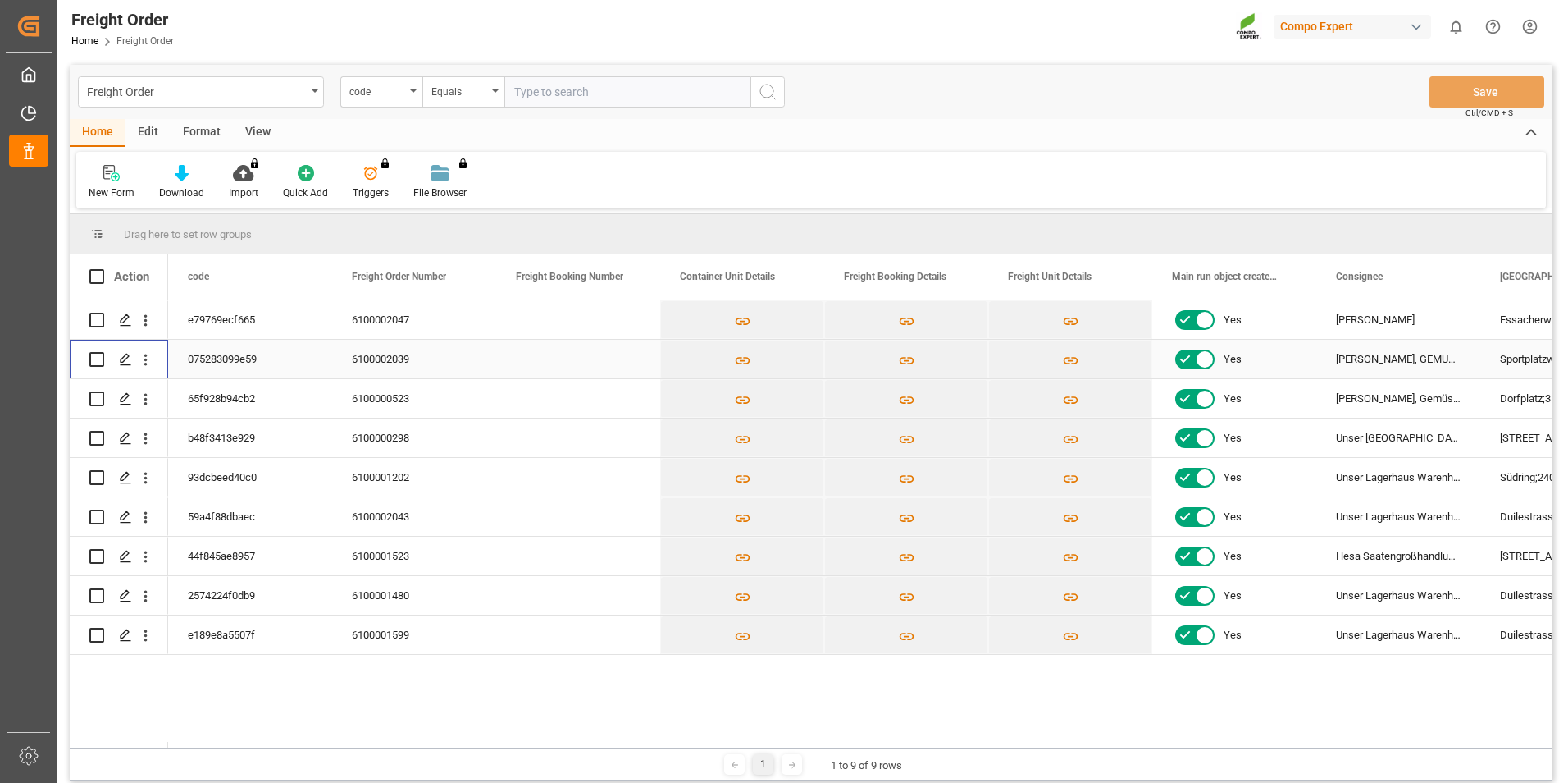
click at [99, 361] on input "Press Space to toggle row selection (unchecked)" at bounding box center [96, 359] width 15 height 15
checkbox input "true"
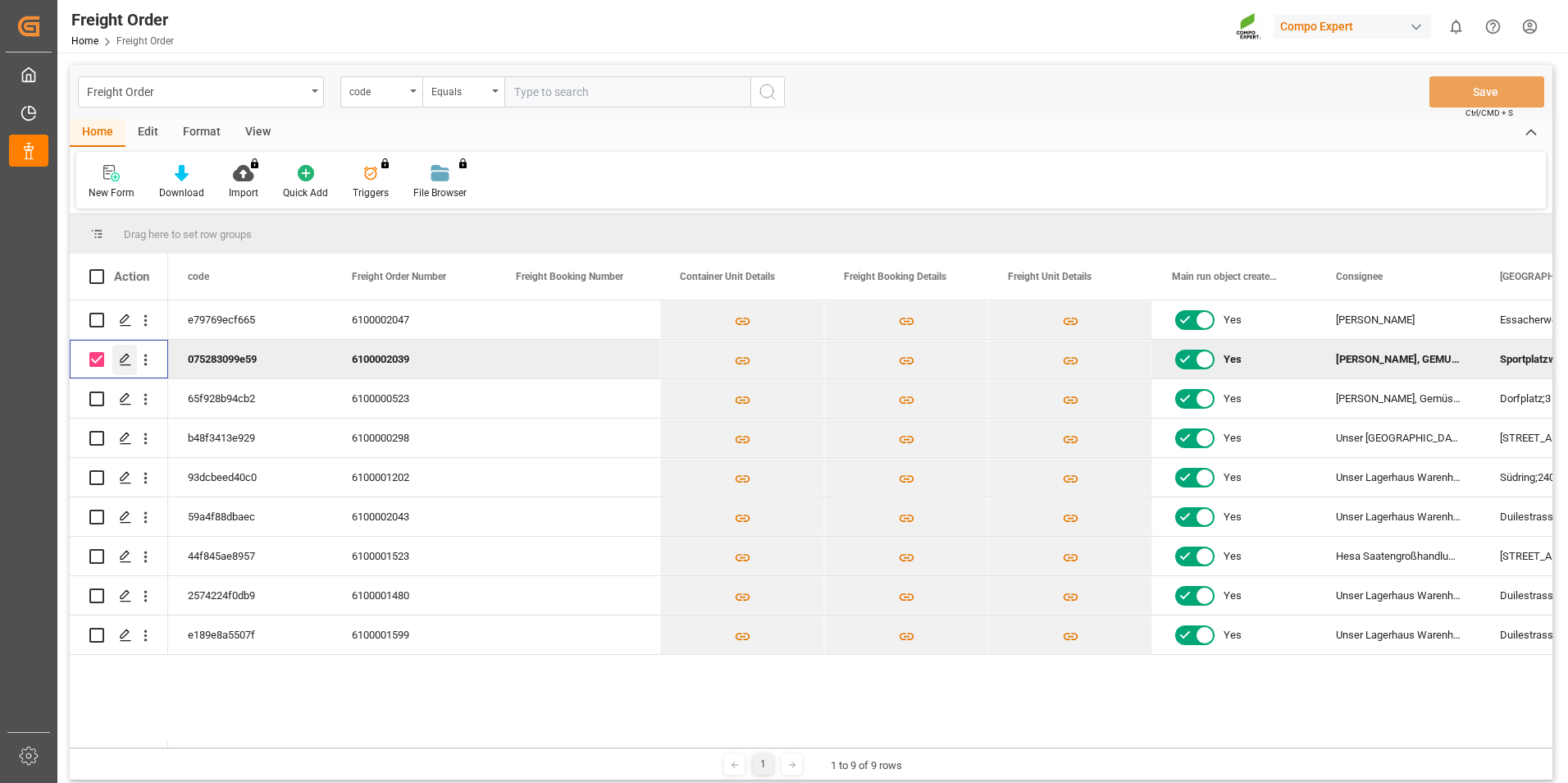
click at [119, 361] on icon "Press SPACE to deselect this row." at bounding box center [125, 359] width 13 height 13
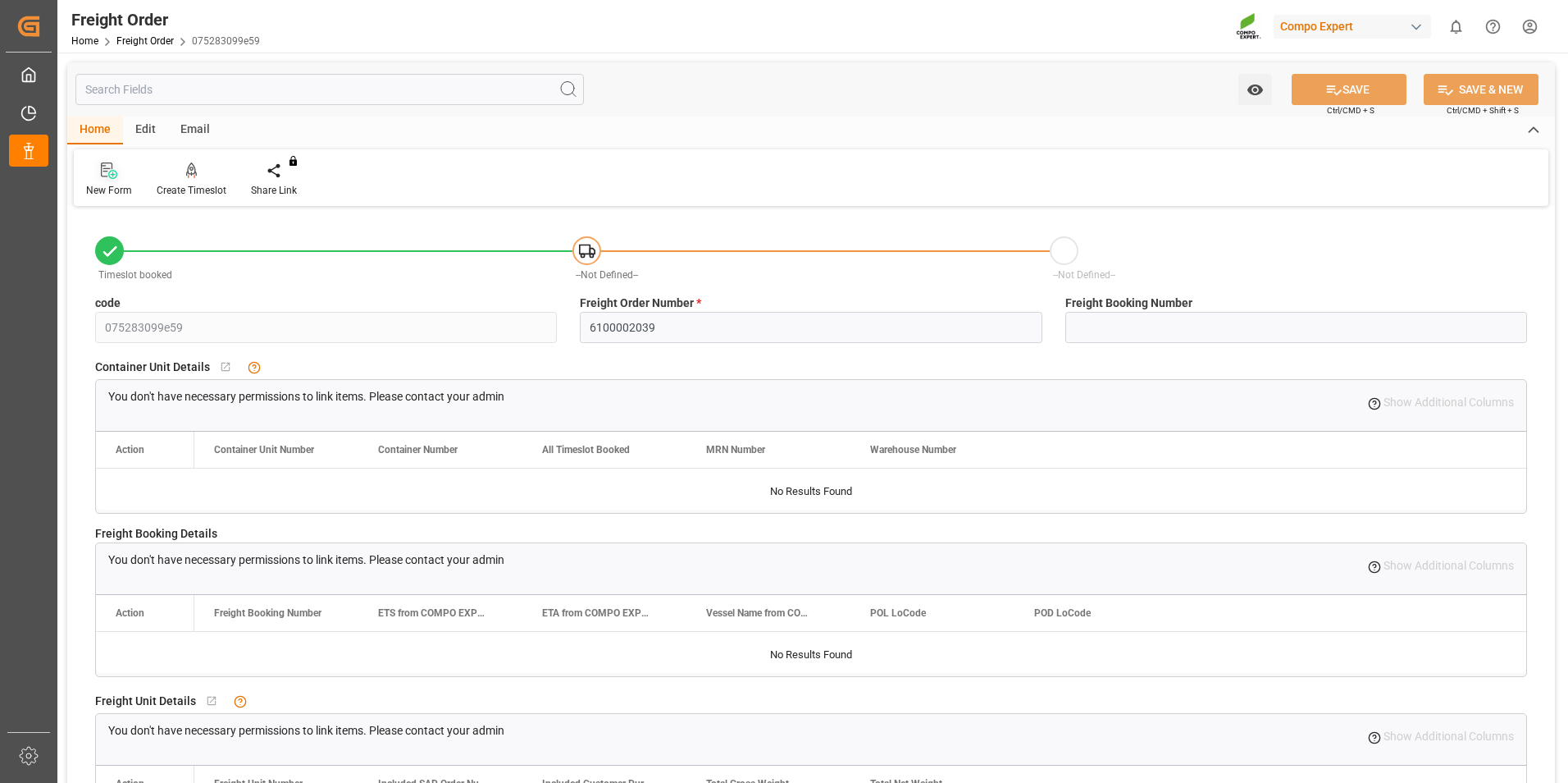
click at [114, 190] on div "New Form" at bounding box center [109, 190] width 46 height 15
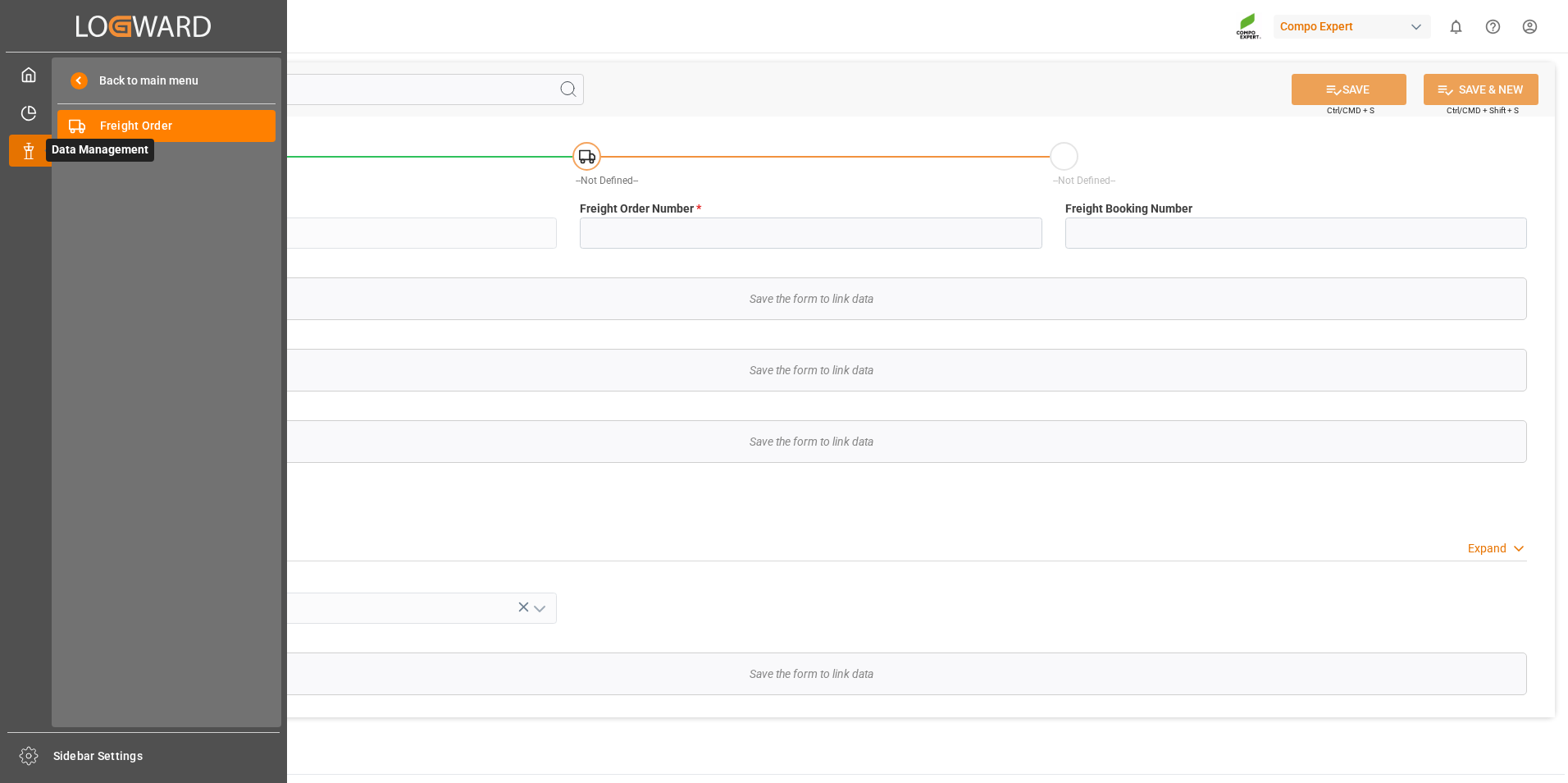
click at [48, 160] on span "Data Management" at bounding box center [99, 149] width 108 height 23
click at [119, 129] on span "Freight Order" at bounding box center [188, 125] width 176 height 17
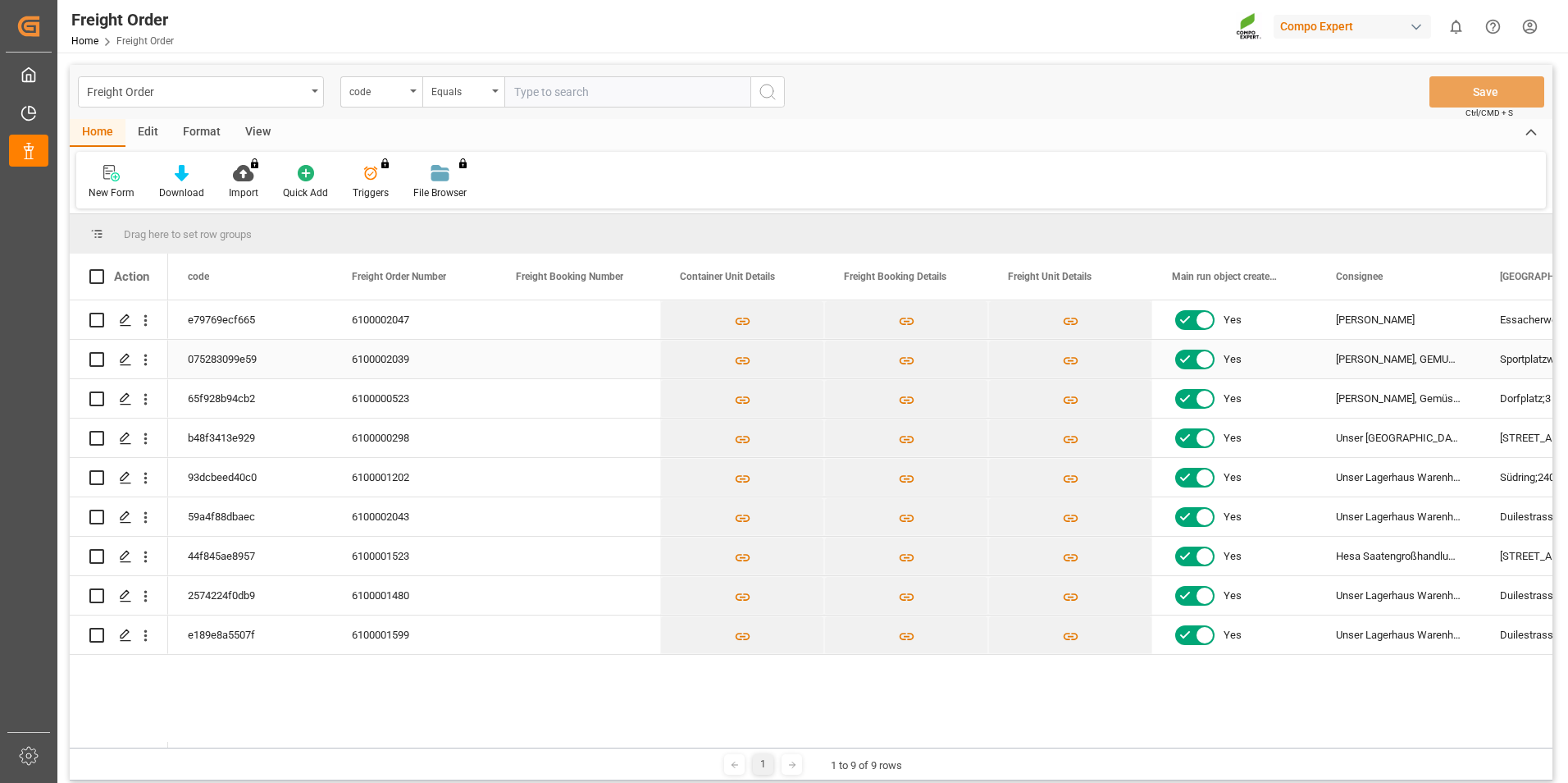
click at [90, 360] on input "Press Space to toggle row selection (unchecked)" at bounding box center [96, 359] width 15 height 15
checkbox input "true"
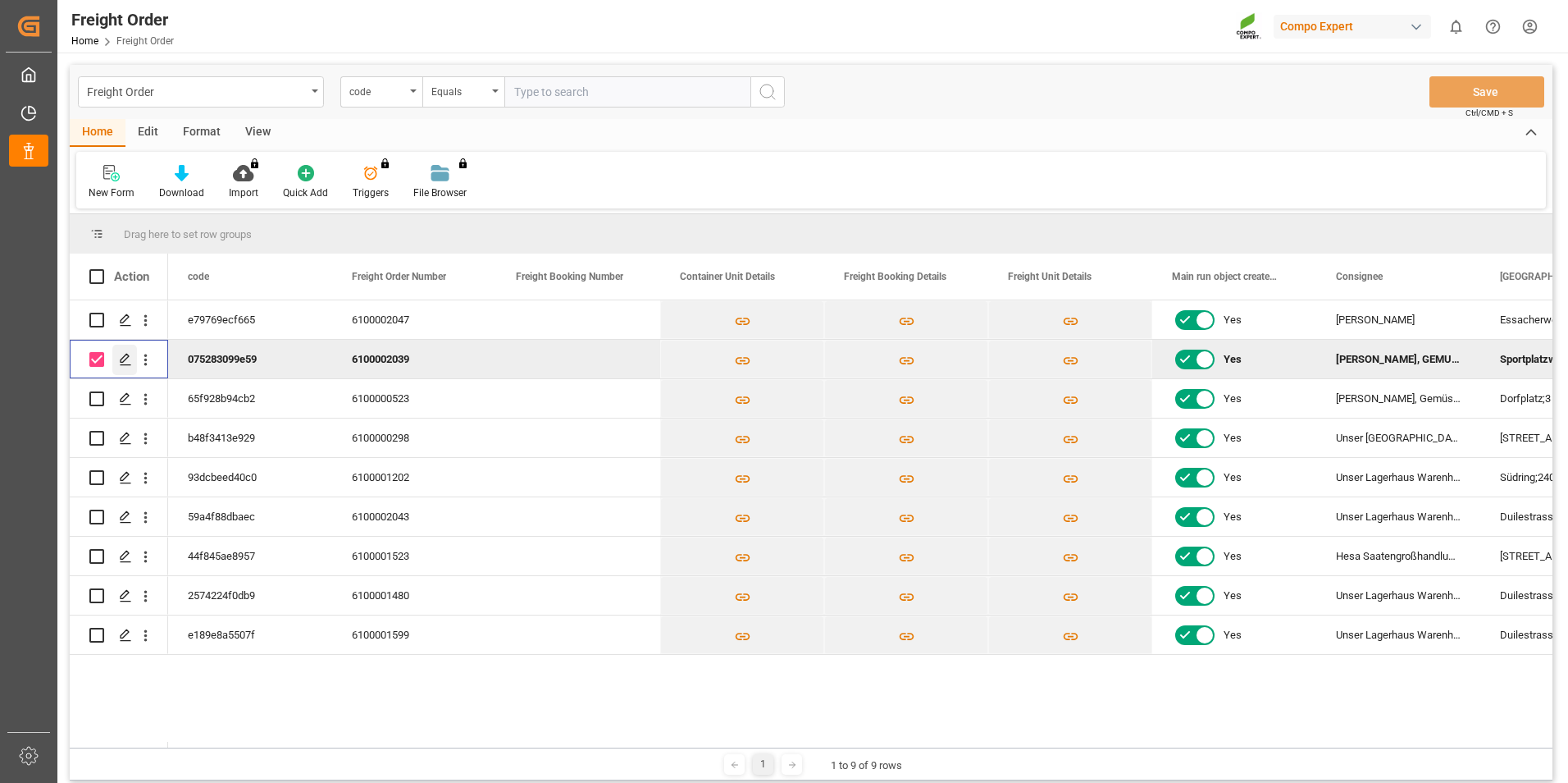
click at [126, 363] on icon "Press SPACE to deselect this row." at bounding box center [125, 359] width 13 height 13
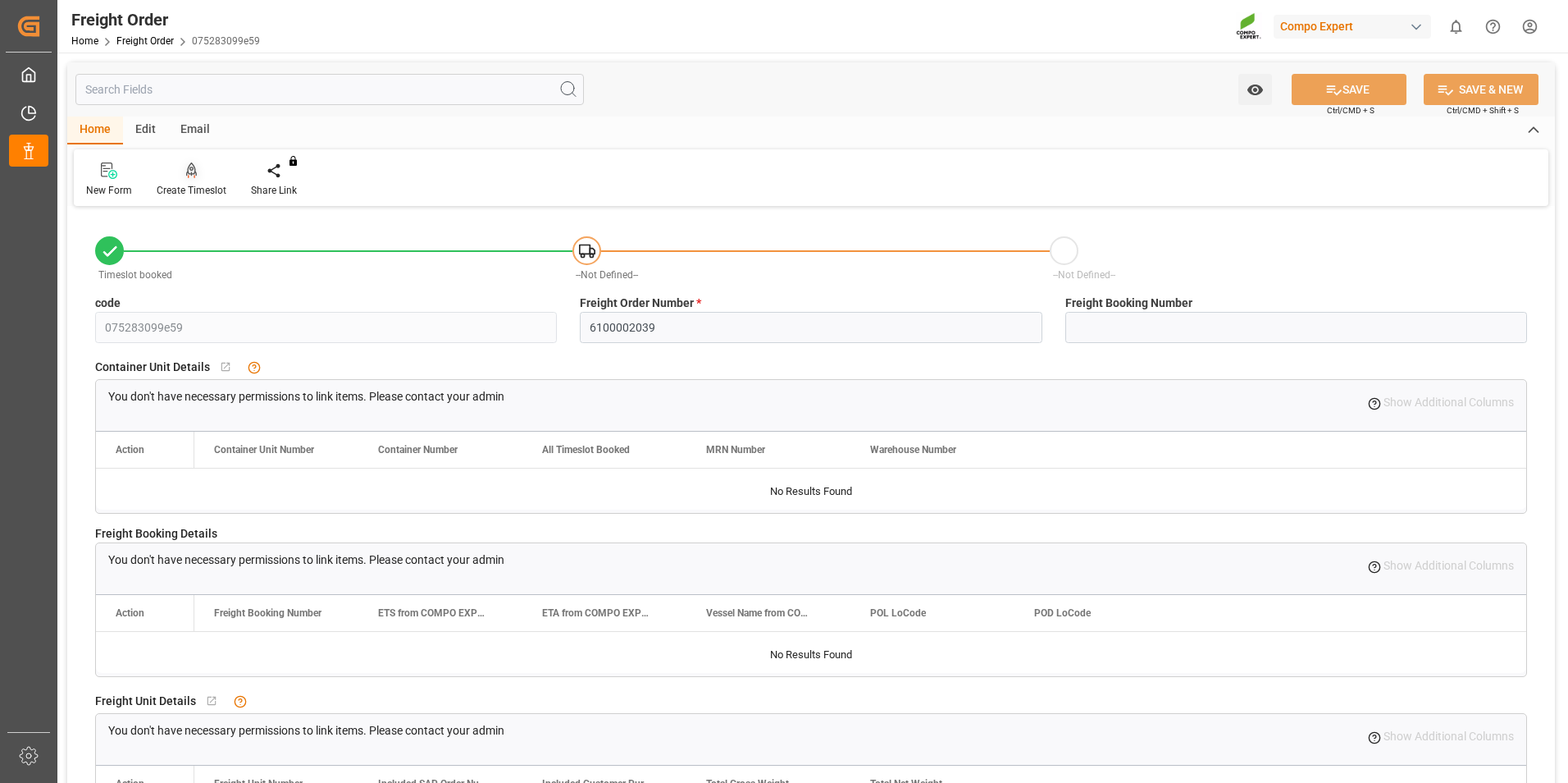
click at [200, 194] on div "Create Timeslot" at bounding box center [192, 190] width 70 height 15
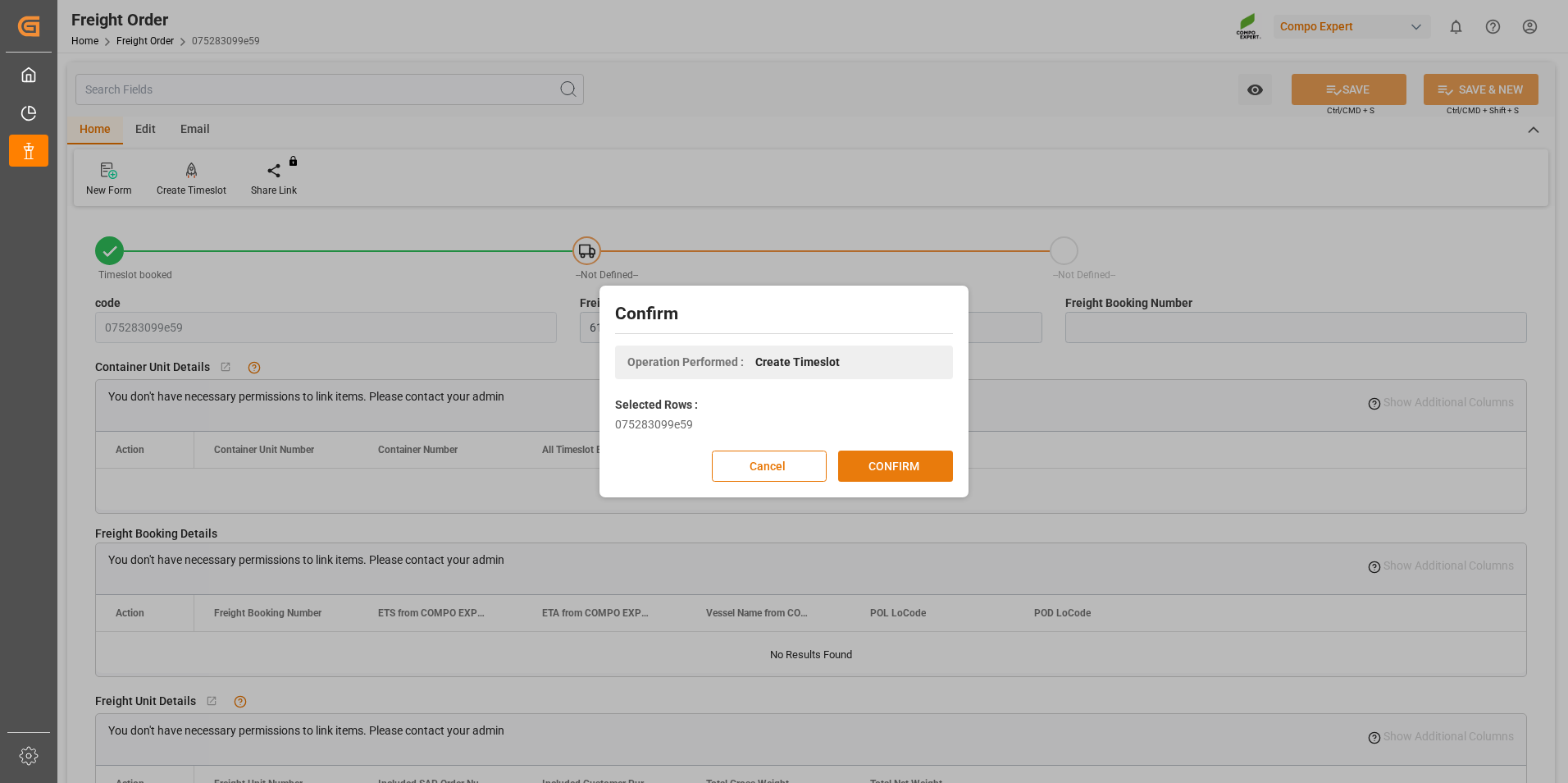
click at [915, 474] on button "CONFIRM" at bounding box center [895, 466] width 114 height 31
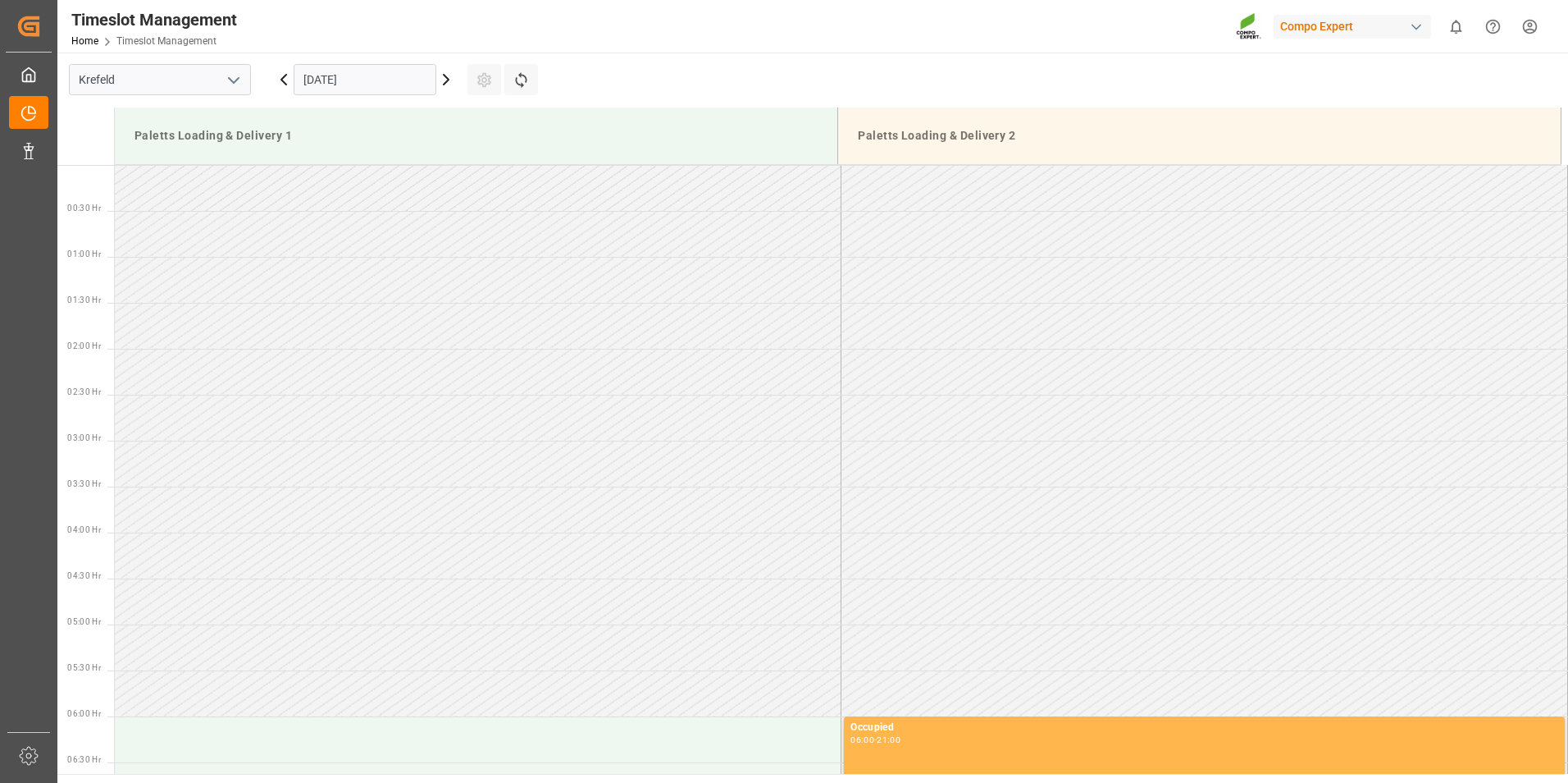
scroll to position [817, 0]
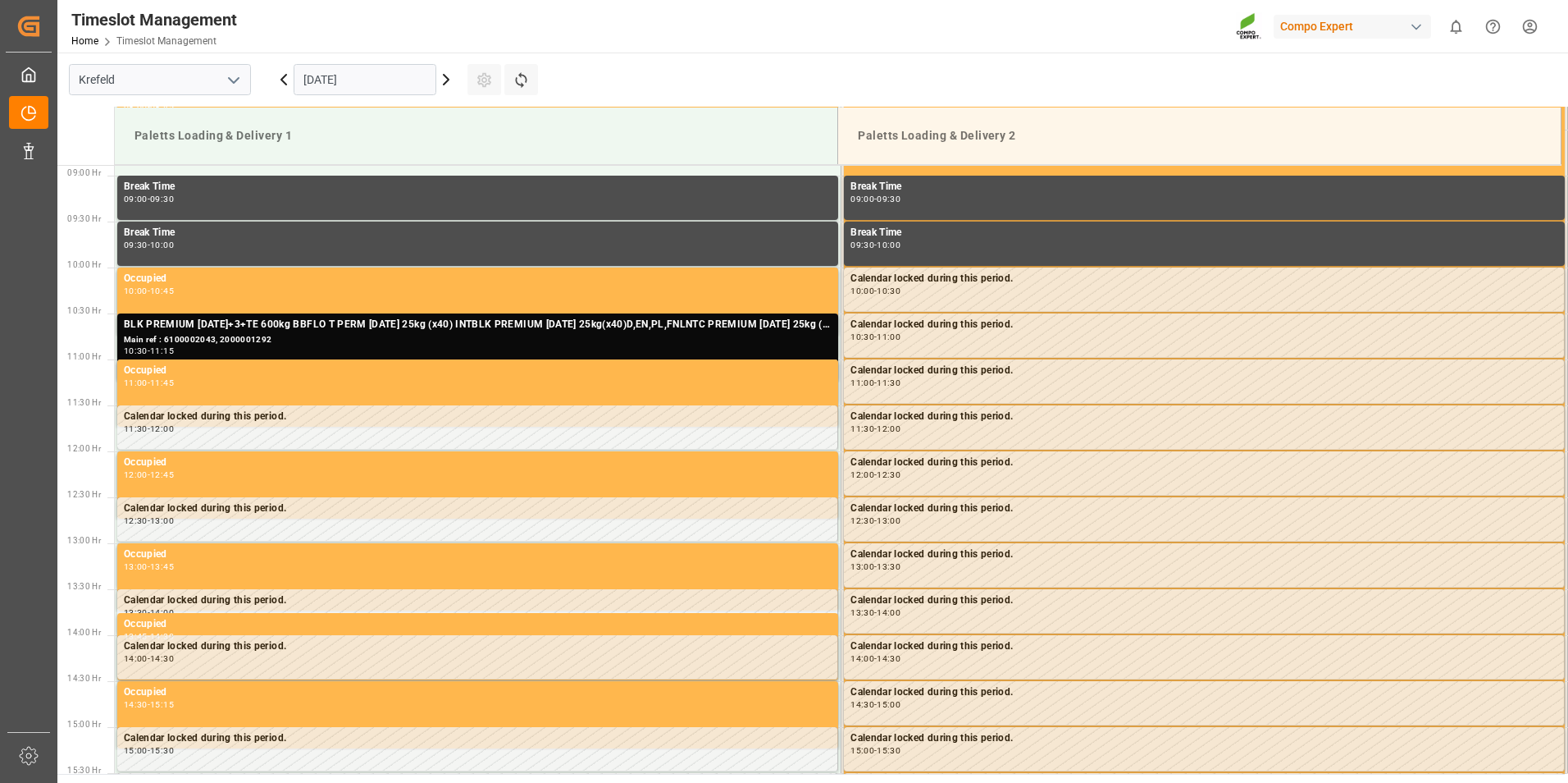
click at [446, 82] on icon at bounding box center [445, 80] width 5 height 10
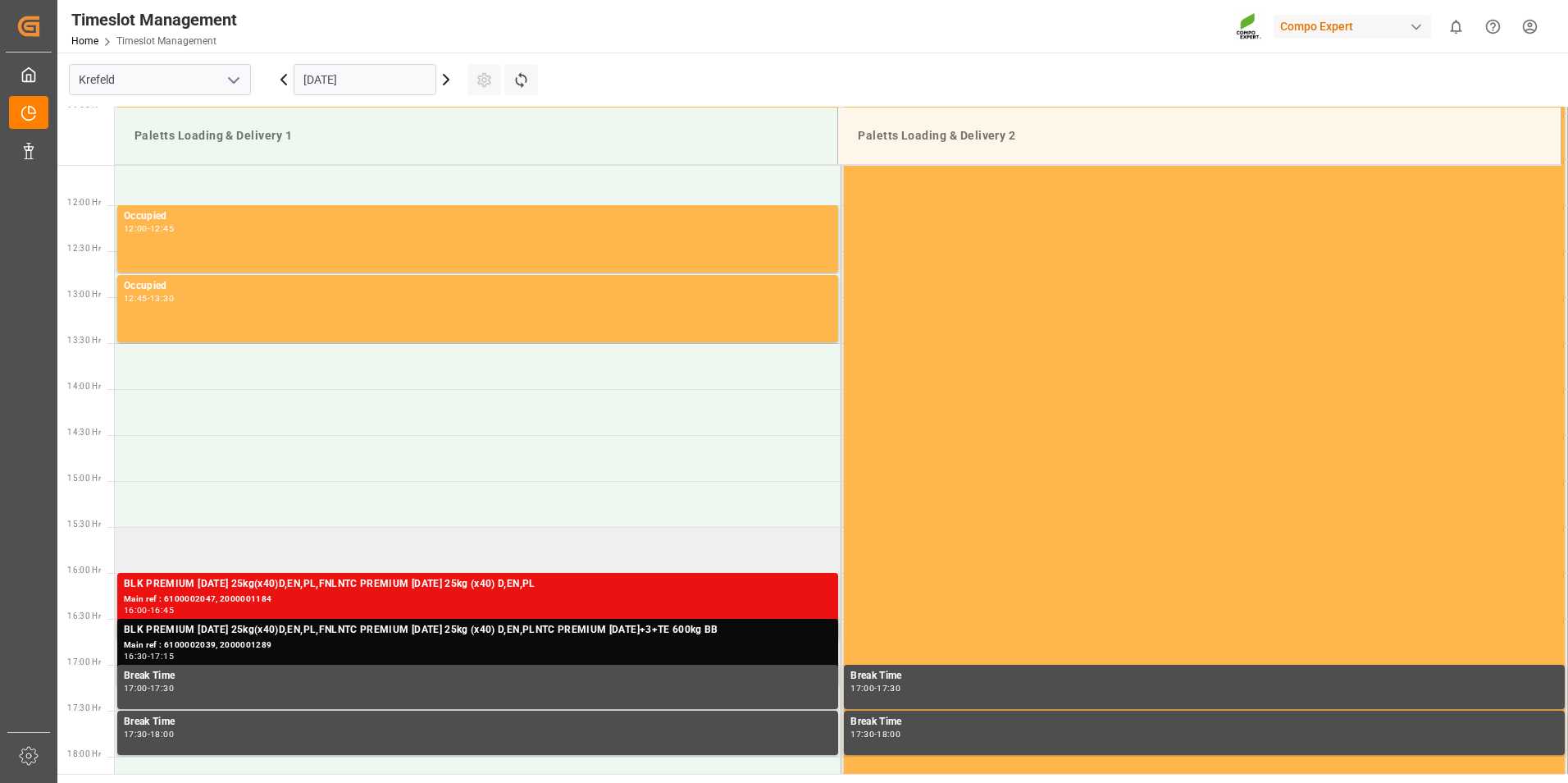
scroll to position [1145, 0]
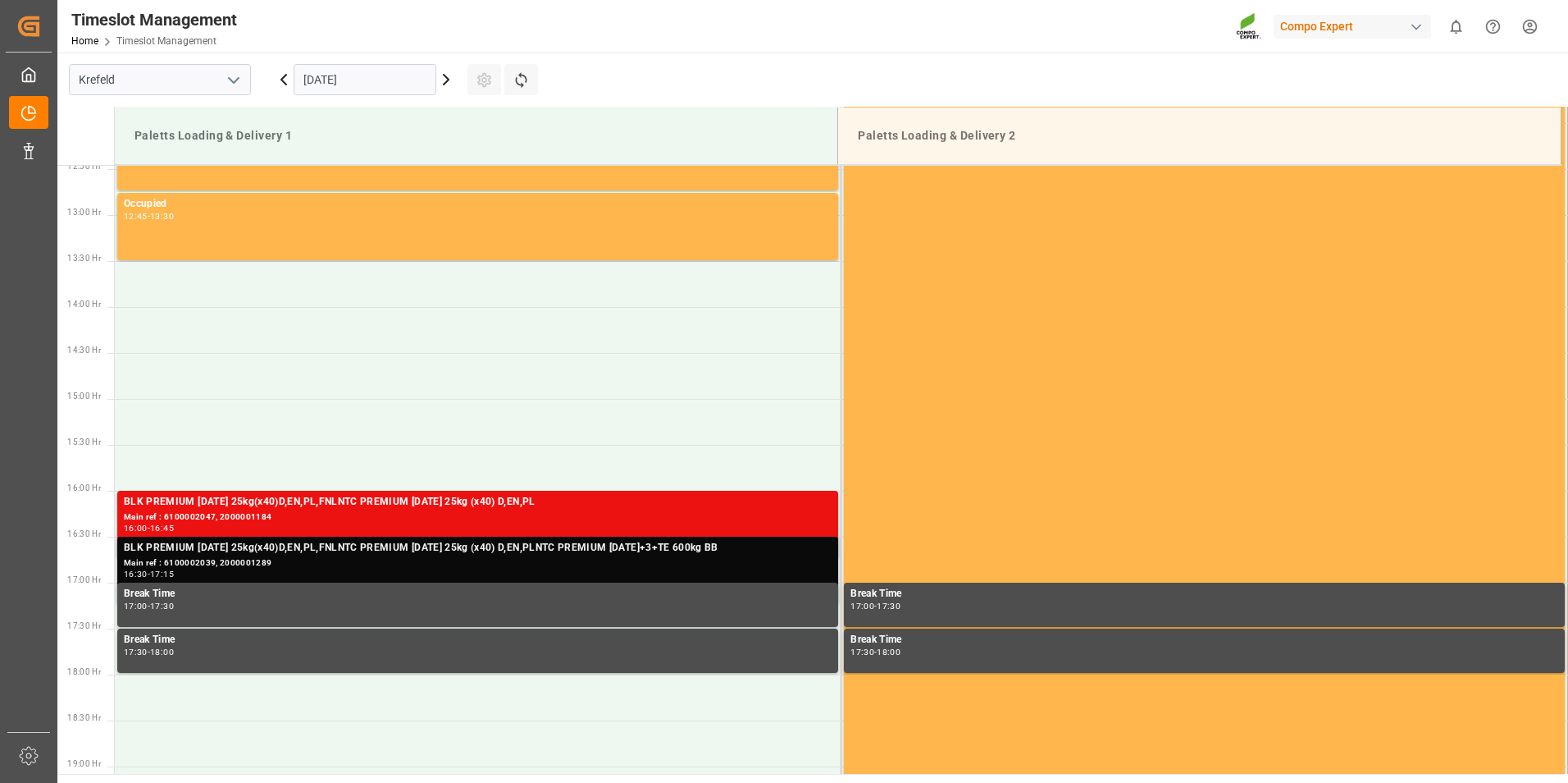
drag, startPoint x: 280, startPoint y: 561, endPoint x: 237, endPoint y: 550, distance: 44.4
click at [237, 550] on div "BLK PREMIUM 15-3-20 25kg(x40)D,EN,PL,FNLNTC PREMIUM 15-3-20 25kg (x40) D,EN,PLN…" at bounding box center [478, 548] width 708 height 16
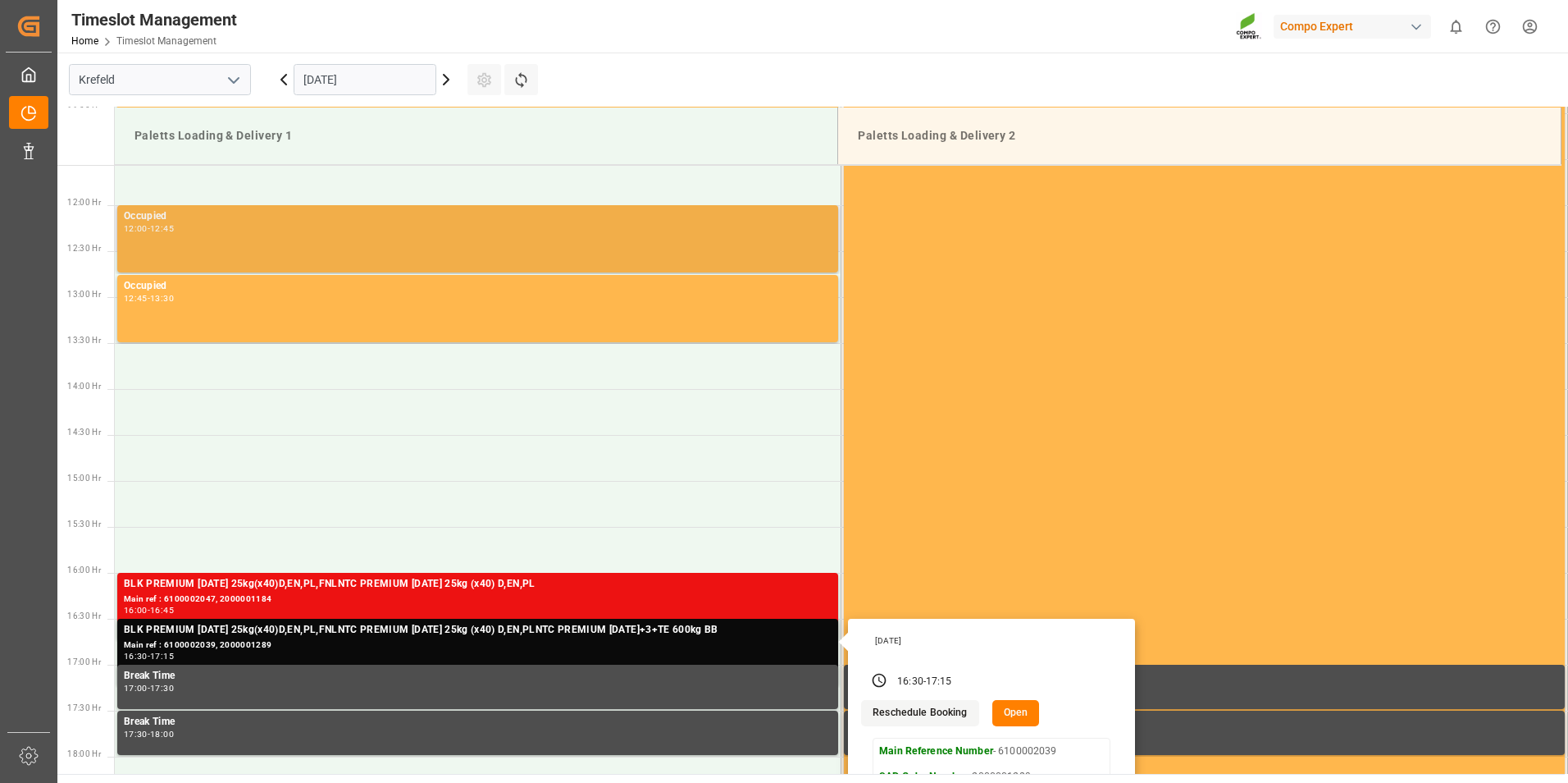
scroll to position [981, 0]
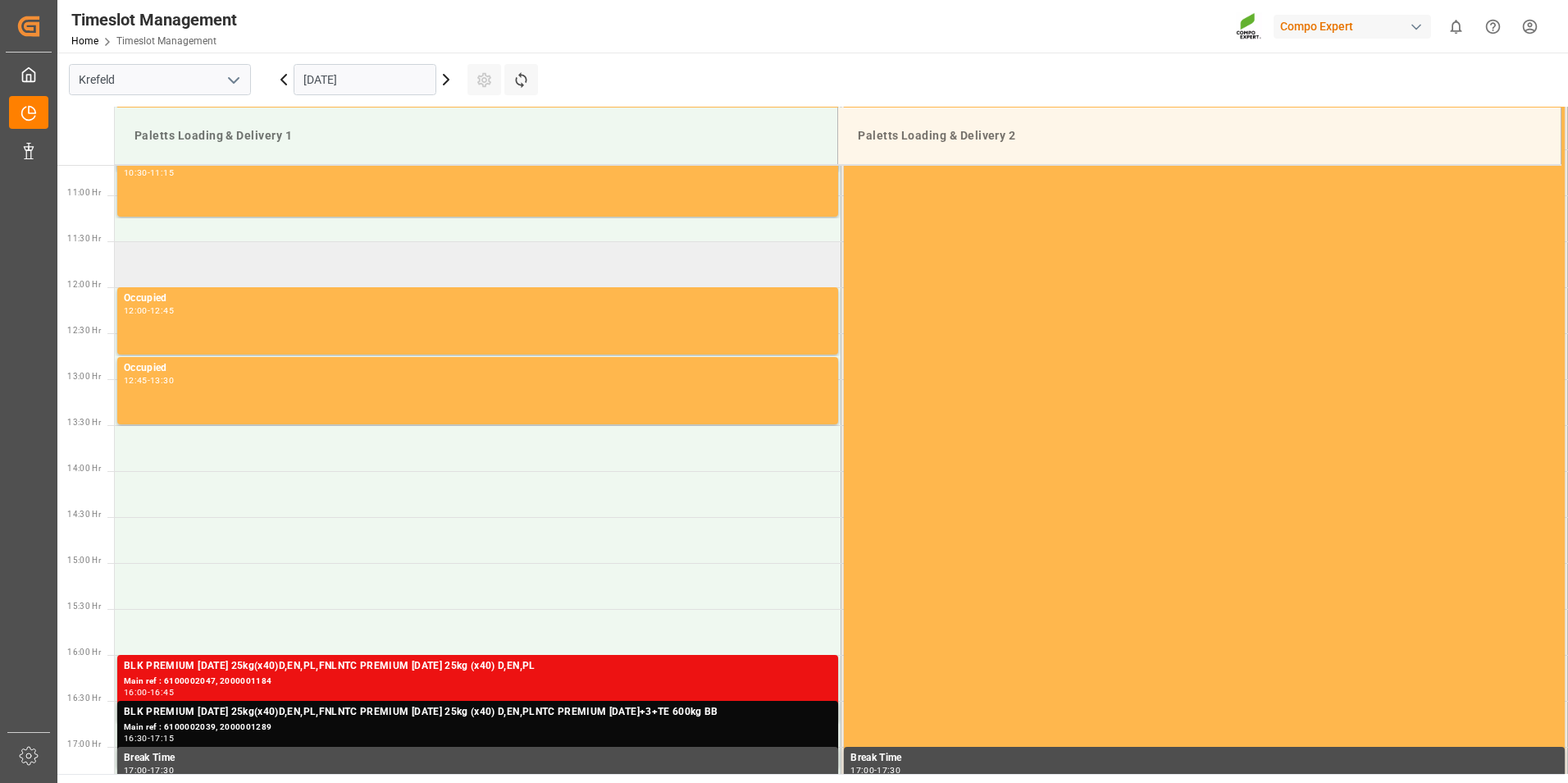
click at [293, 266] on td at bounding box center [477, 264] width 727 height 46
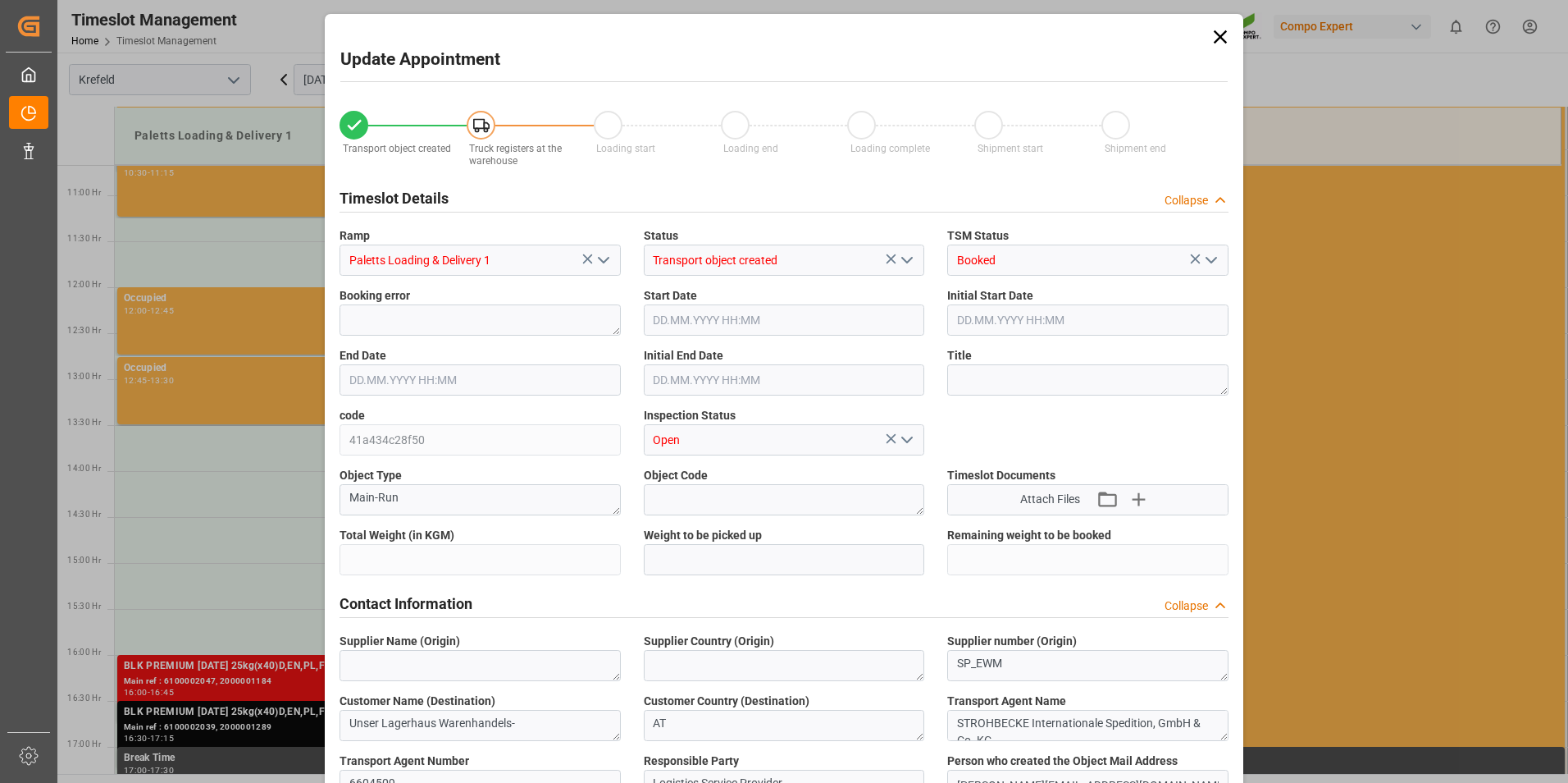
type input "24890"
type input "0"
type input "18.09.2025 11:30"
type input "18.09.2025 12:00"
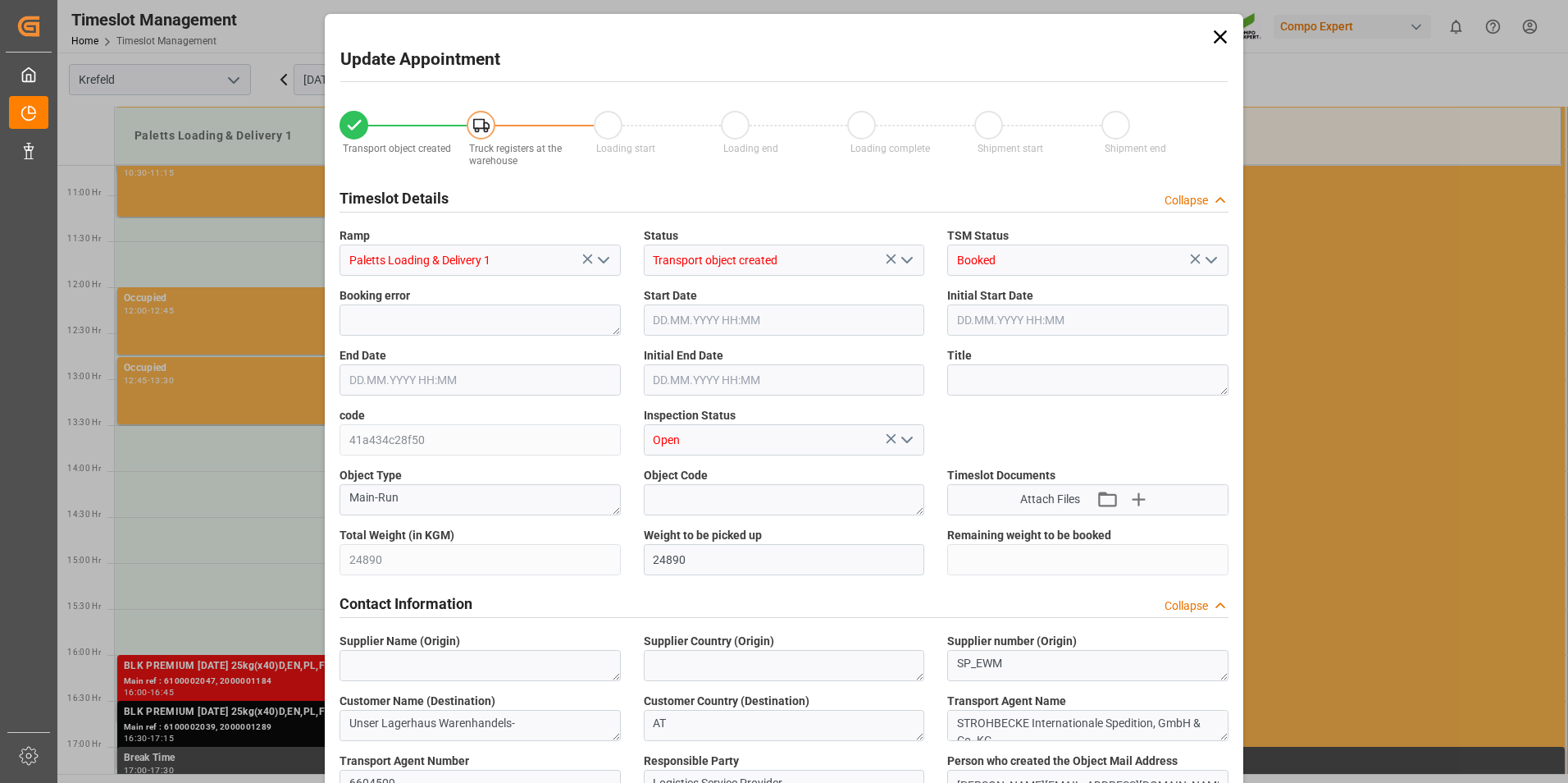
type input "12.09.2025 13:47"
type input "17.09.2025 08:03"
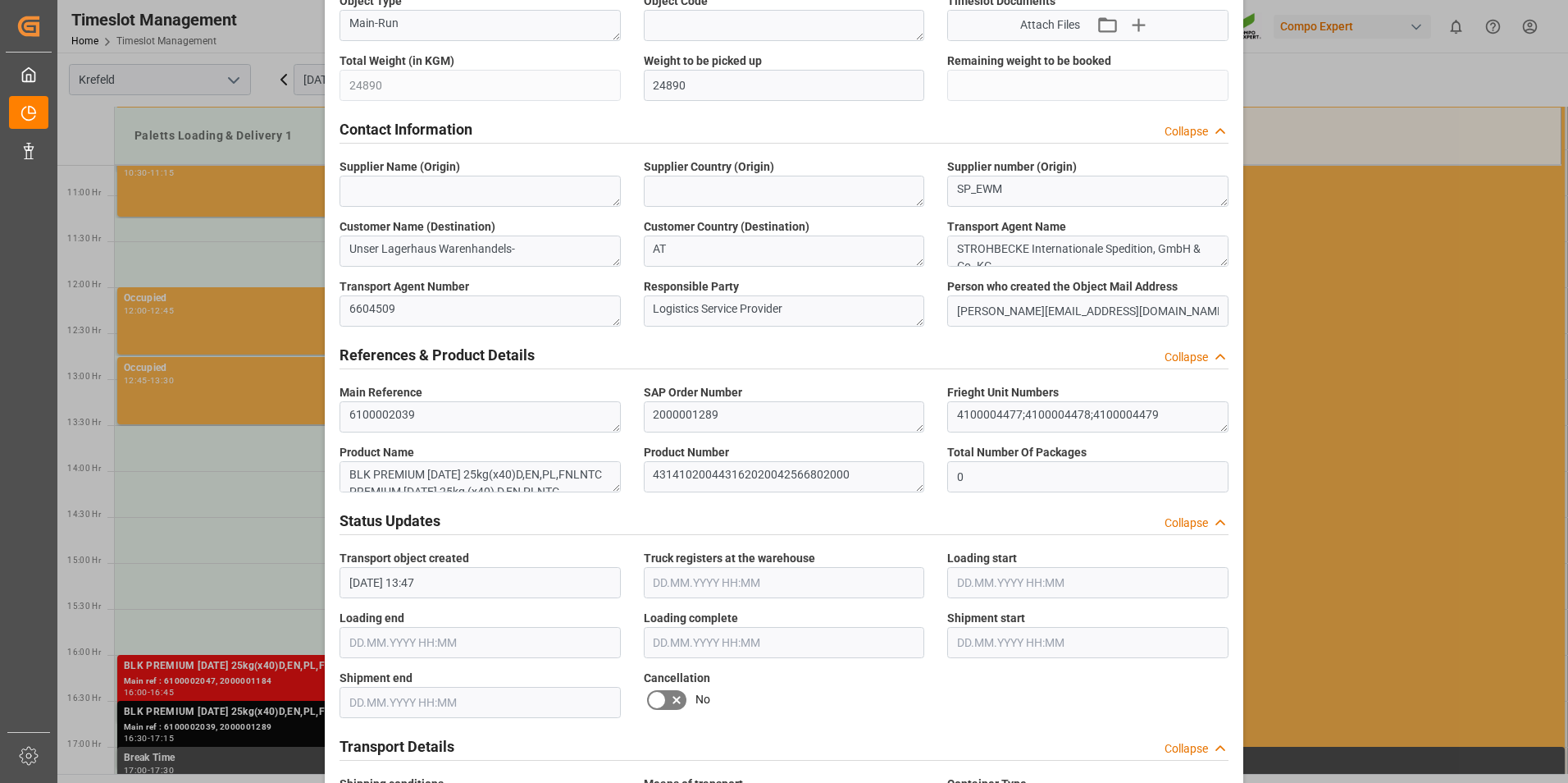
scroll to position [0, 0]
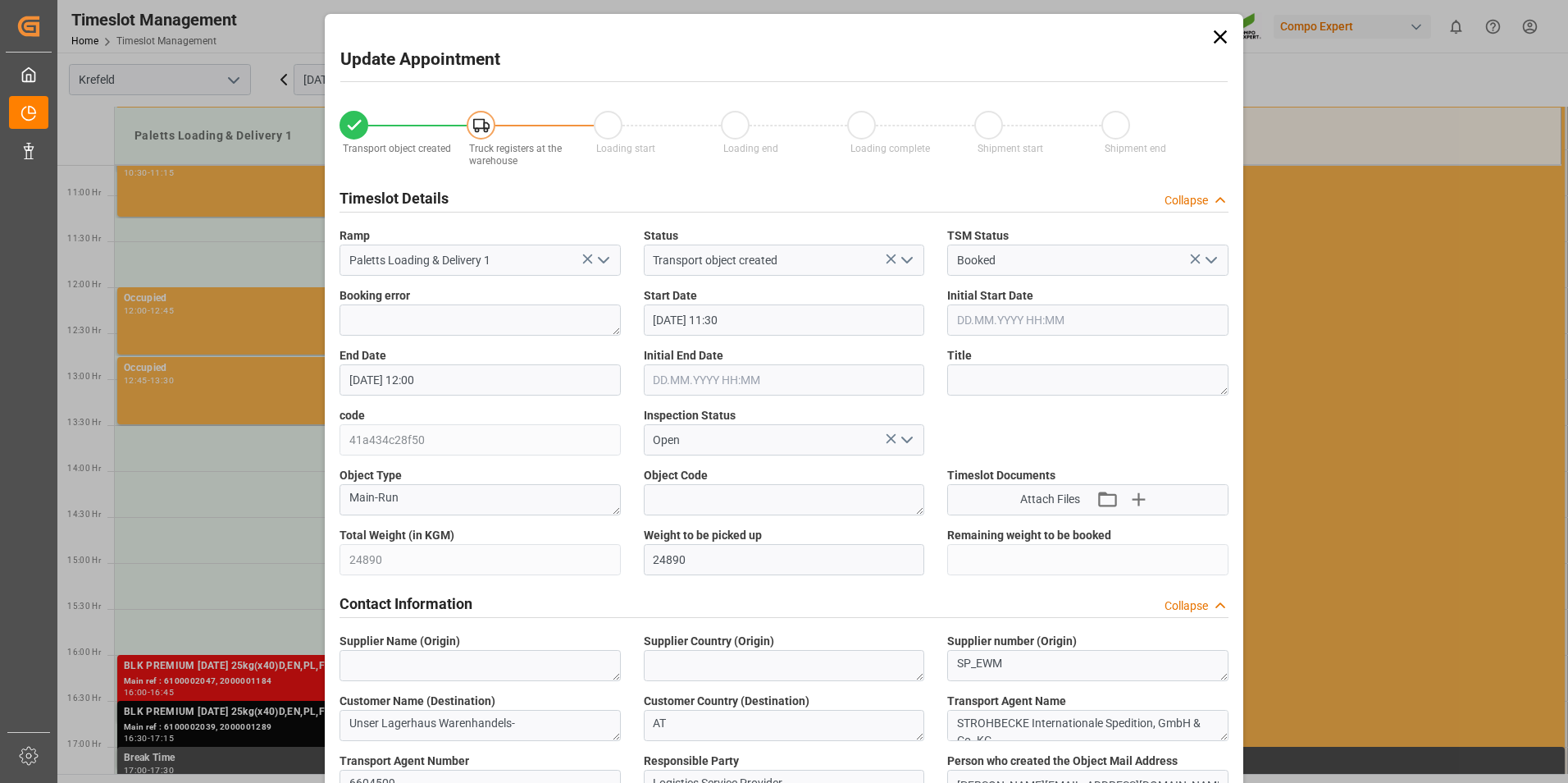
drag, startPoint x: 1222, startPoint y: 31, endPoint x: 1213, endPoint y: 35, distance: 9.8
click at [1222, 31] on icon at bounding box center [1220, 37] width 13 height 13
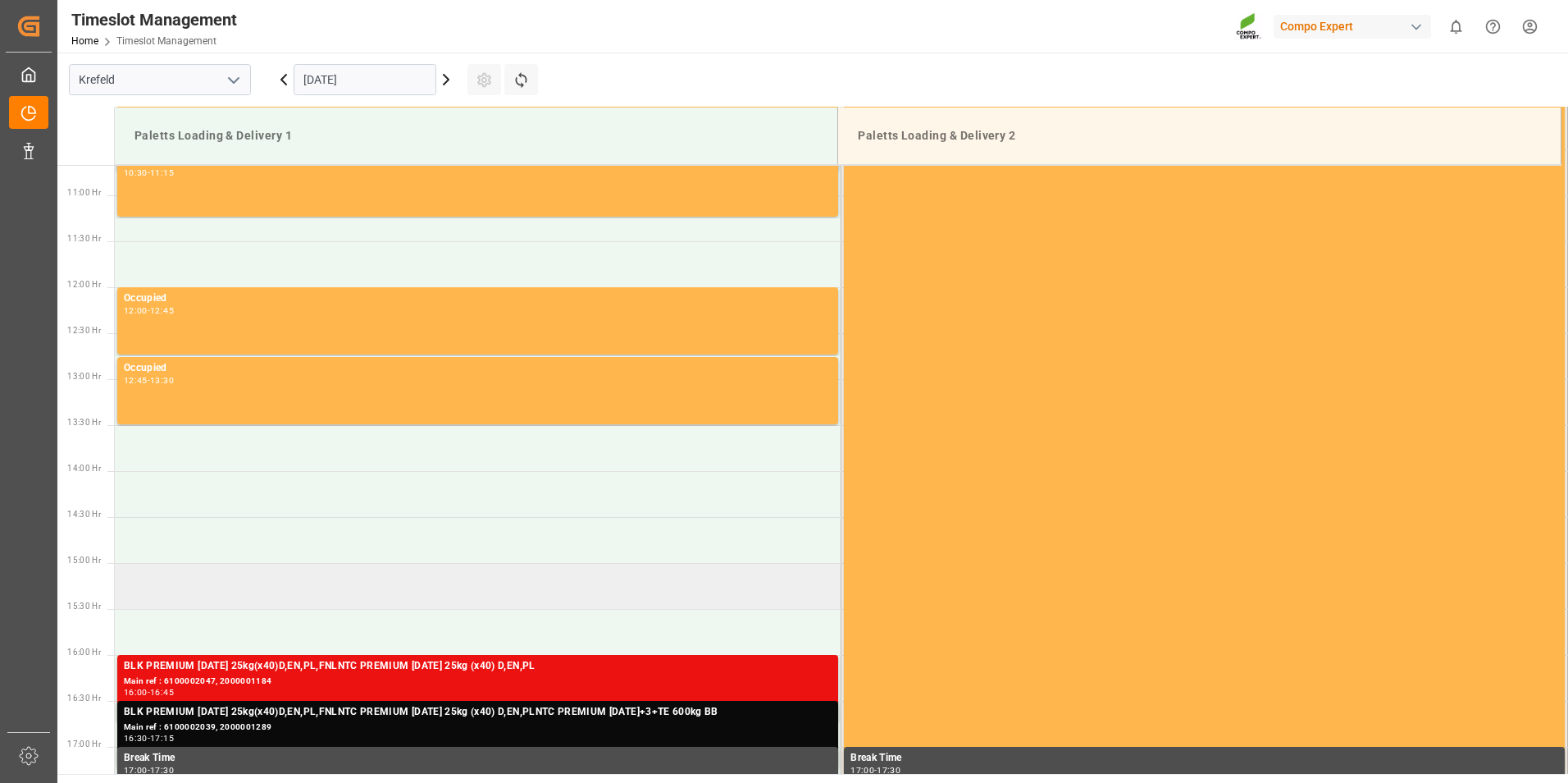
scroll to position [1145, 0]
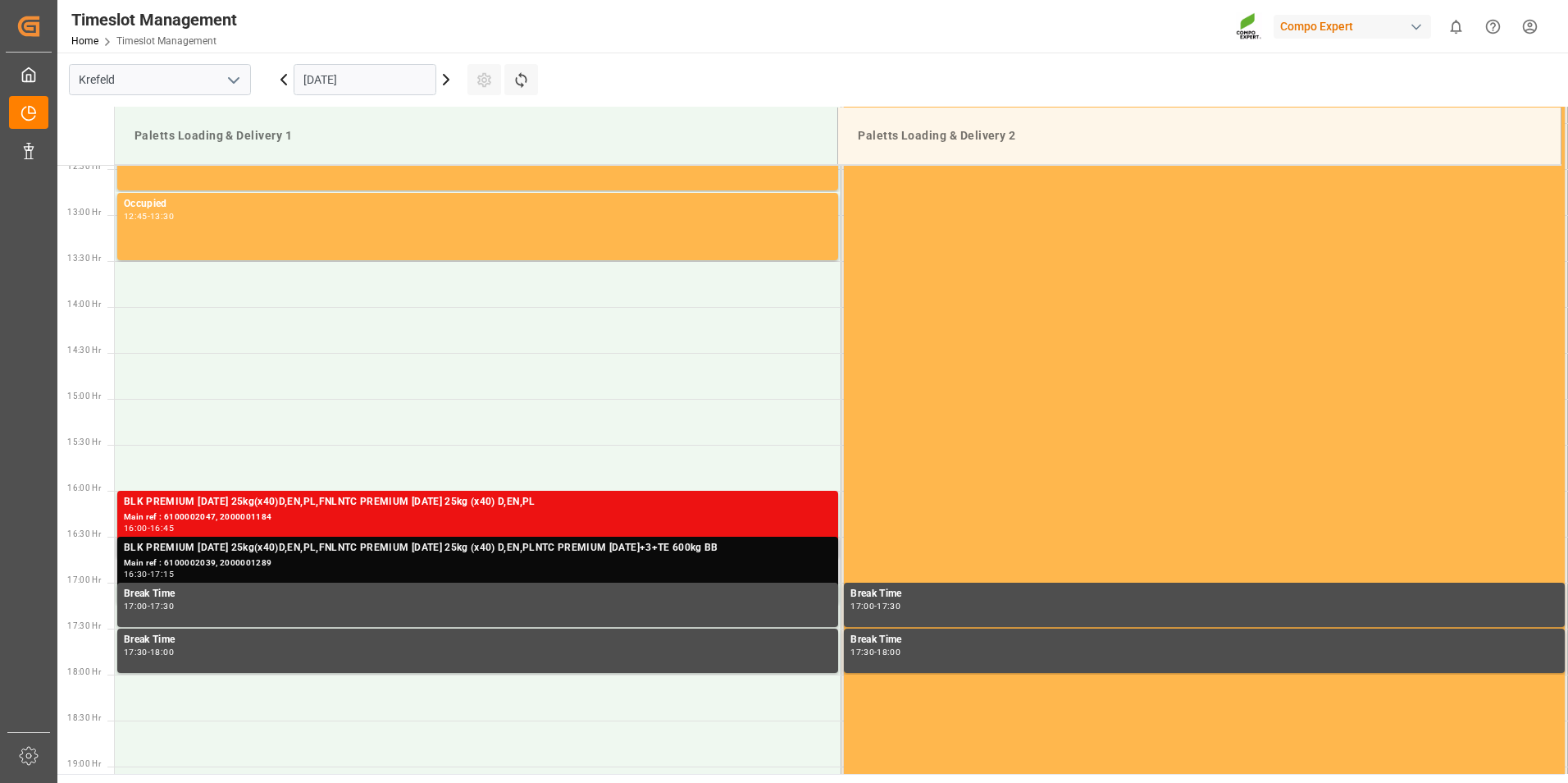
click at [278, 574] on div "16:30 - 17:15" at bounding box center [478, 574] width 708 height 9
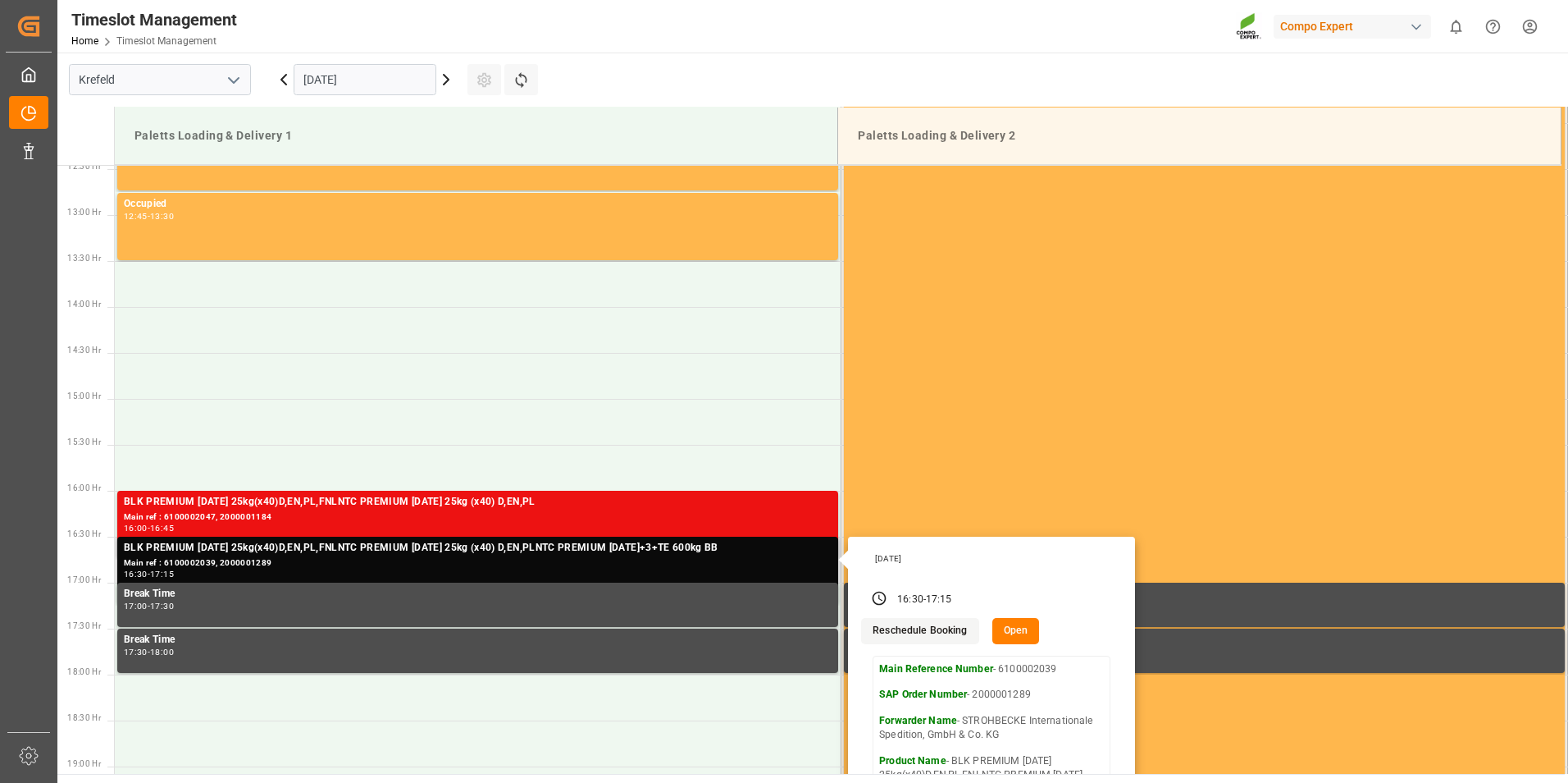
click at [1013, 632] on button "Open" at bounding box center [1016, 631] width 48 height 26
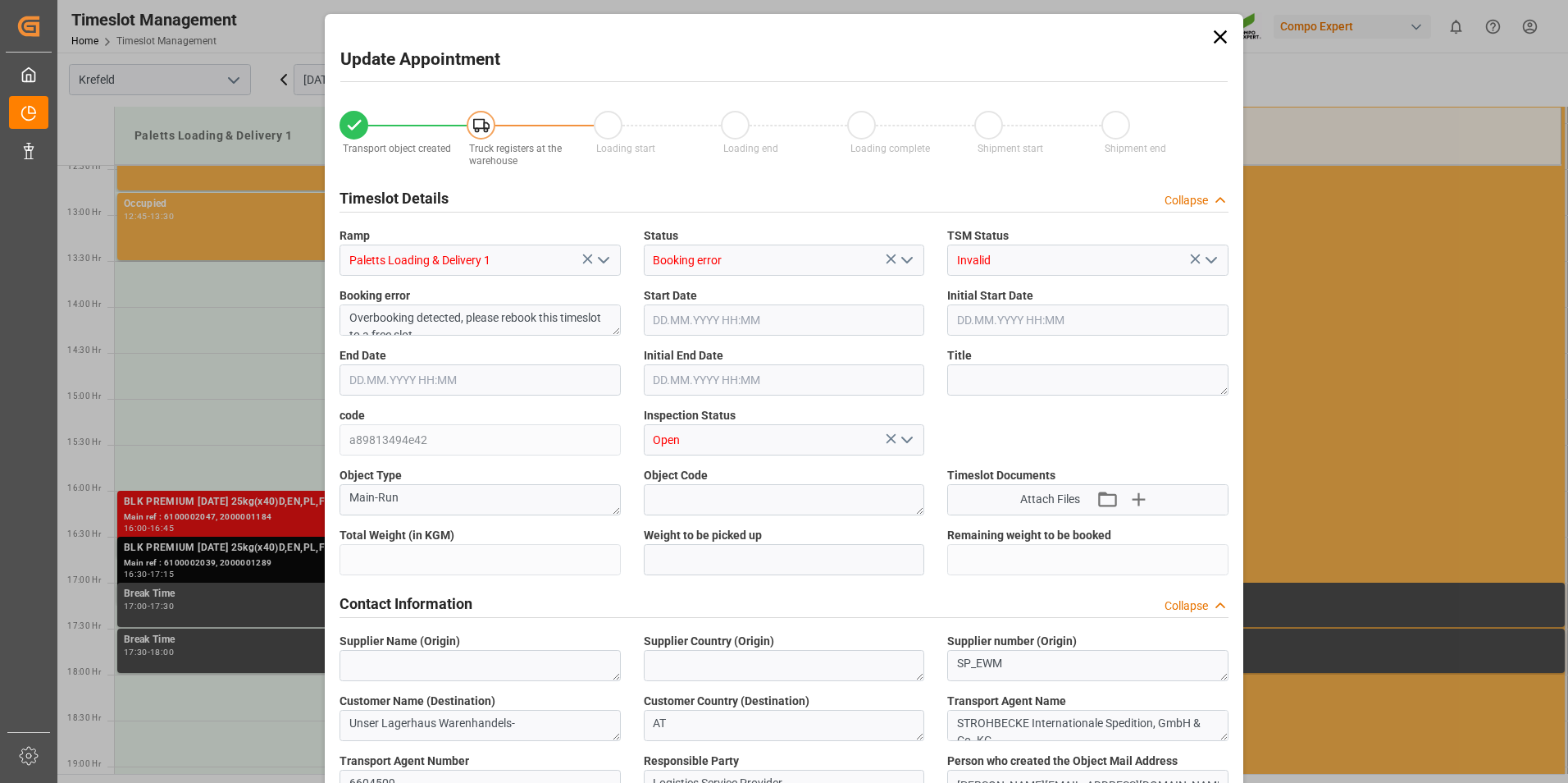
type input "24890"
type input "0"
type input "18.09.2025 16:30"
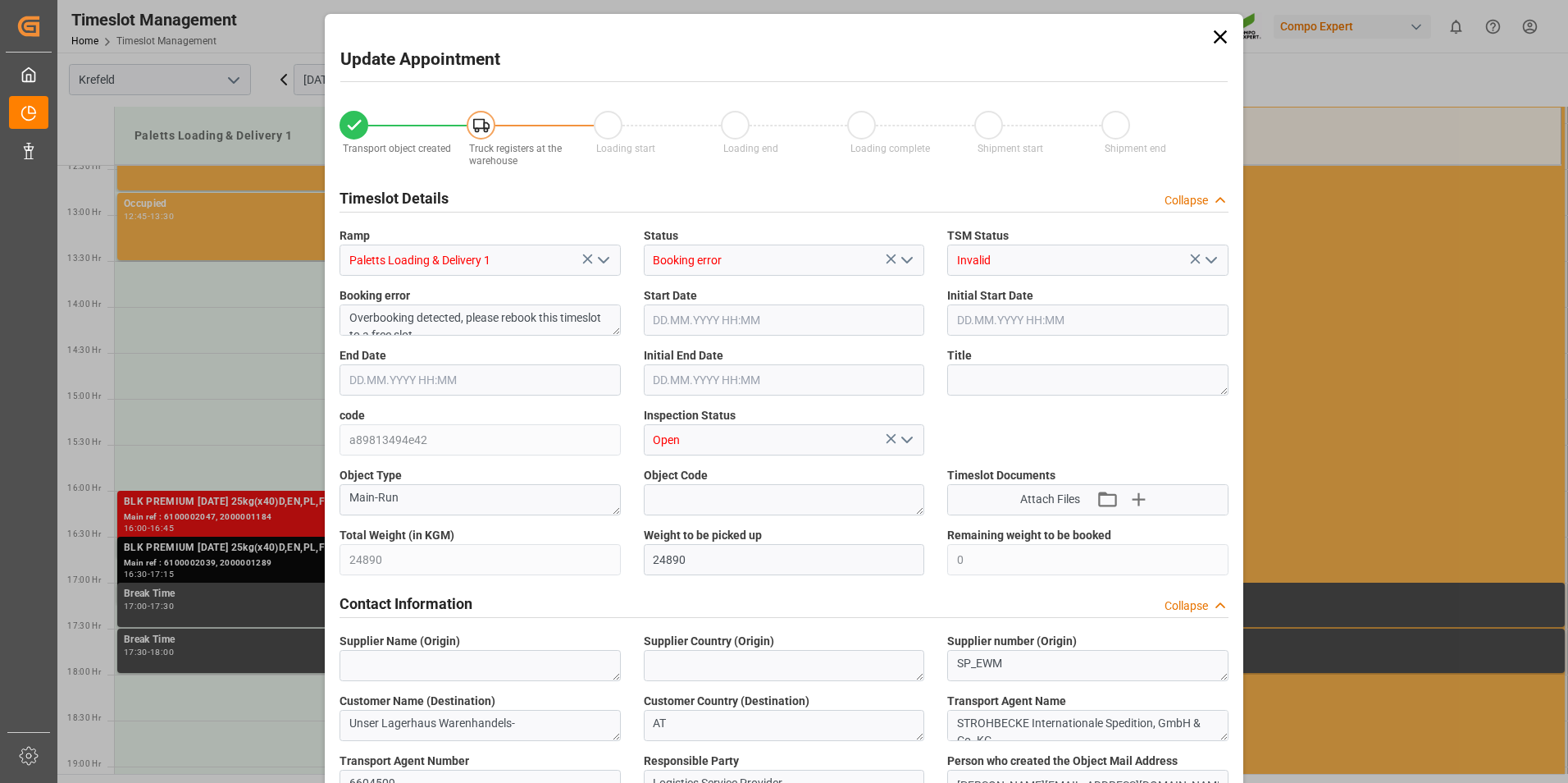
type input "18.09.2025 16:30"
type input "18.09.2025 17:15"
type input "18.09.2025 17:00"
type input "12.09.2025 13:47"
type input "16.09.2025 14:19"
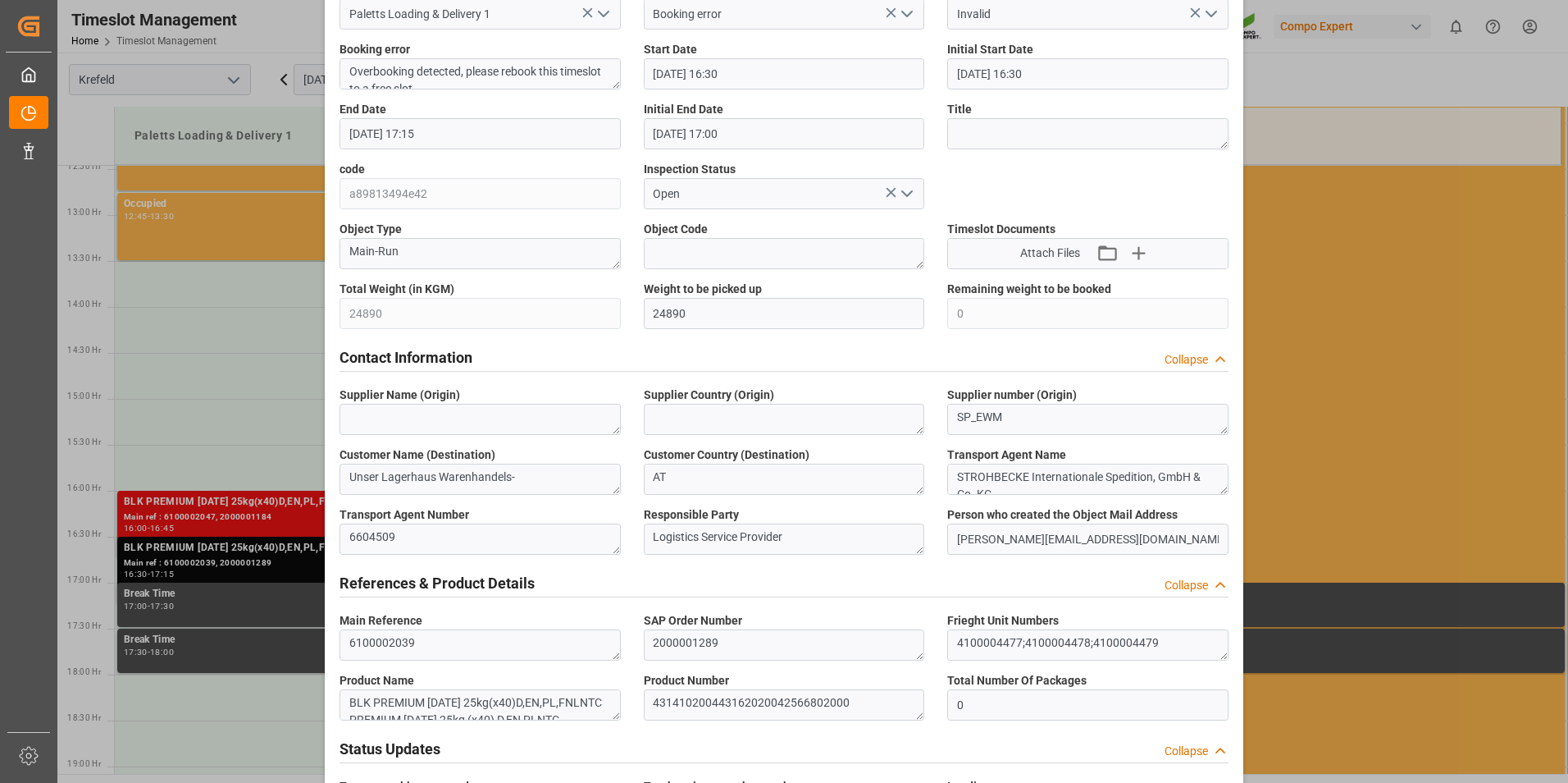
scroll to position [0, 0]
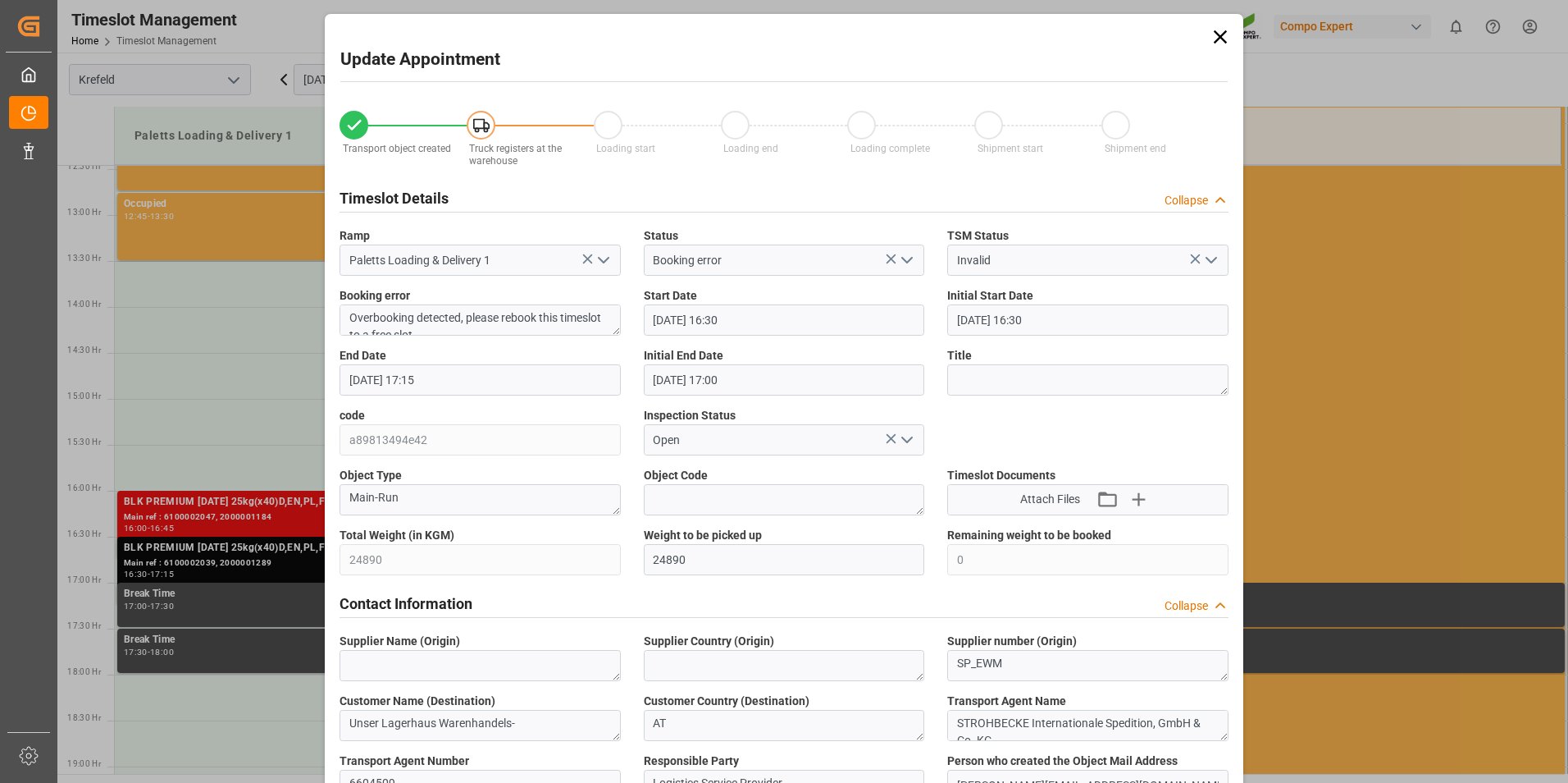
click at [1228, 37] on icon at bounding box center [1220, 37] width 23 height 23
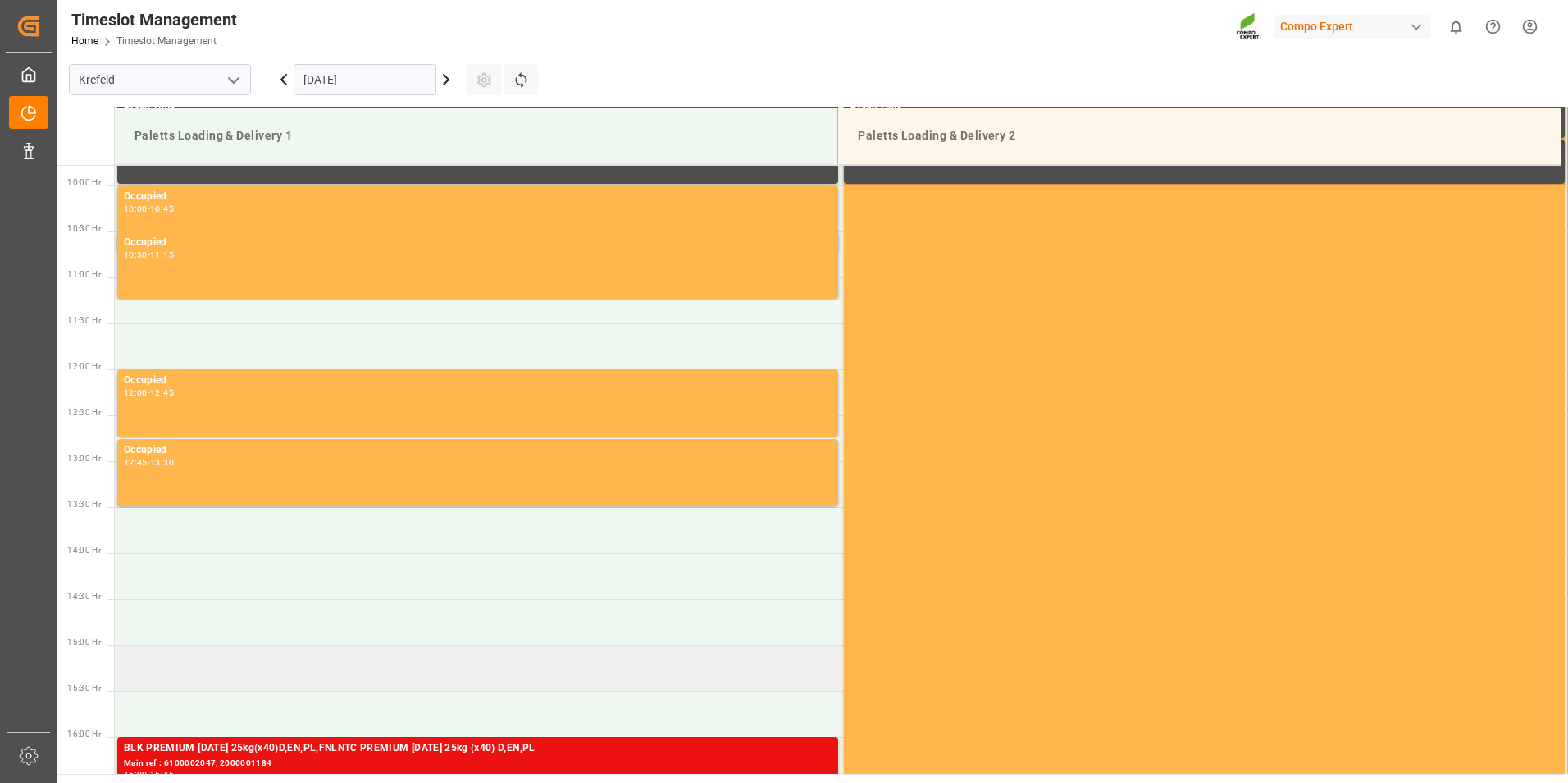
scroll to position [1063, 0]
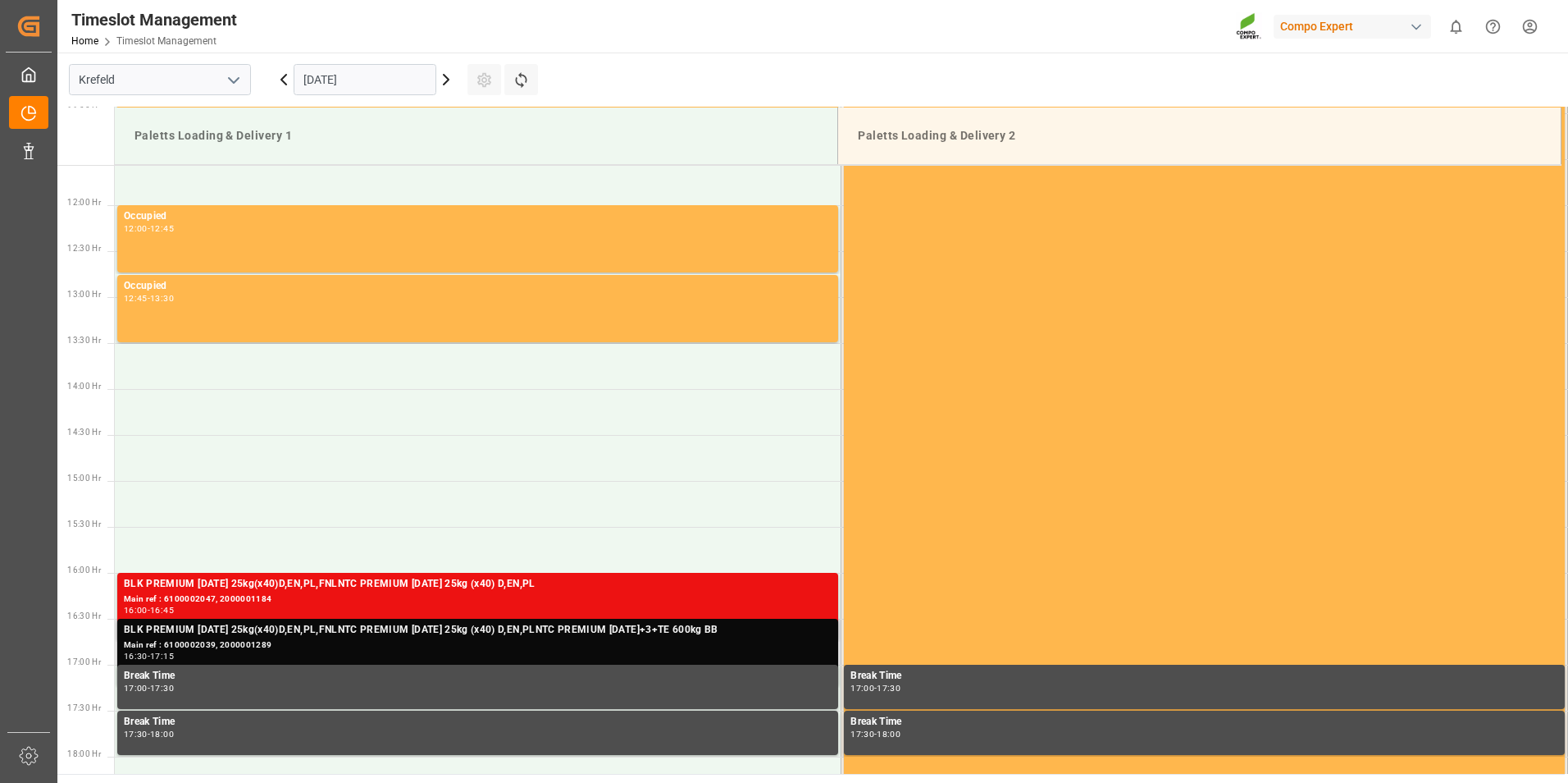
click at [264, 649] on div "Main ref : 6100002039, 2000001289" at bounding box center [478, 646] width 708 height 14
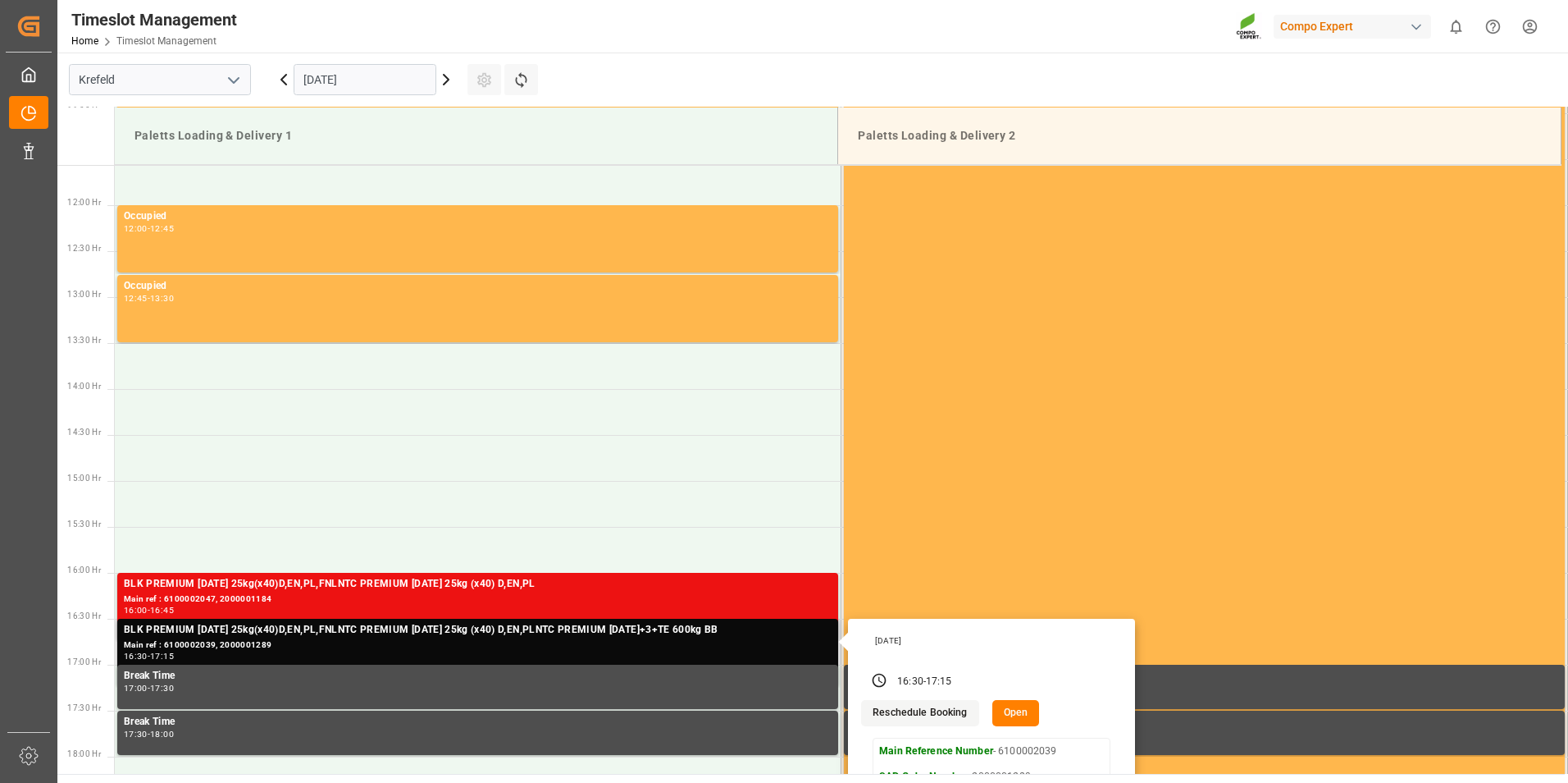
click at [934, 718] on button "Reschedule Booking" at bounding box center [920, 713] width 117 height 26
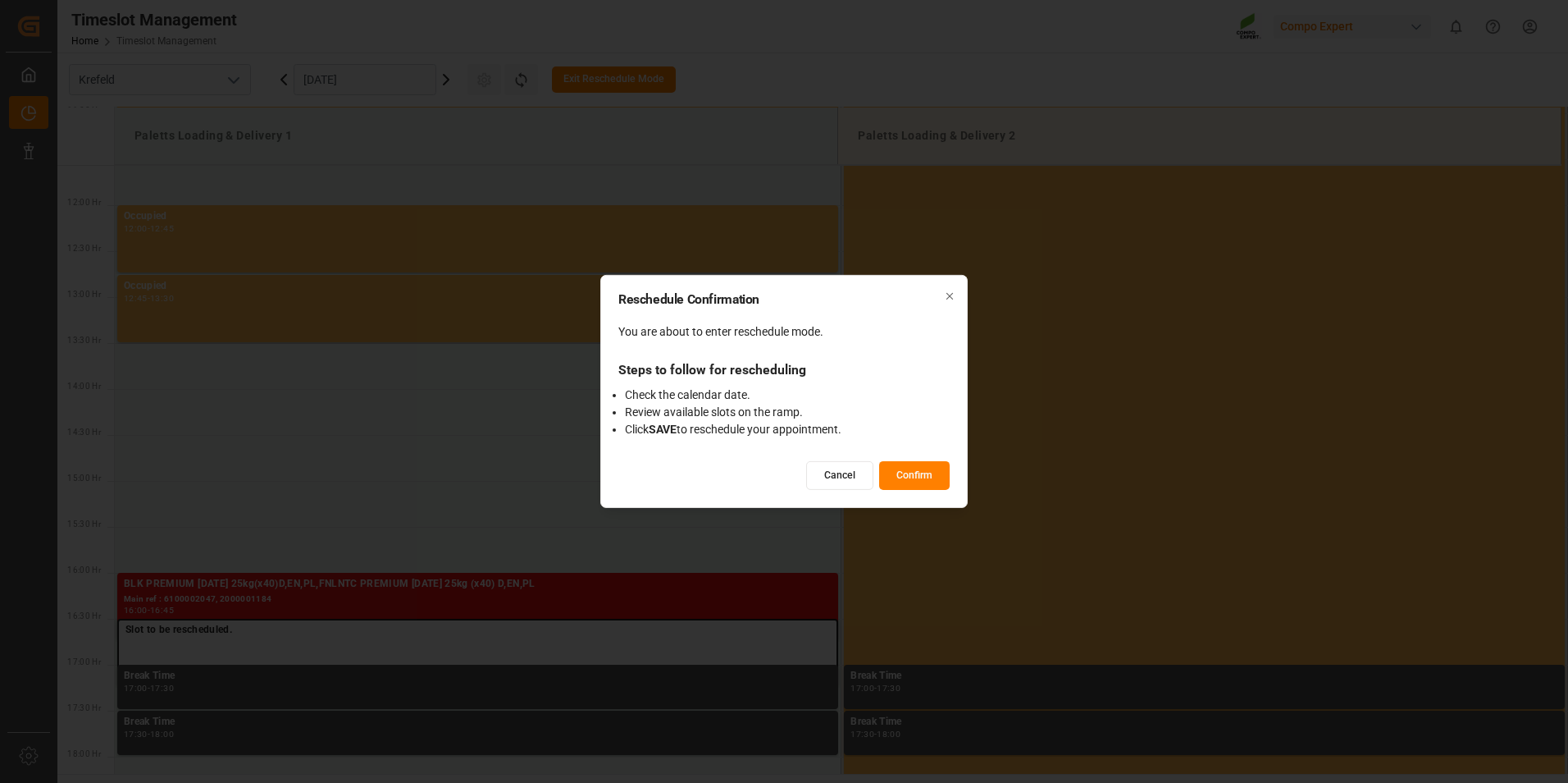
click at [924, 480] on button "Confirm" at bounding box center [914, 476] width 71 height 29
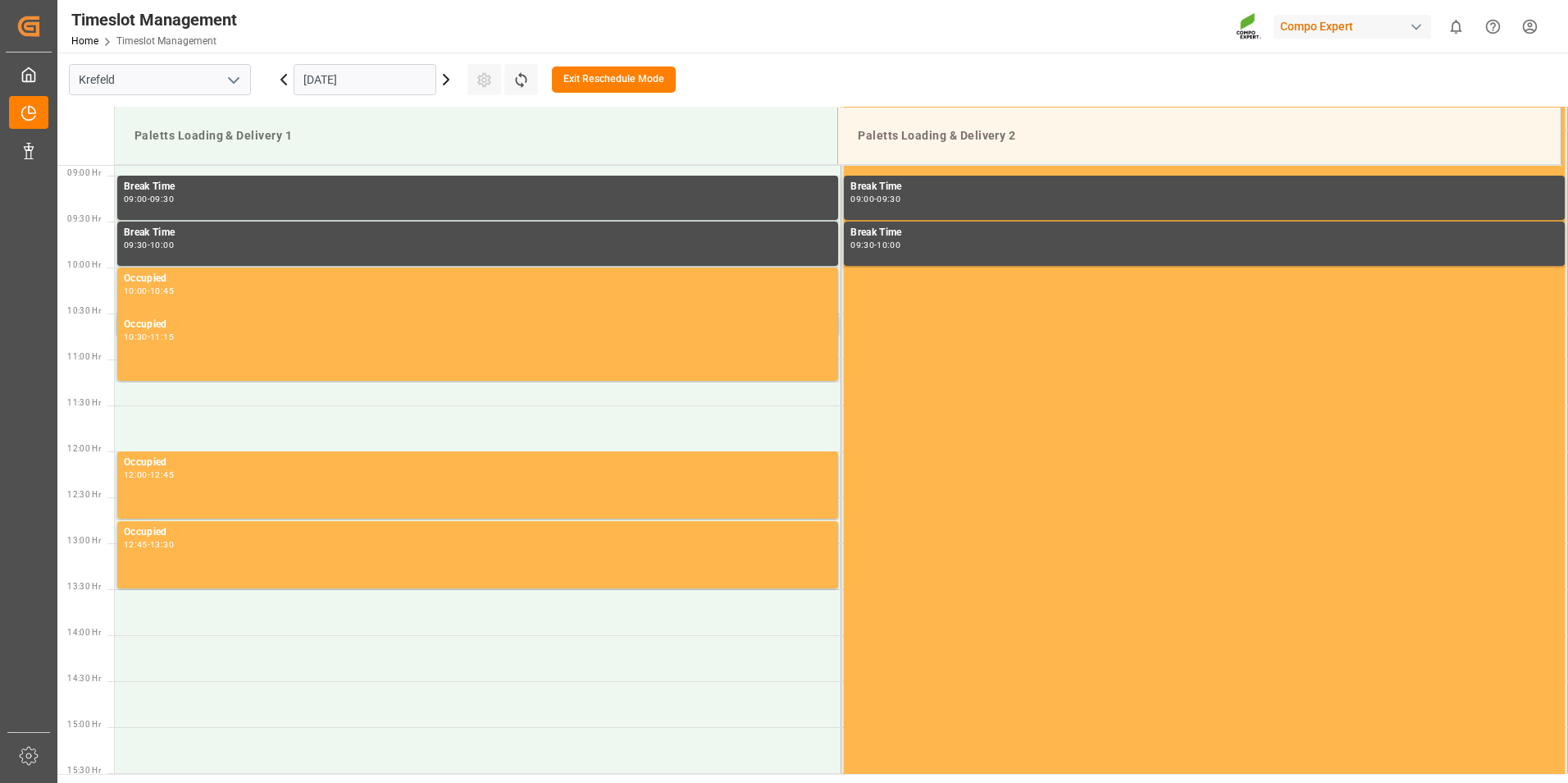
scroll to position [734, 0]
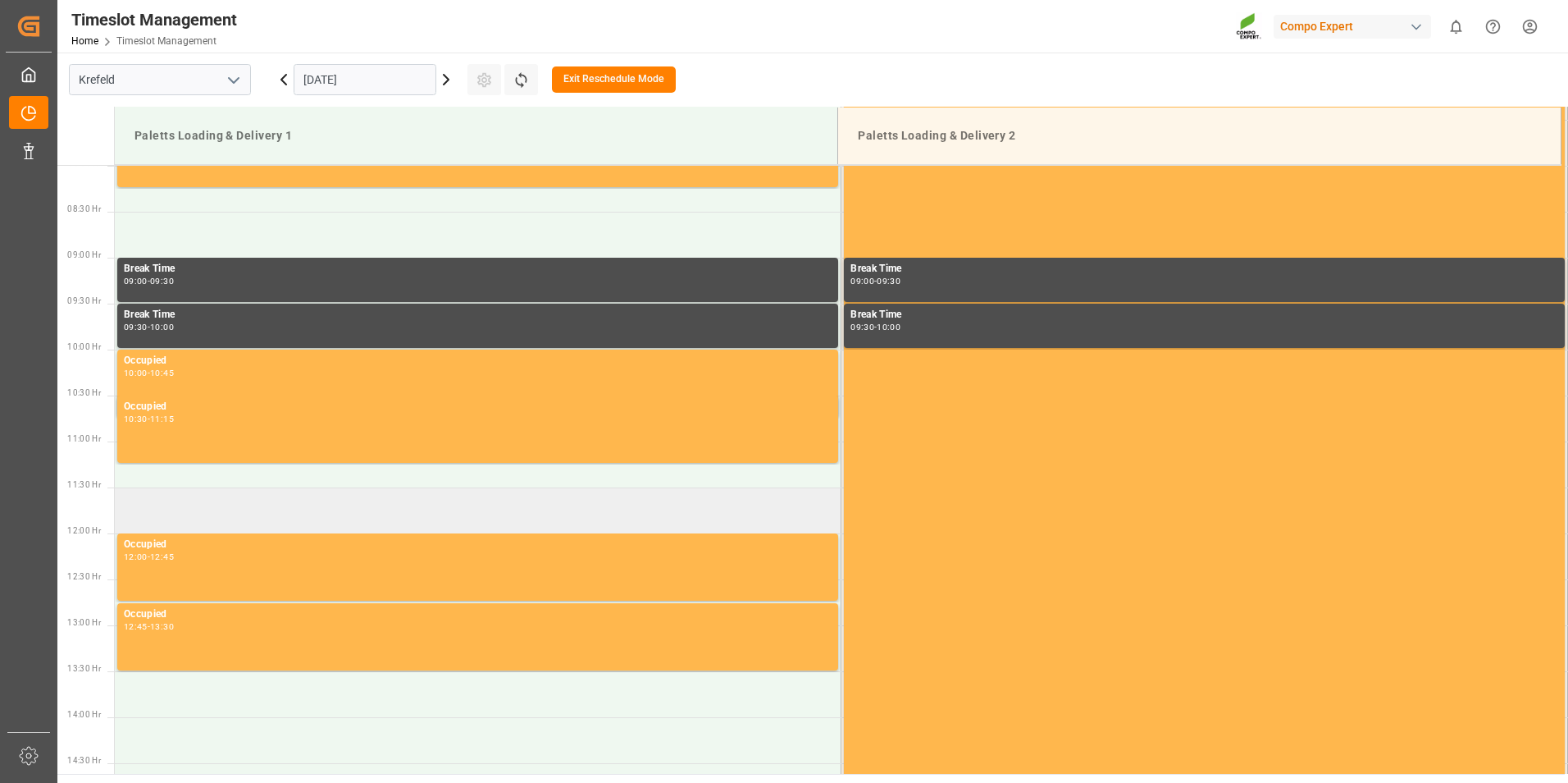
click at [208, 513] on td at bounding box center [477, 510] width 727 height 46
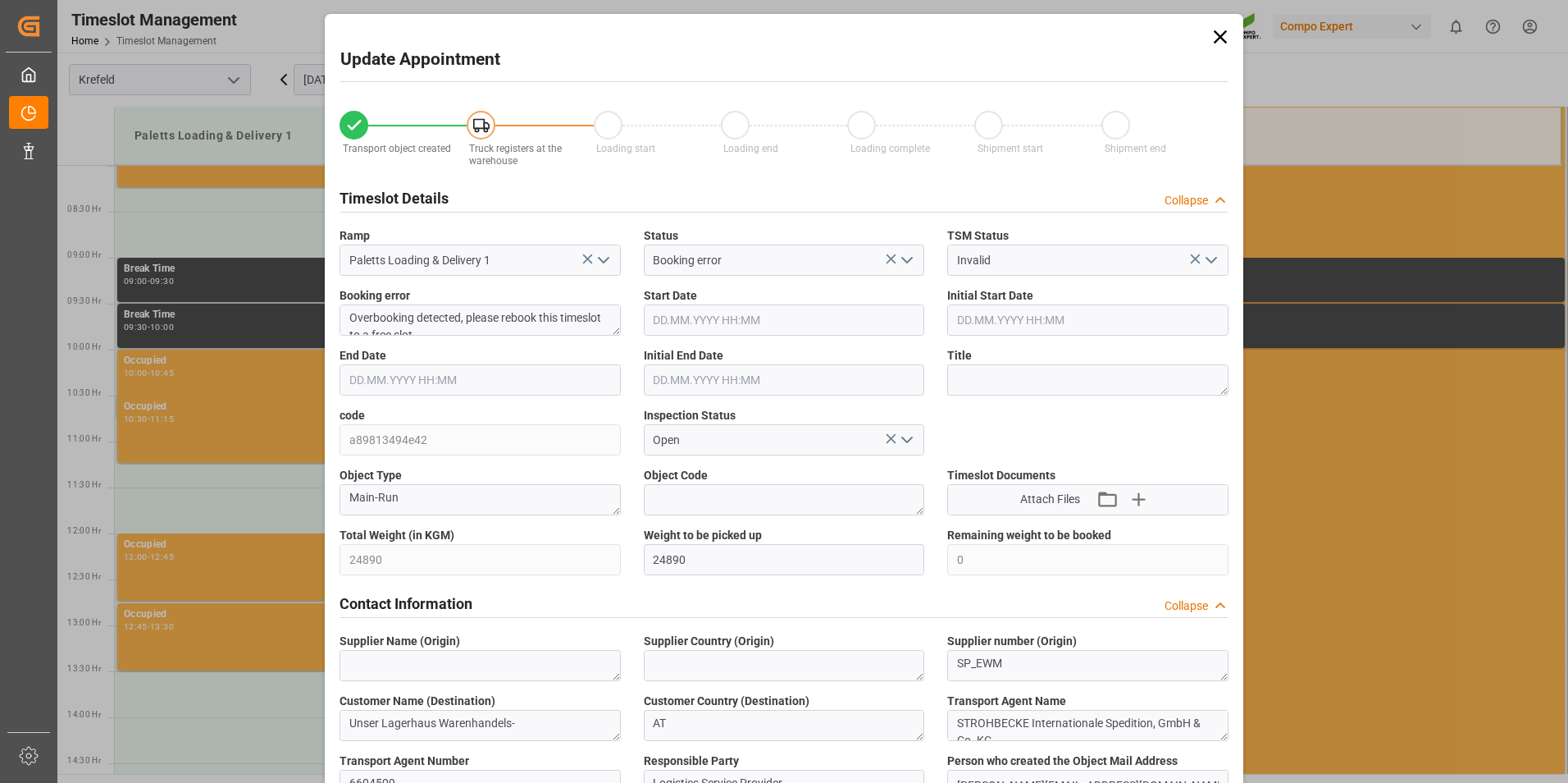
type input "18.09.2025 11:30"
type input "18.09.2025 16:30"
type input "18.09.2025 12:00"
type input "18.09.2025 17:00"
type input "12.09.2025 13:47"
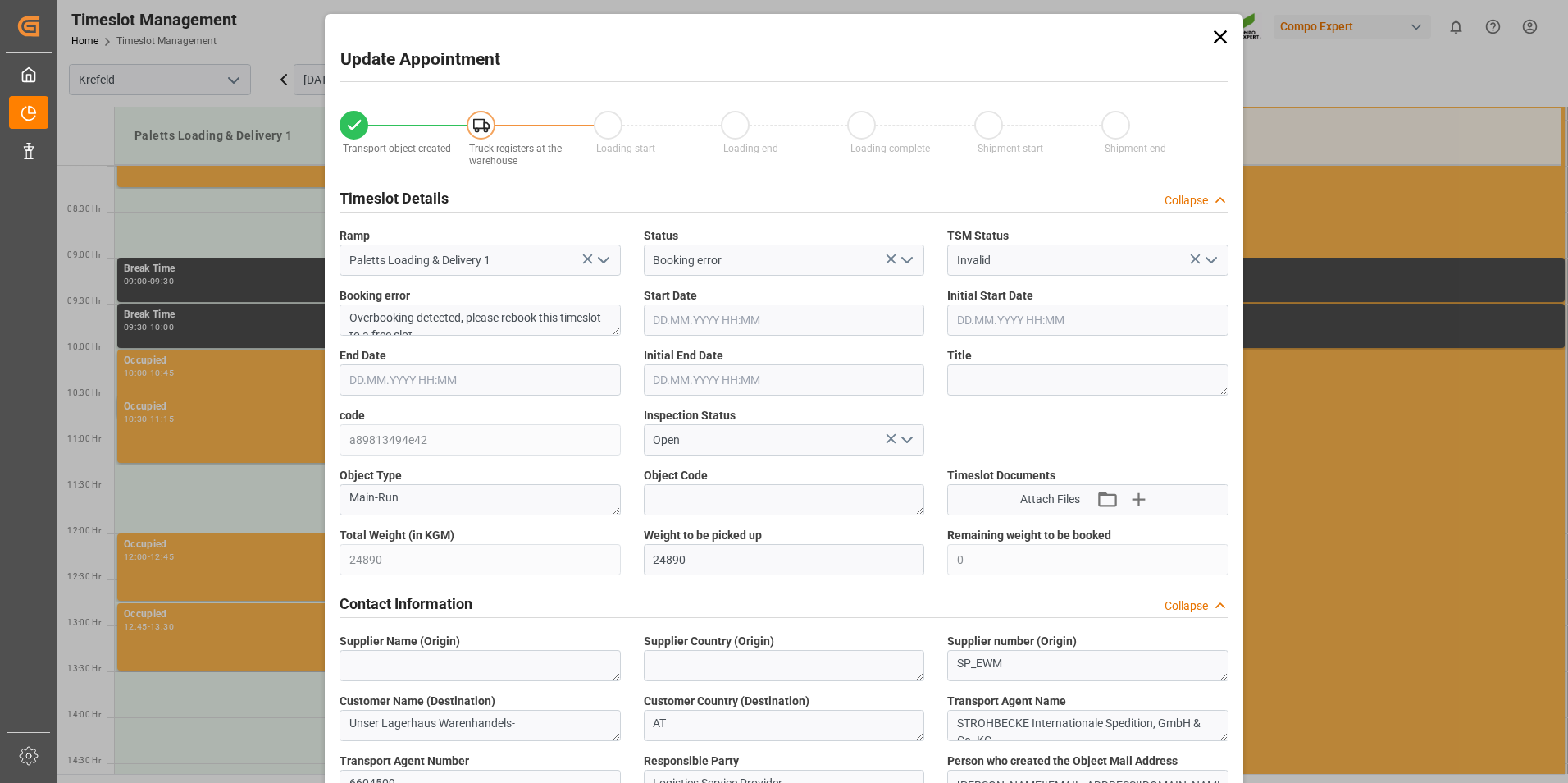
type input "16.09.2025 14:19"
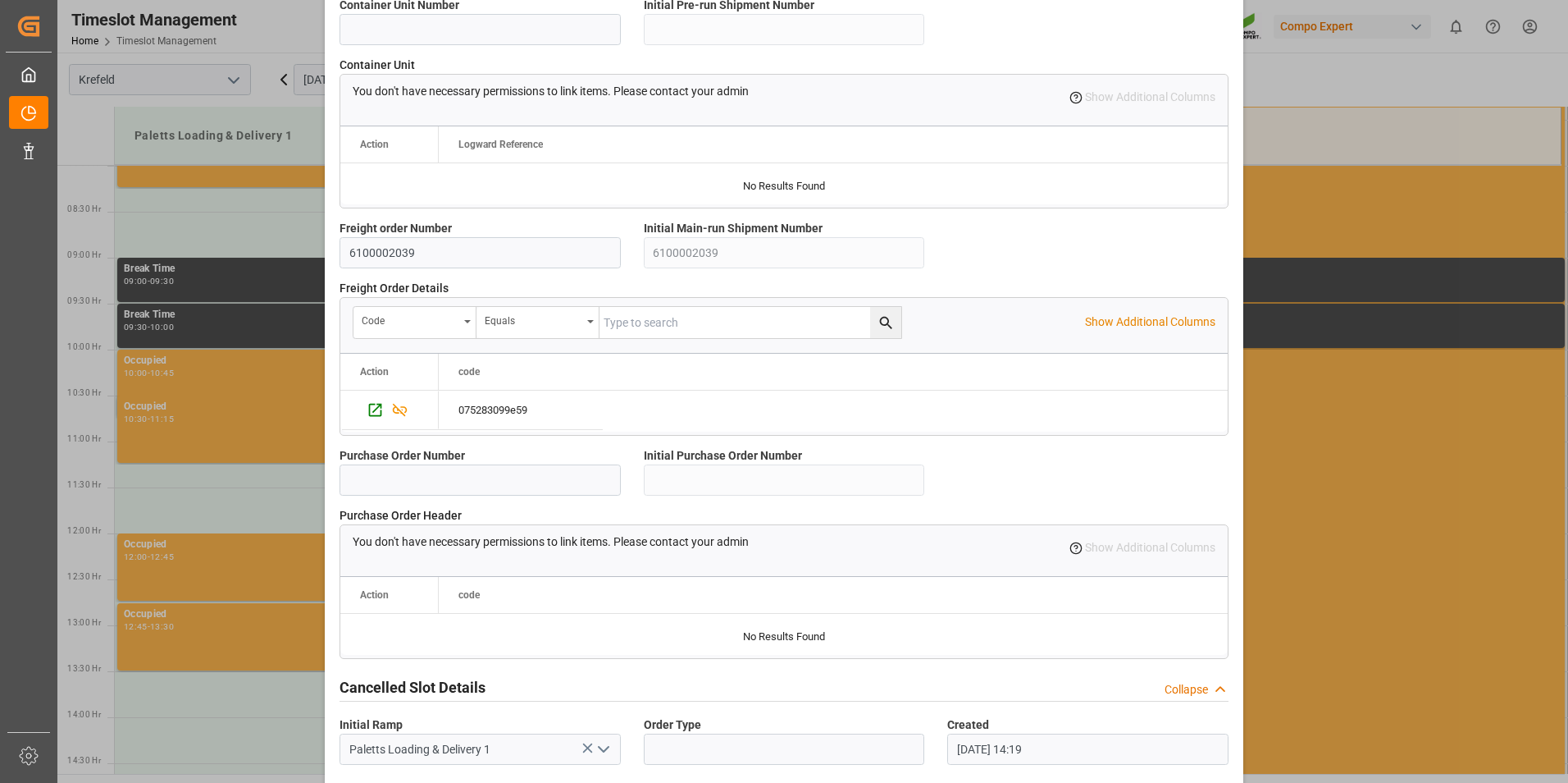
scroll to position [1377, 0]
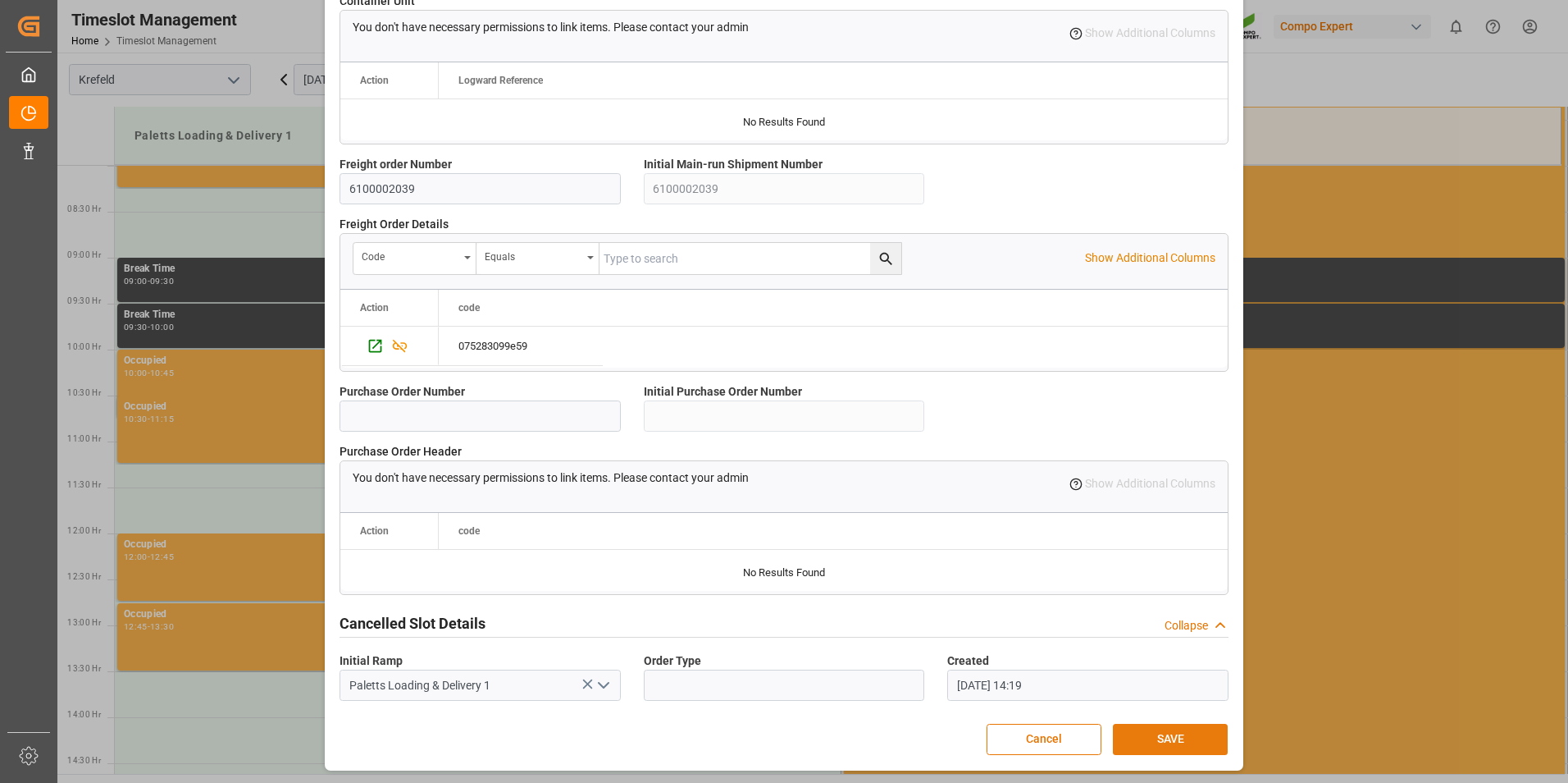
click at [1161, 727] on button "SAVE" at bounding box center [1169, 738] width 114 height 31
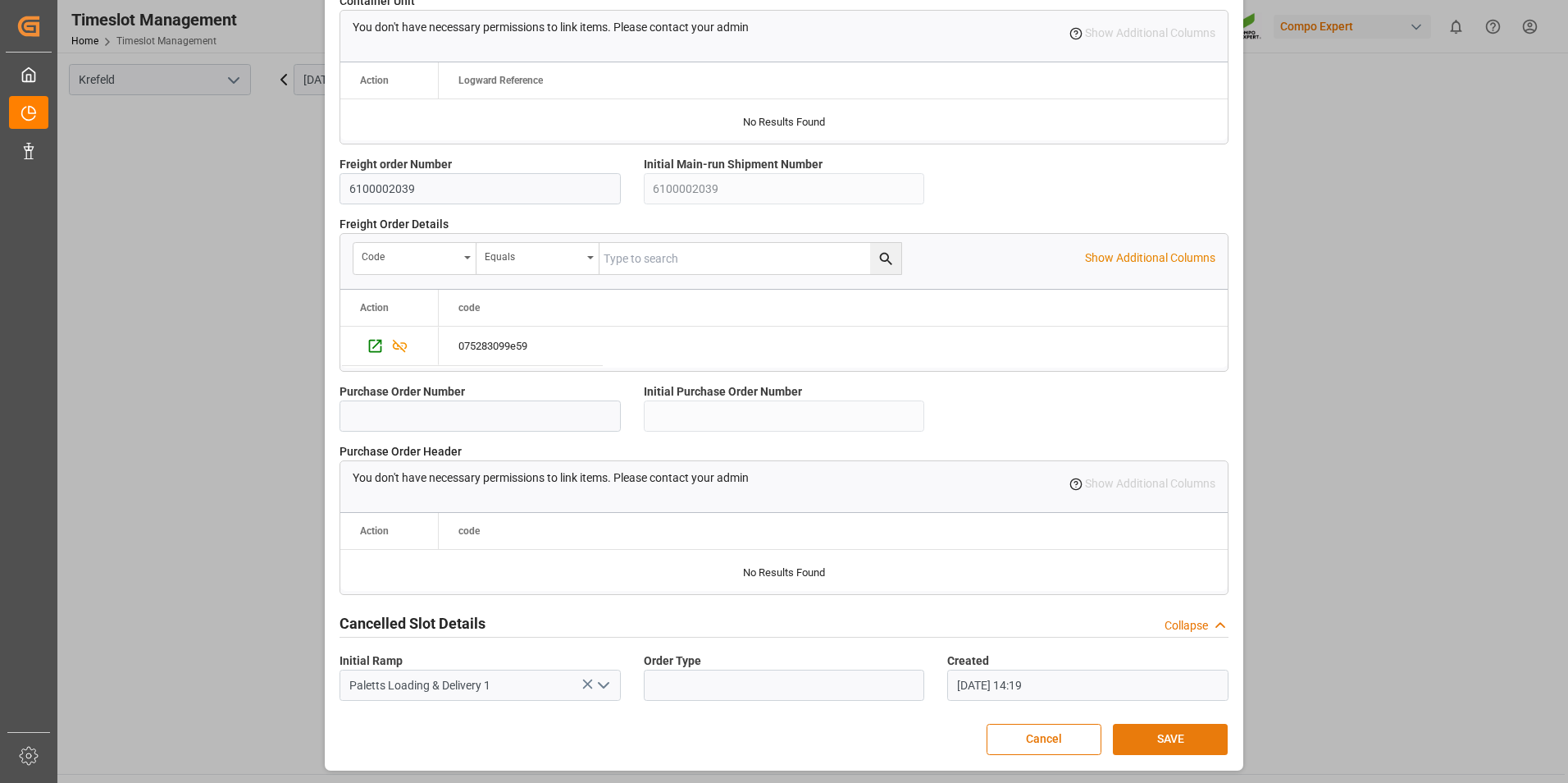
click at [1160, 738] on button "SAVE" at bounding box center [1169, 738] width 114 height 31
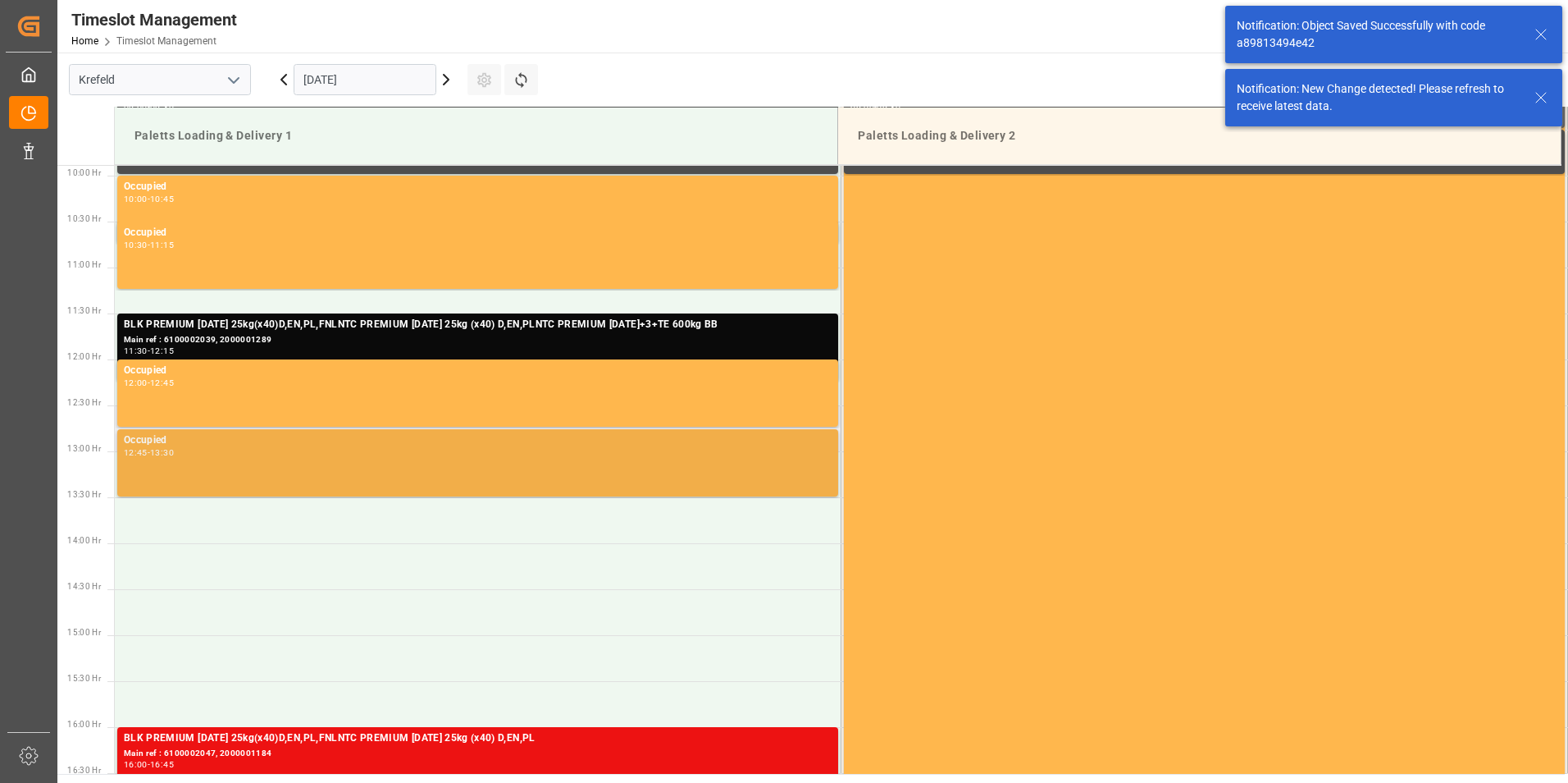
scroll to position [1154, 0]
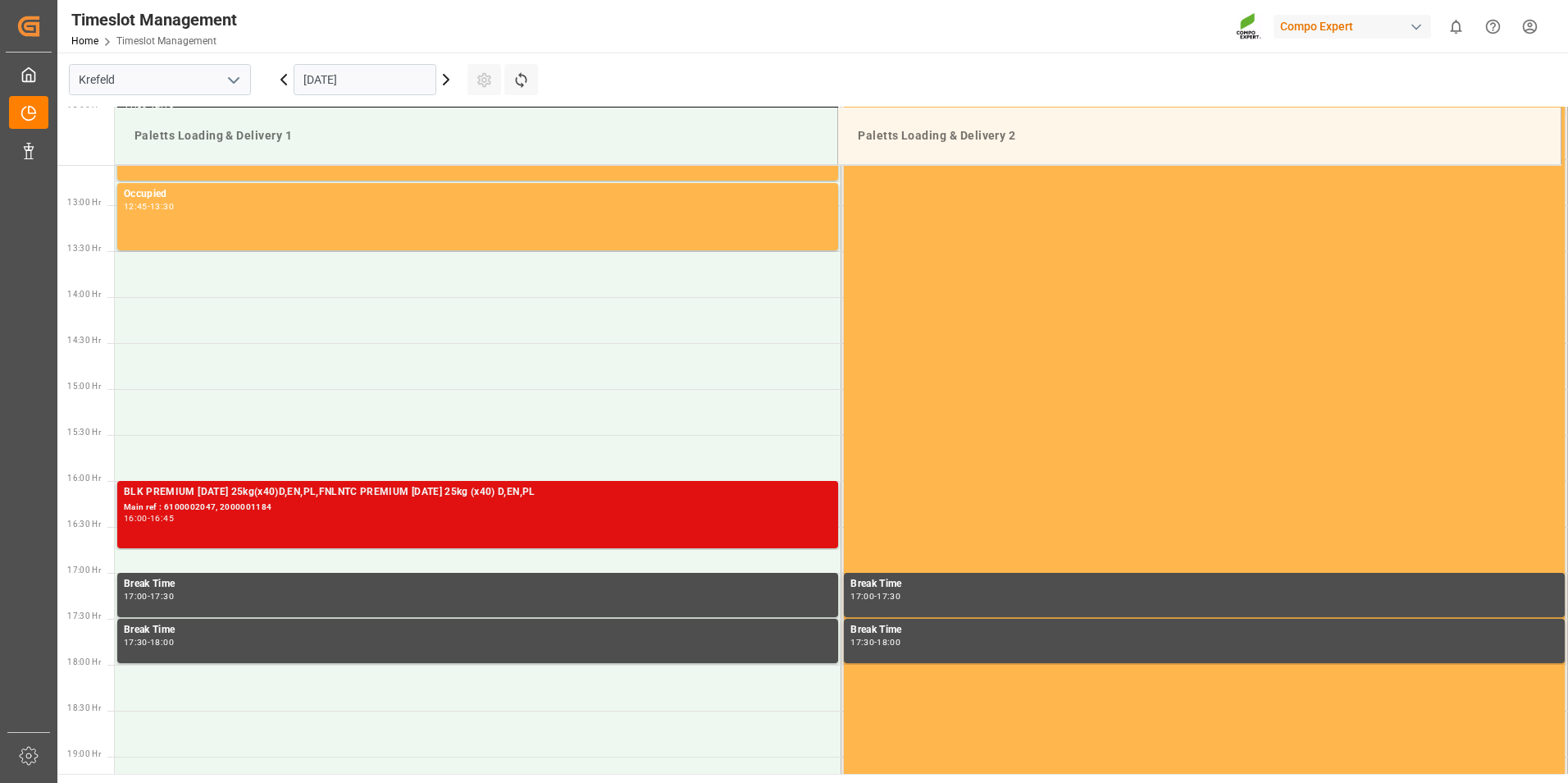
drag, startPoint x: 194, startPoint y: 521, endPoint x: 152, endPoint y: 512, distance: 43.0
click at [152, 512] on div "Main ref : 6100002047, 2000001184" at bounding box center [478, 507] width 708 height 14
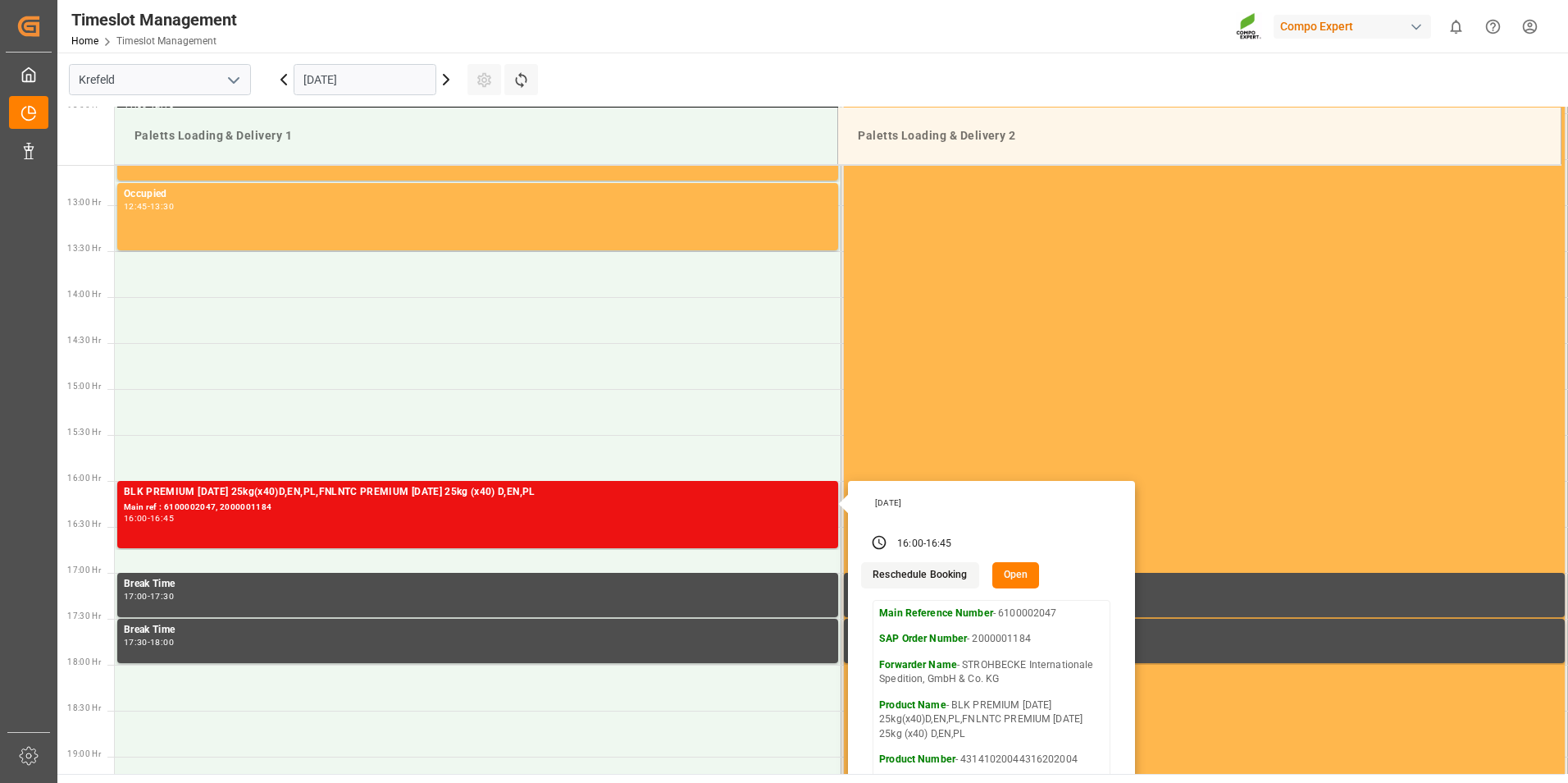
click at [929, 574] on button "Reschedule Booking" at bounding box center [920, 575] width 117 height 26
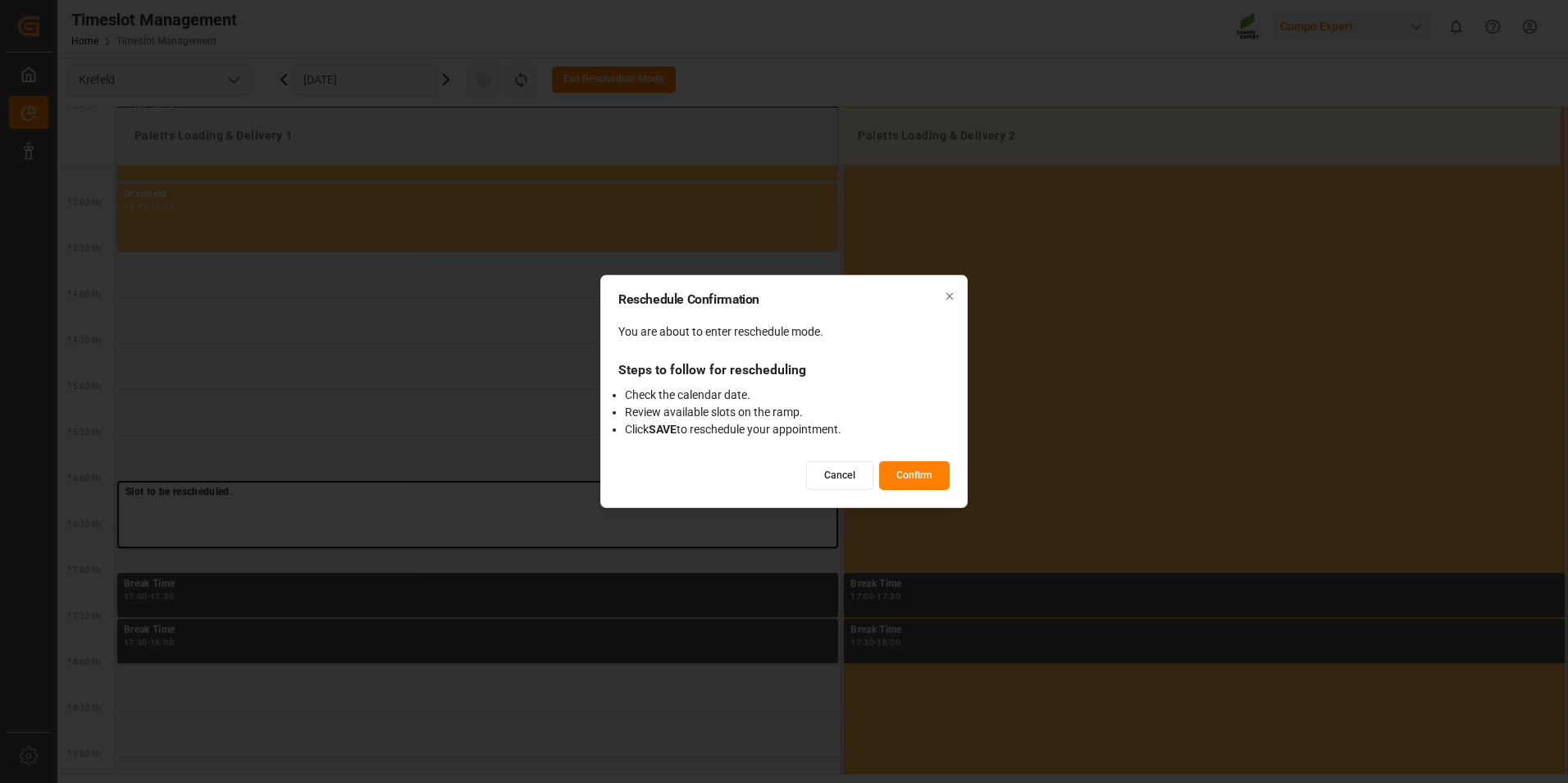
click at [916, 477] on button "Confirm" at bounding box center [914, 476] width 71 height 29
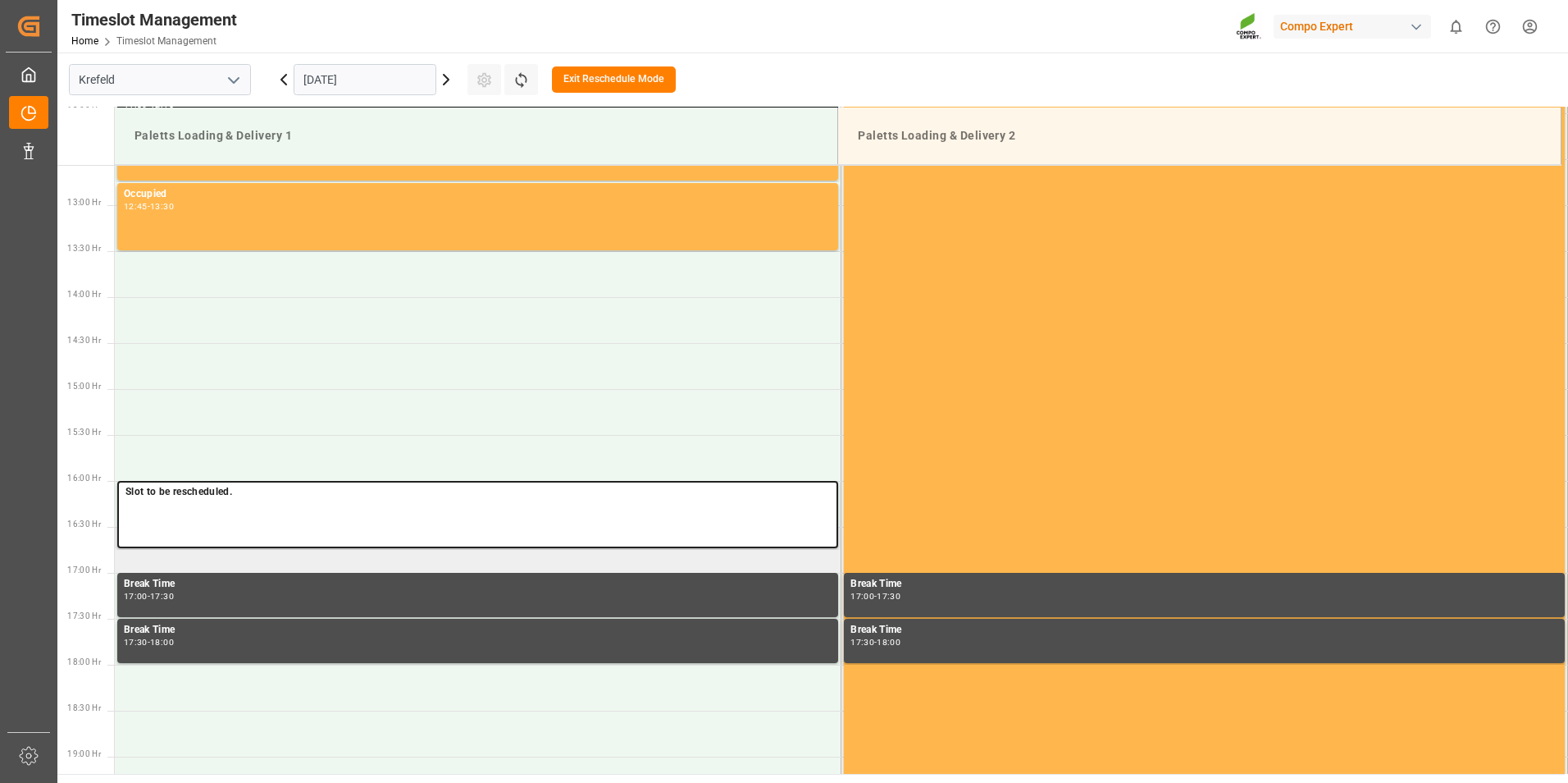
click at [288, 553] on td at bounding box center [477, 549] width 727 height 46
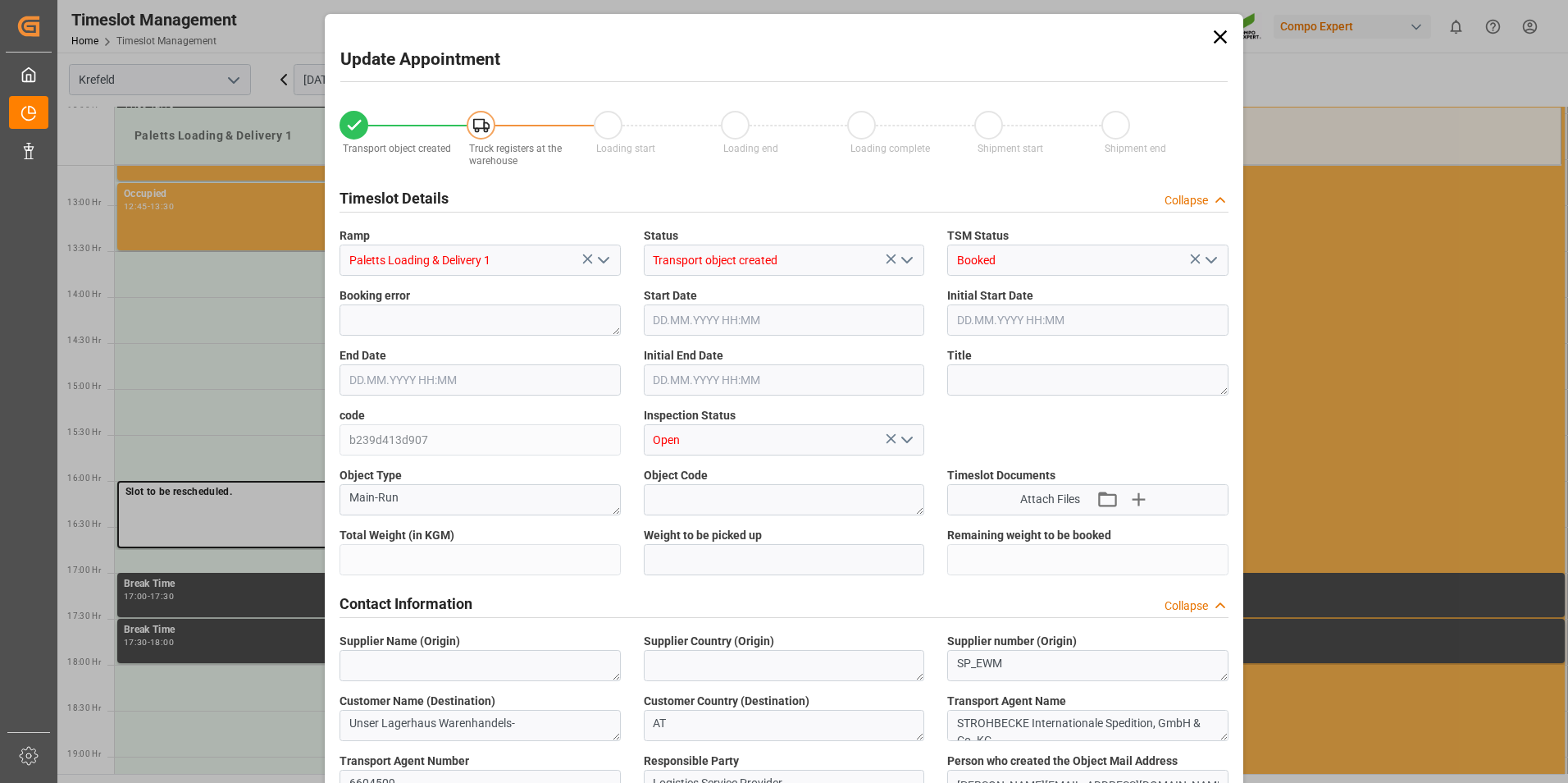
type input "24288"
type input "0"
type input "18.09.2025 16:30"
type input "18.09.2025 16:00"
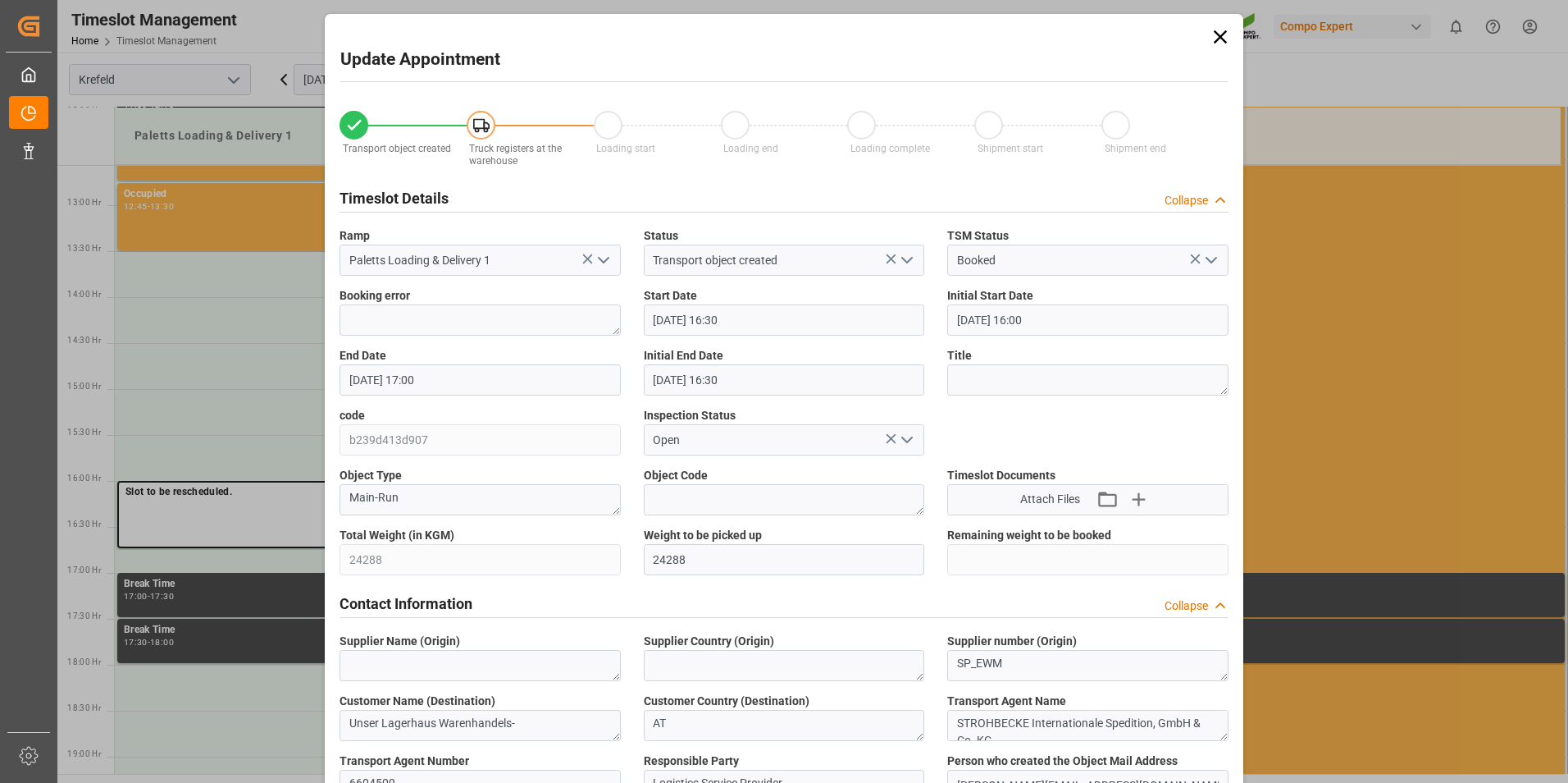
type input "18.09.2025 17:00"
type input "18.09.2025 16:30"
type input "15.09.2025 06:59"
type input "16.09.2025 14:57"
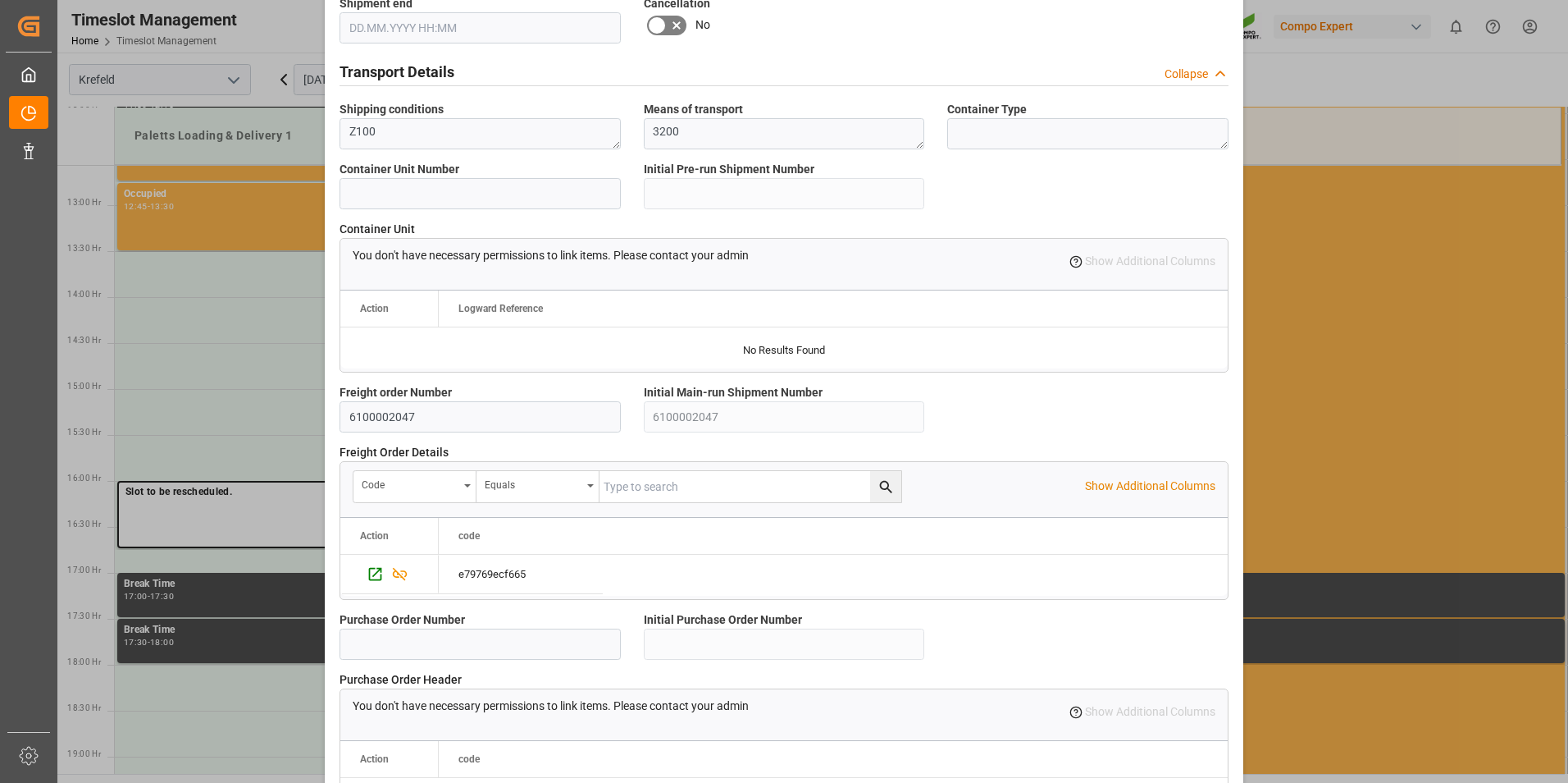
scroll to position [1377, 0]
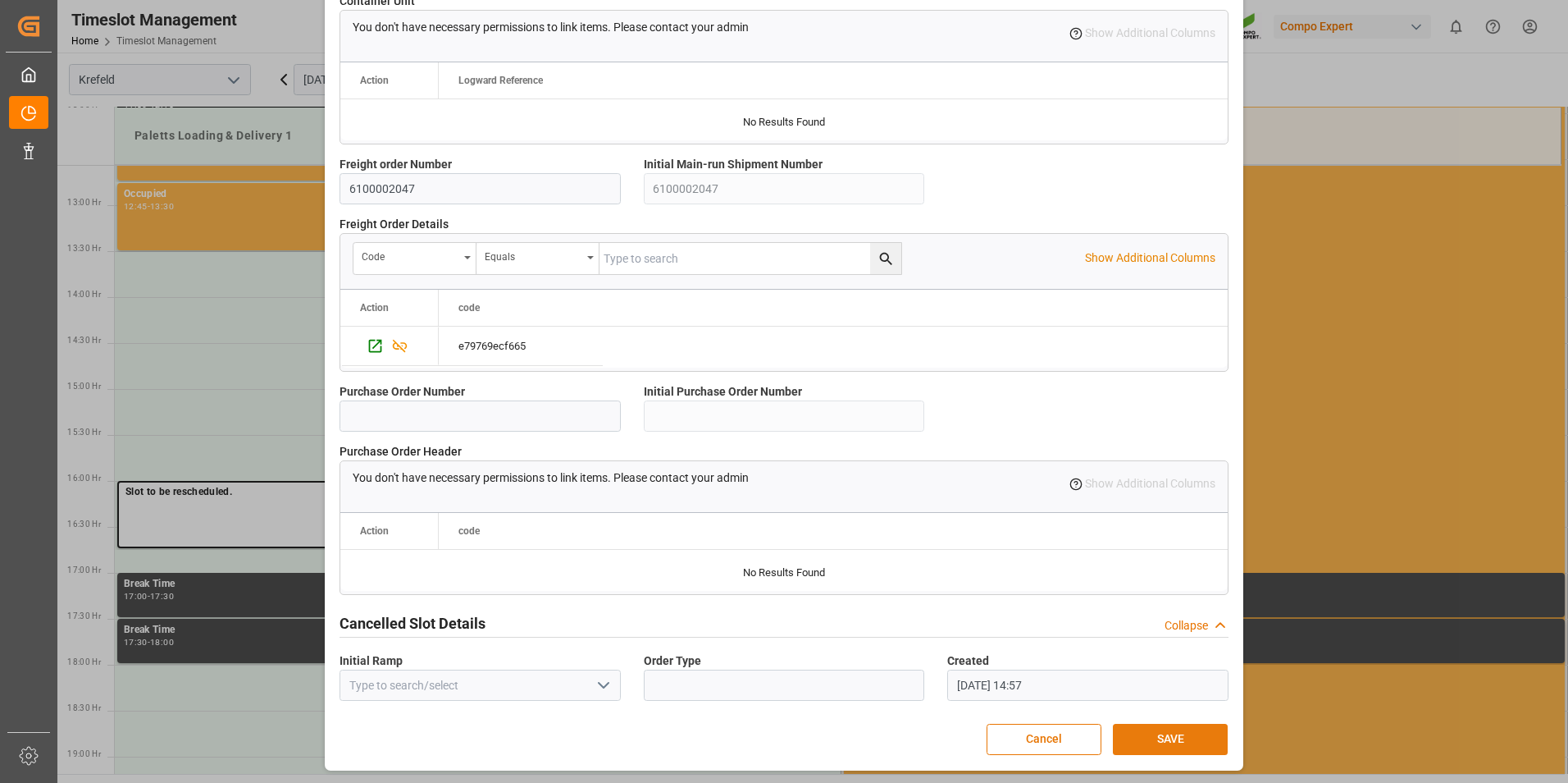
click at [1173, 739] on button "SAVE" at bounding box center [1169, 738] width 114 height 31
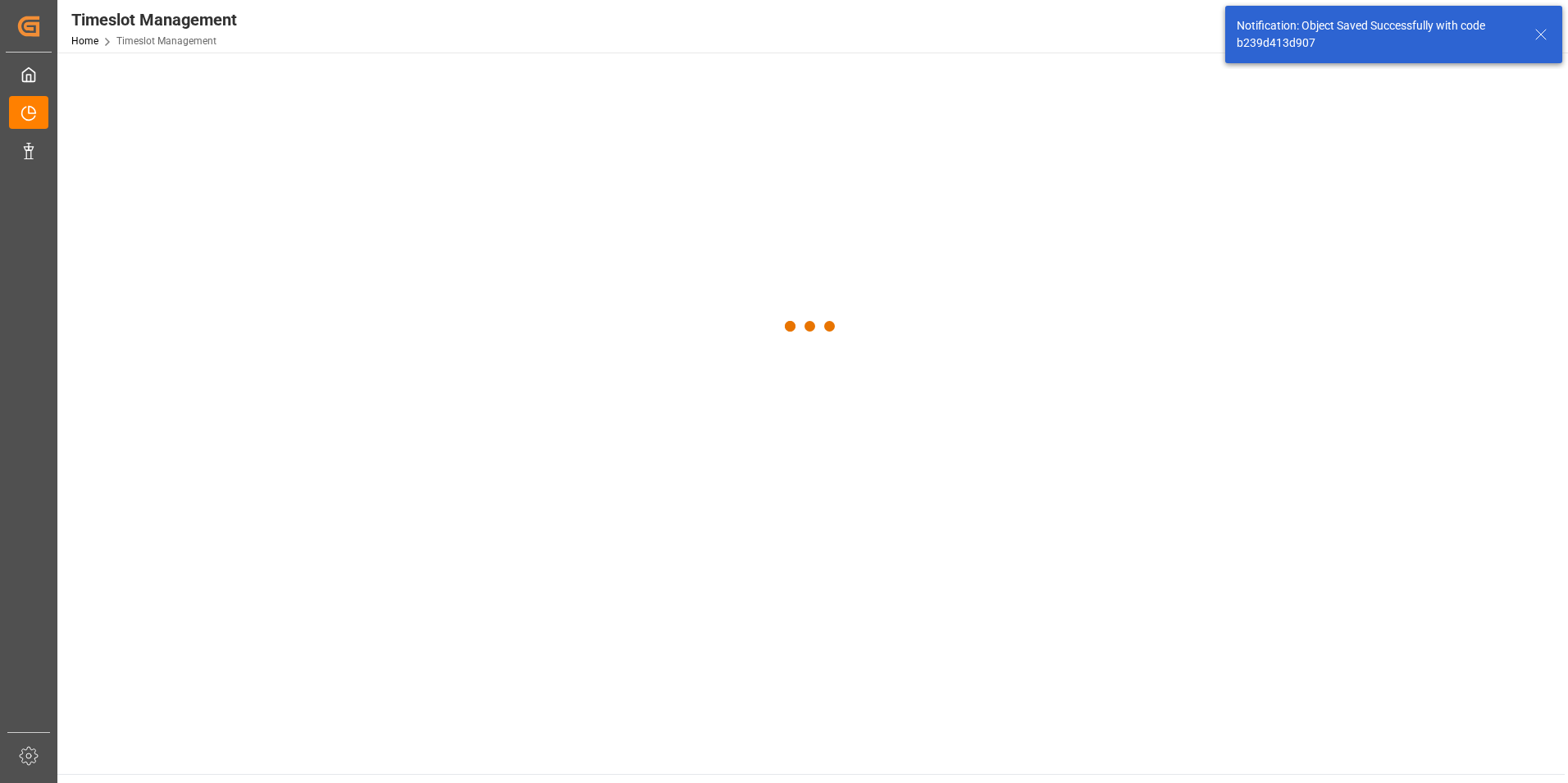
click at [1148, 737] on main at bounding box center [811, 413] width 1507 height 721
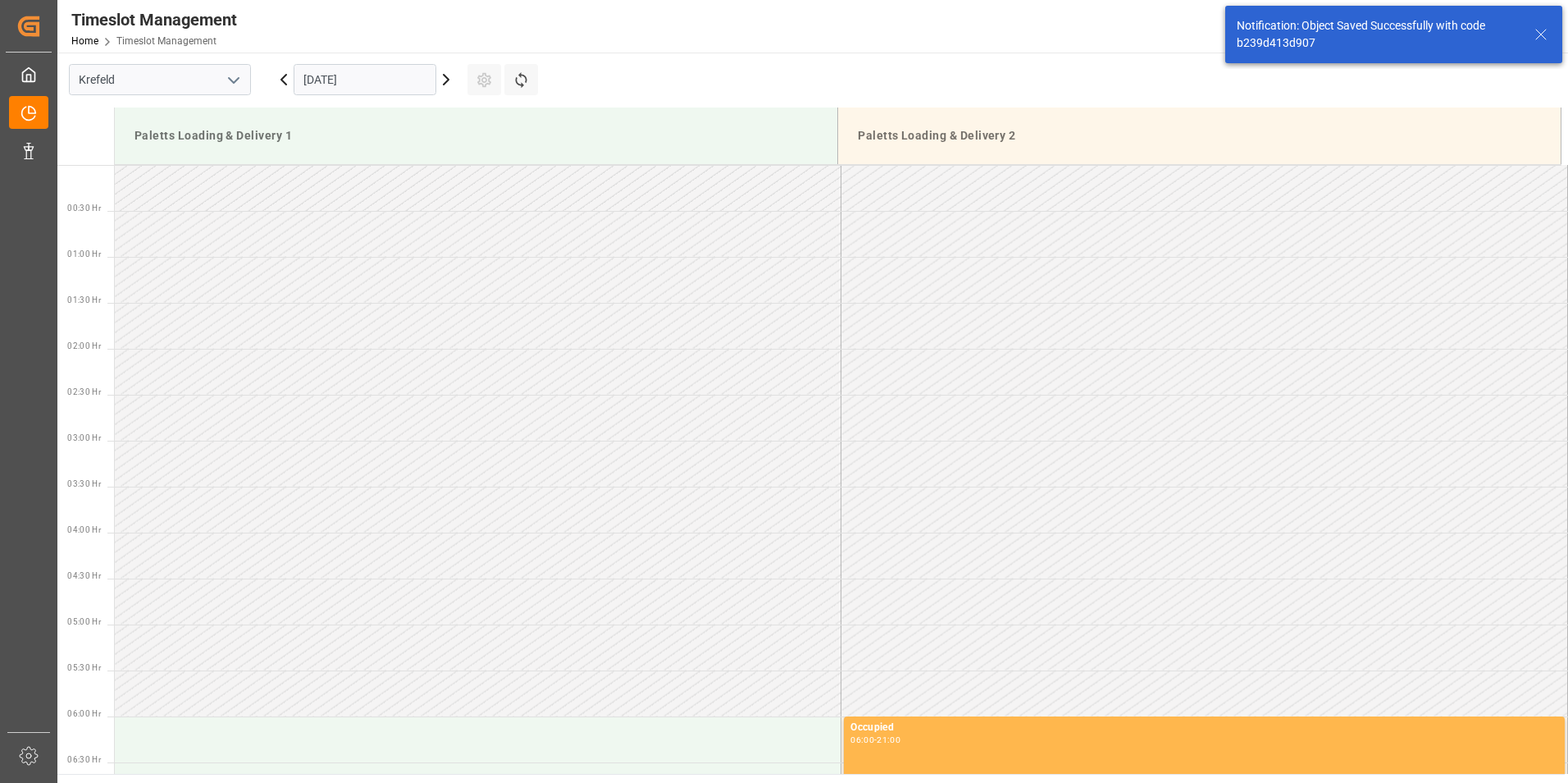
scroll to position [1368, 0]
